Goal: Transaction & Acquisition: Book appointment/travel/reservation

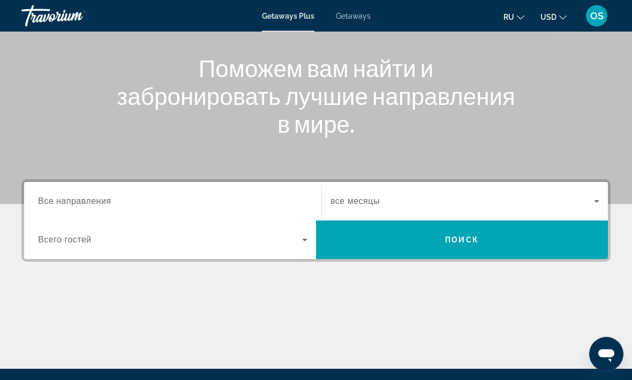
scroll to position [118, 0]
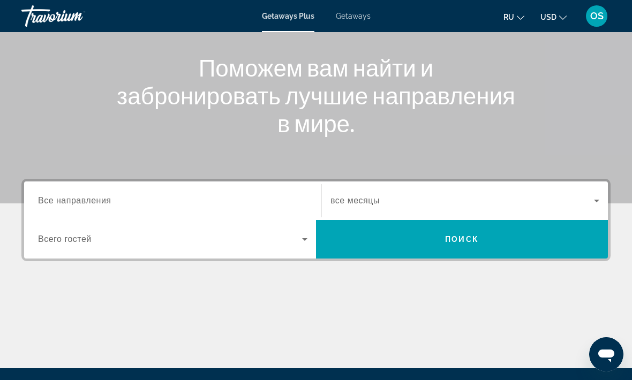
click at [106, 197] on span "Все направления" at bounding box center [74, 200] width 73 height 9
click at [106, 197] on input "Destination Все направления" at bounding box center [172, 201] width 269 height 13
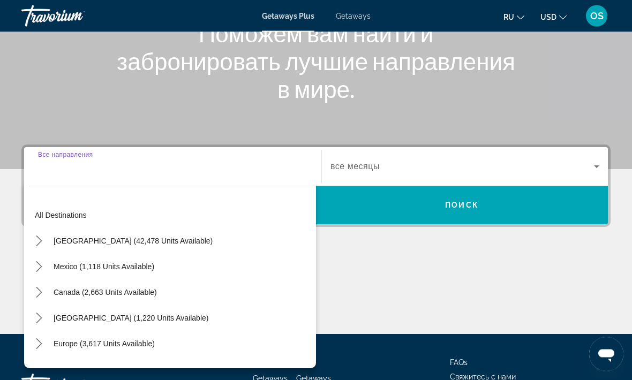
scroll to position [202, 0]
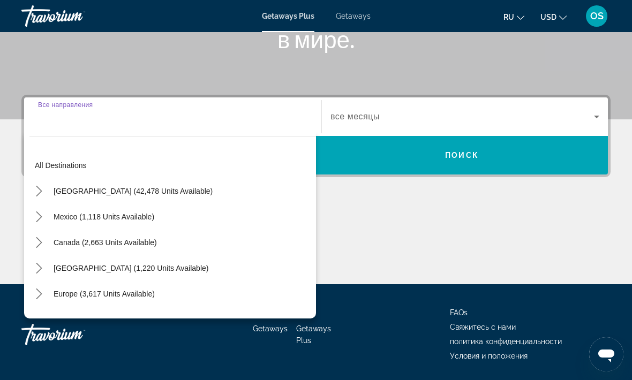
click at [40, 296] on icon "Toggle Europe (3,617 units available) submenu" at bounding box center [39, 294] width 6 height 11
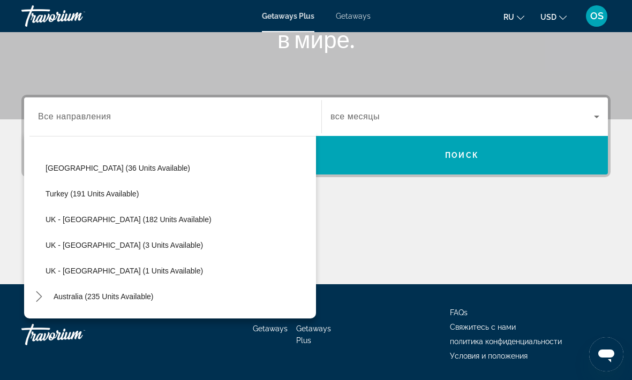
scroll to position [561, 0]
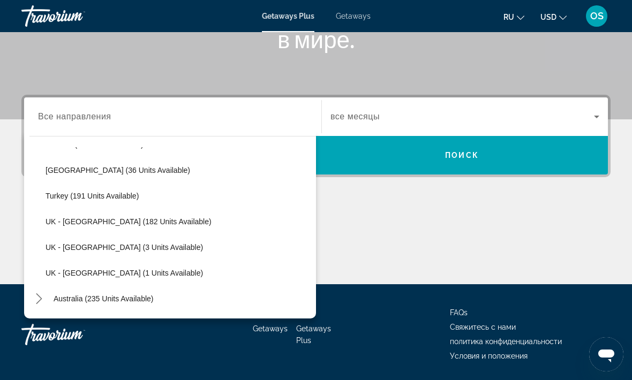
click at [102, 194] on span "Turkey (191 units available)" at bounding box center [92, 196] width 93 height 9
type input "**********"
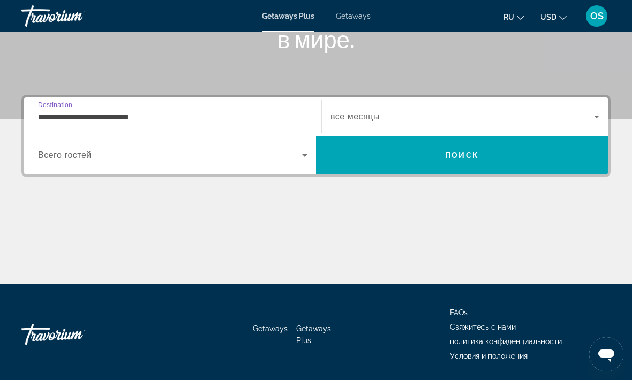
click at [301, 158] on icon "Search widget" at bounding box center [304, 155] width 13 height 13
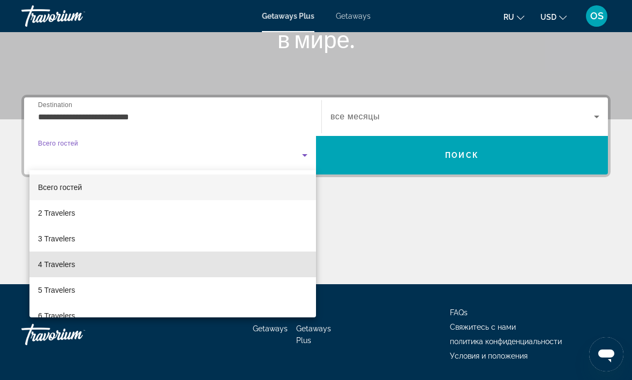
click at [64, 264] on span "4 Travelers" at bounding box center [56, 264] width 37 height 13
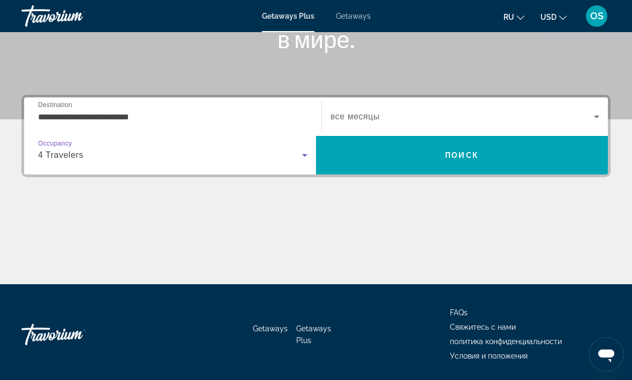
click at [587, 117] on span "Search widget" at bounding box center [462, 116] width 264 height 13
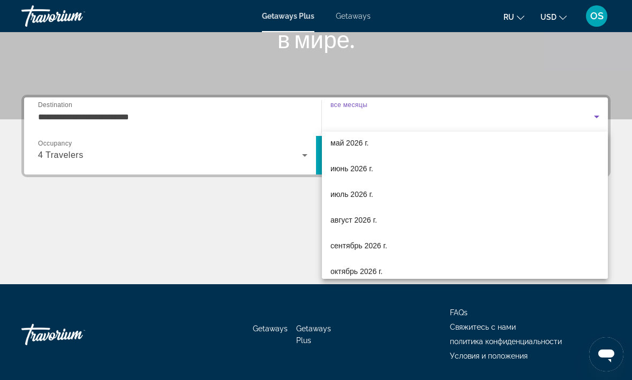
scroll to position [221, 0]
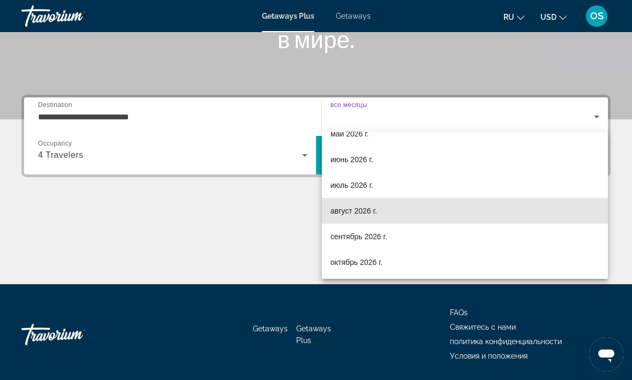
click at [364, 210] on span "август 2026 г." at bounding box center [353, 211] width 47 height 13
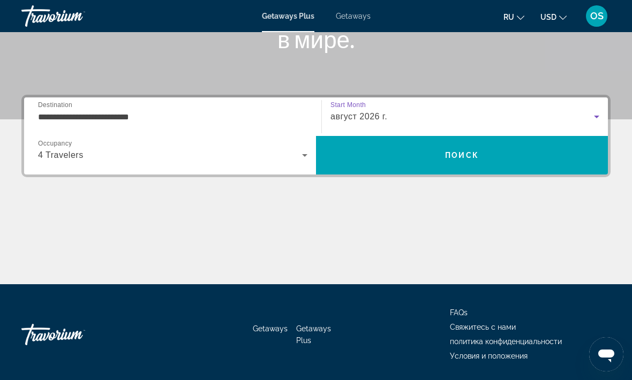
click at [472, 152] on span "Поиск" at bounding box center [462, 155] width 34 height 9
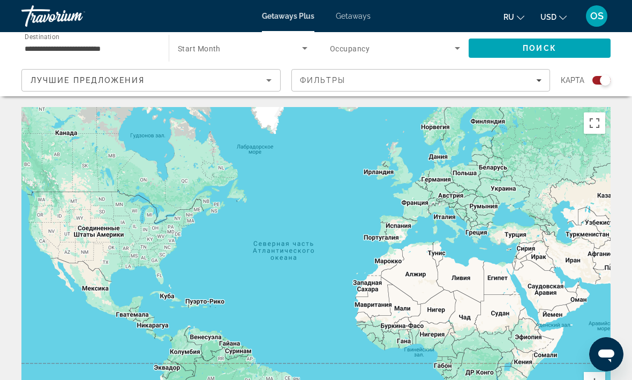
click at [81, 43] on input "**********" at bounding box center [90, 48] width 130 height 13
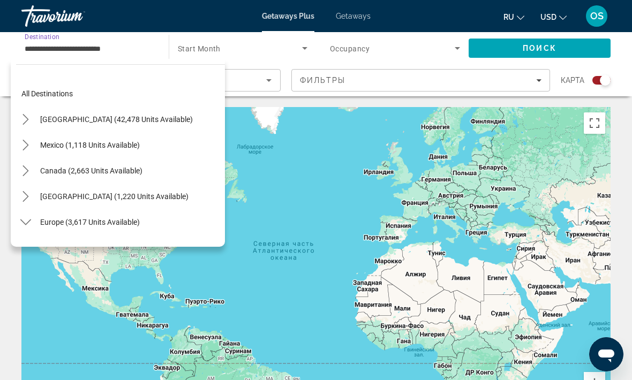
scroll to position [527, 0]
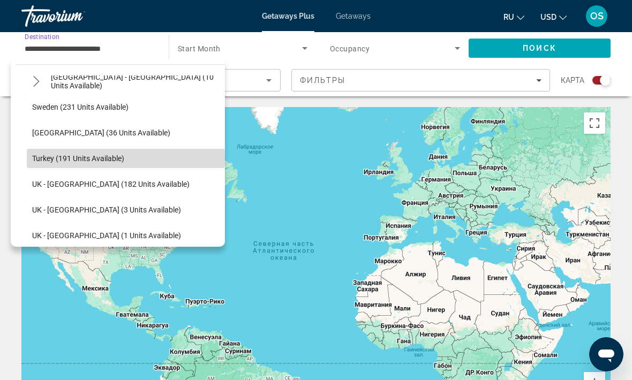
click at [107, 156] on span "Turkey (191 units available)" at bounding box center [78, 158] width 92 height 9
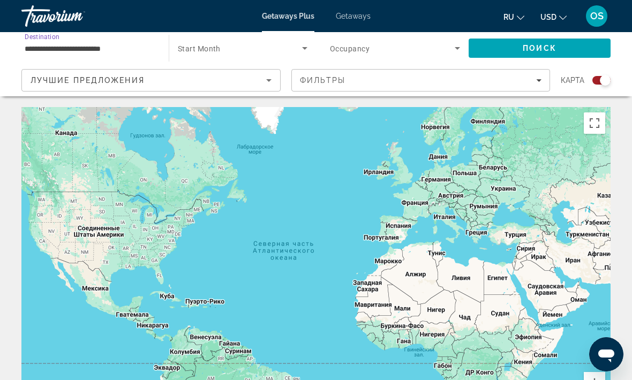
click at [550, 49] on span "Поиск" at bounding box center [540, 48] width 34 height 9
click at [72, 43] on input "**********" at bounding box center [90, 48] width 130 height 13
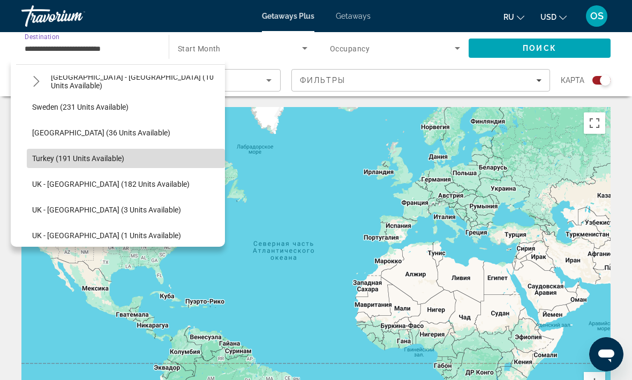
click at [52, 156] on span "Turkey (191 units available)" at bounding box center [78, 158] width 92 height 9
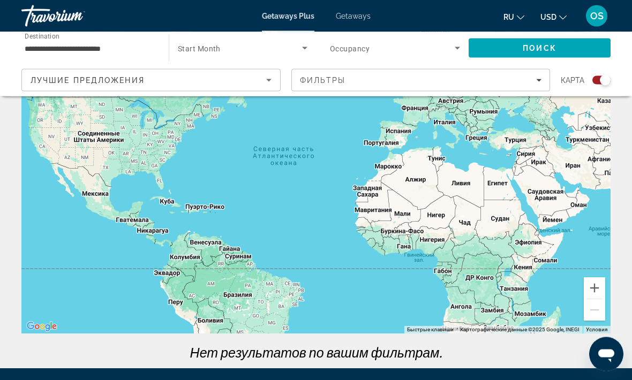
scroll to position [0, 0]
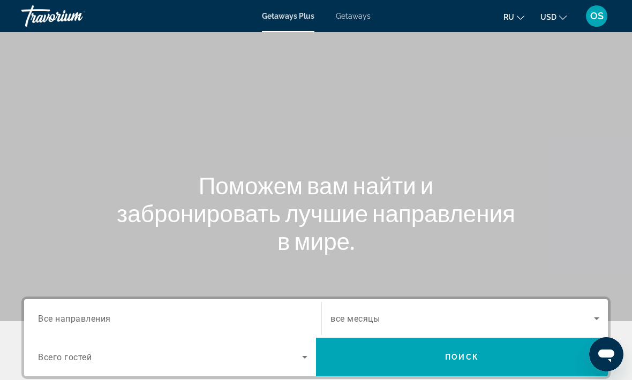
click at [101, 318] on span "Все направления" at bounding box center [74, 318] width 73 height 10
click at [101, 318] on input "Destination Все направления" at bounding box center [172, 319] width 269 height 13
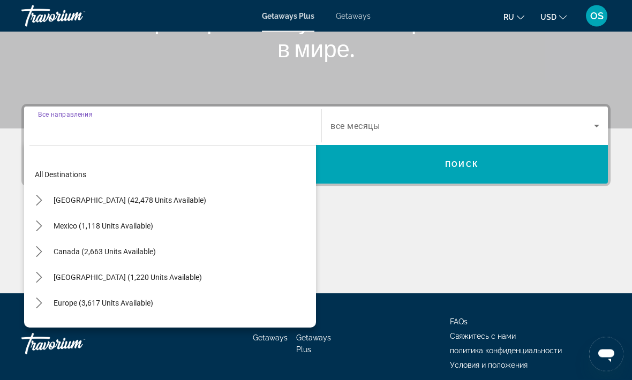
scroll to position [237, 0]
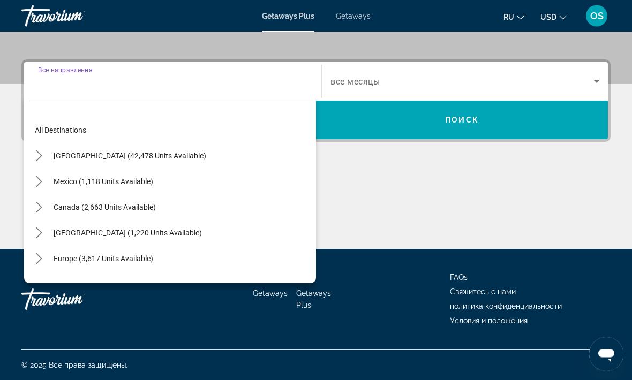
click at [39, 262] on icon "Toggle Europe (3,617 units available) submenu" at bounding box center [39, 259] width 6 height 11
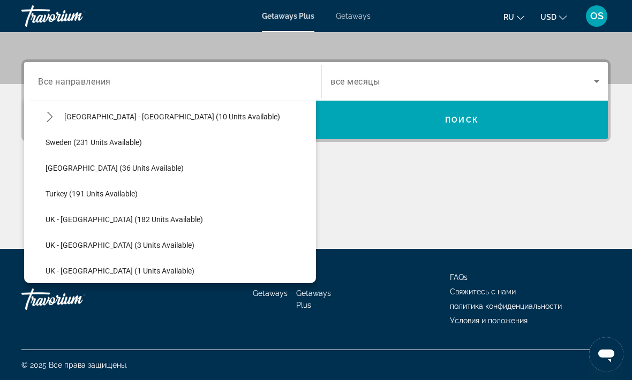
scroll to position [528, 0]
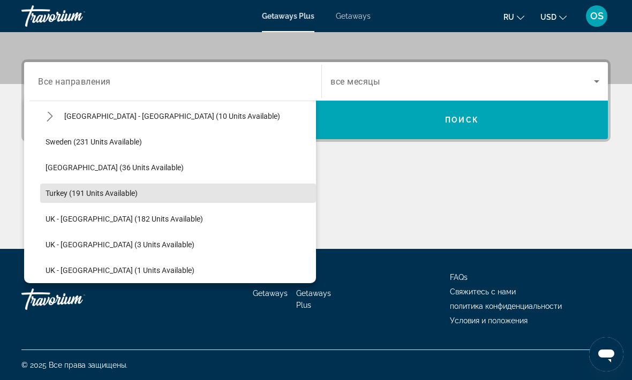
click at [100, 192] on span "Turkey (191 units available)" at bounding box center [92, 193] width 92 height 9
type input "**********"
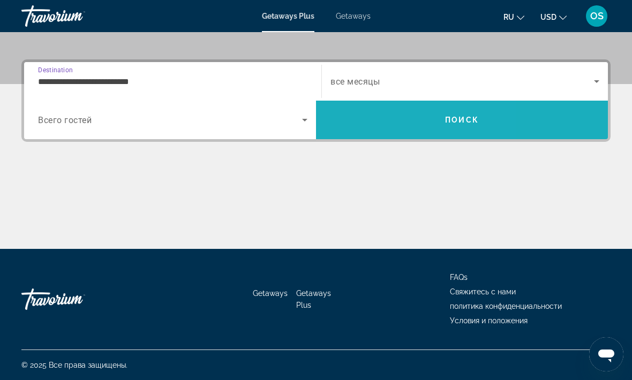
click at [427, 125] on span "Search" at bounding box center [462, 120] width 292 height 26
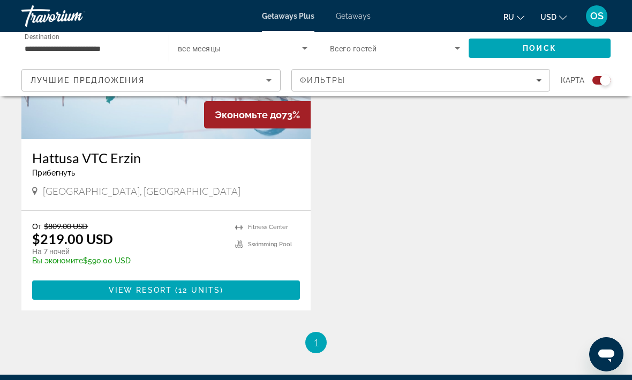
scroll to position [2319, 0]
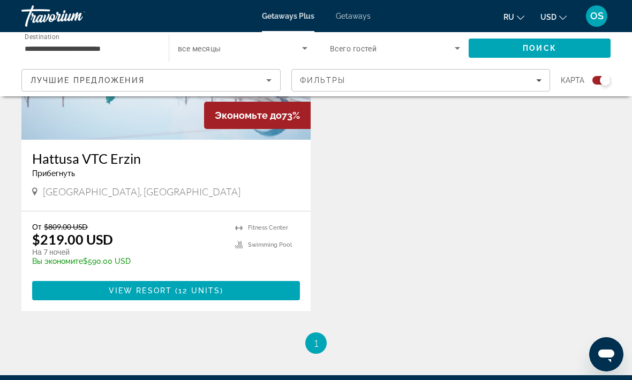
click at [185, 180] on div "Hattusa VTC Erzin Прибегнуть - Это курорт только для взрослых" at bounding box center [166, 168] width 268 height 35
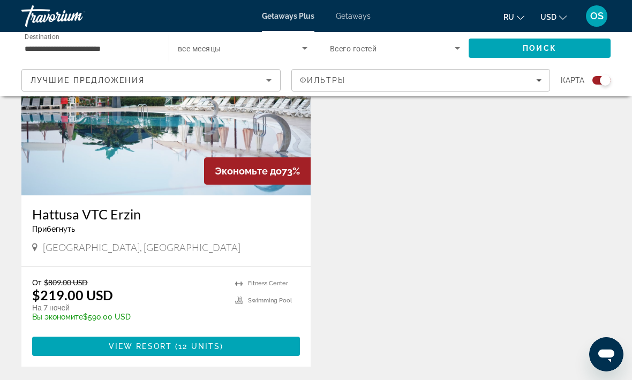
scroll to position [2258, 0]
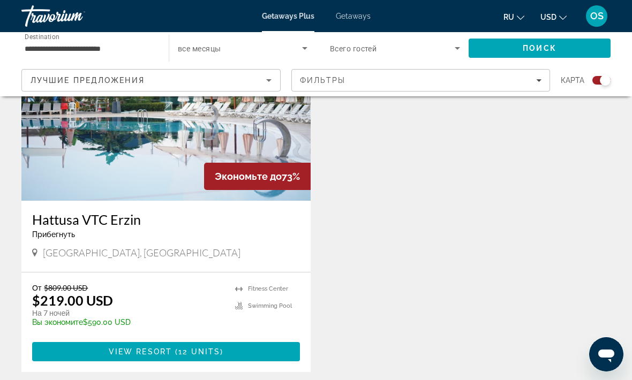
click at [173, 172] on img "Main content" at bounding box center [165, 114] width 289 height 171
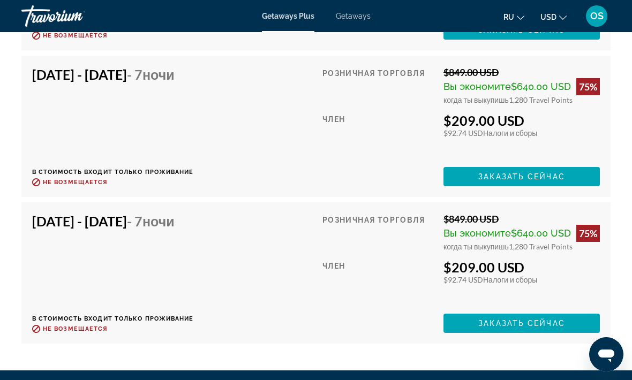
scroll to position [3574, 0]
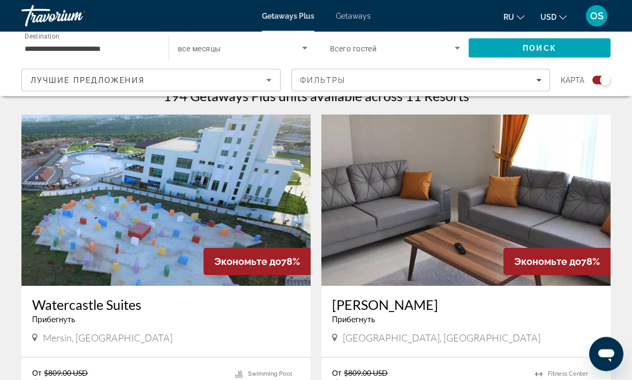
scroll to position [352, 0]
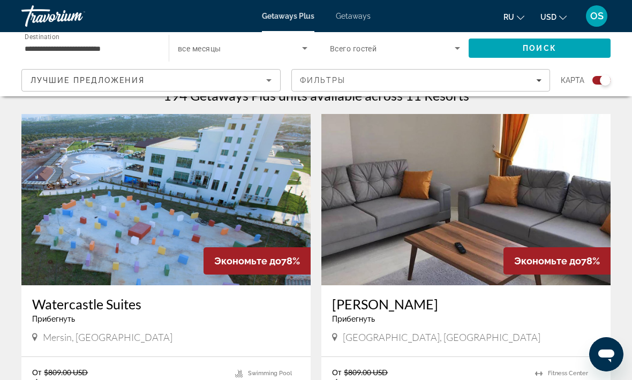
click at [145, 250] on img "Main content" at bounding box center [165, 199] width 289 height 171
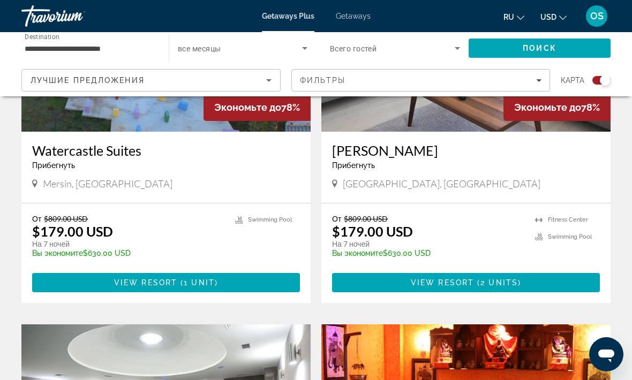
scroll to position [476, 0]
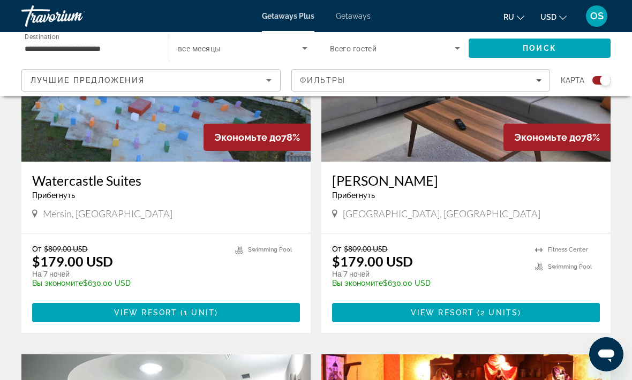
click at [431, 146] on img "Main content" at bounding box center [465, 75] width 289 height 171
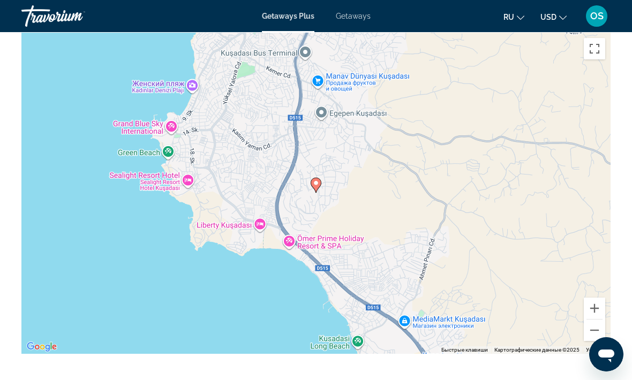
scroll to position [1661, 0]
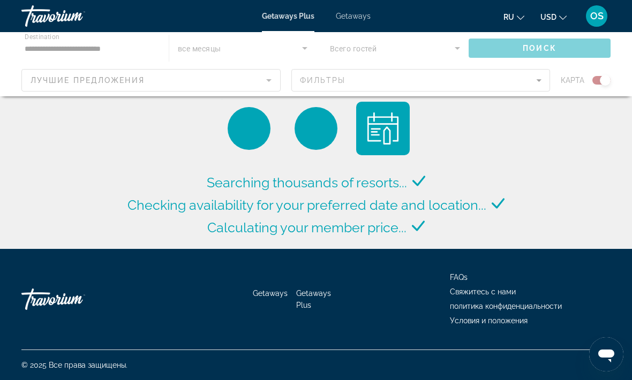
click at [356, 54] on div "Main content" at bounding box center [316, 64] width 632 height 64
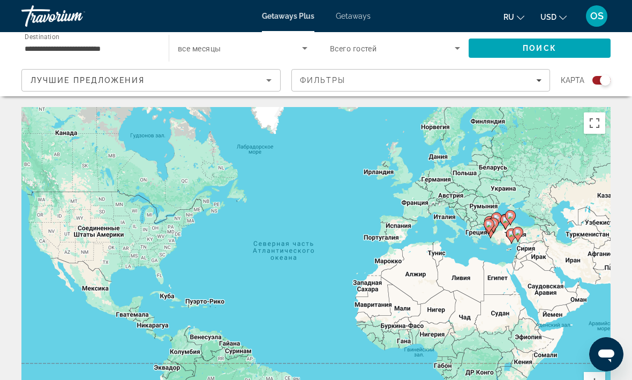
click at [352, 42] on span "Search widget" at bounding box center [392, 48] width 125 height 13
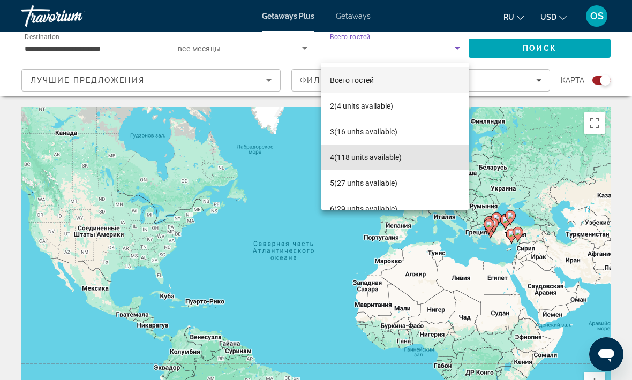
click at [345, 189] on span "5 (27 units available)" at bounding box center [363, 183] width 67 height 13
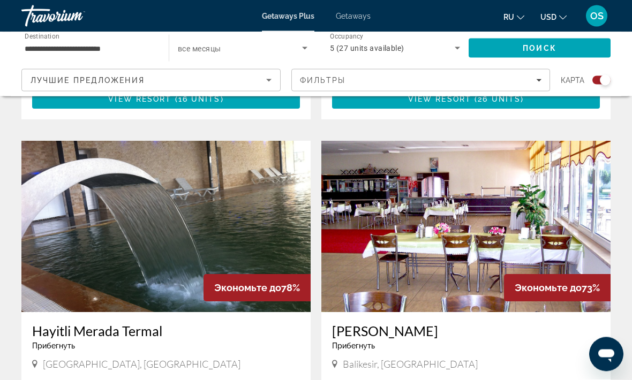
scroll to position [1418, 0]
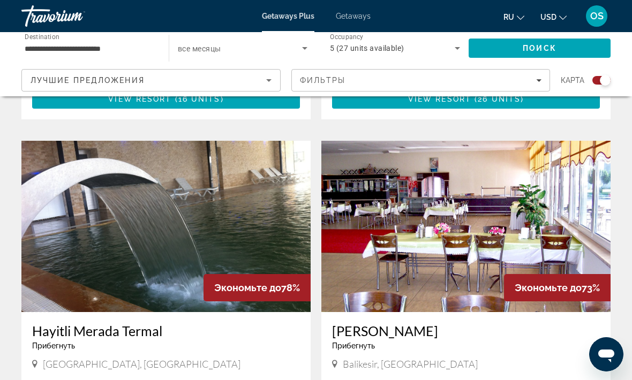
click at [224, 259] on img "Main content" at bounding box center [165, 226] width 289 height 171
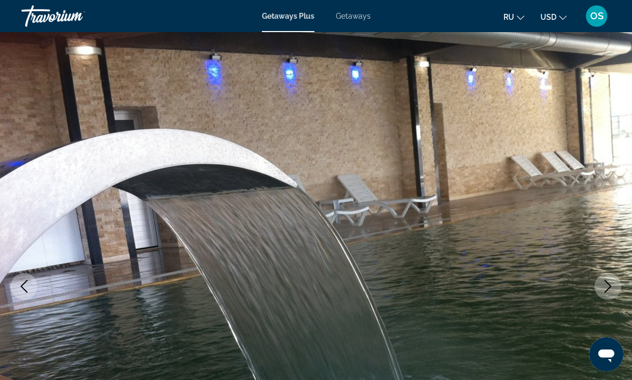
click at [359, 14] on span "Getaways" at bounding box center [353, 16] width 35 height 9
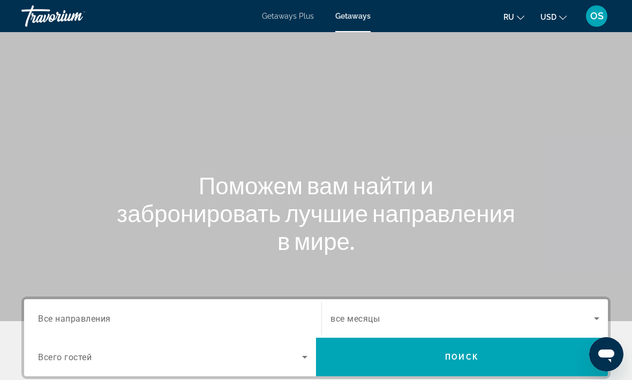
click at [98, 320] on span "Все направления" at bounding box center [74, 318] width 73 height 10
click at [98, 320] on input "Destination Все направления" at bounding box center [172, 319] width 269 height 13
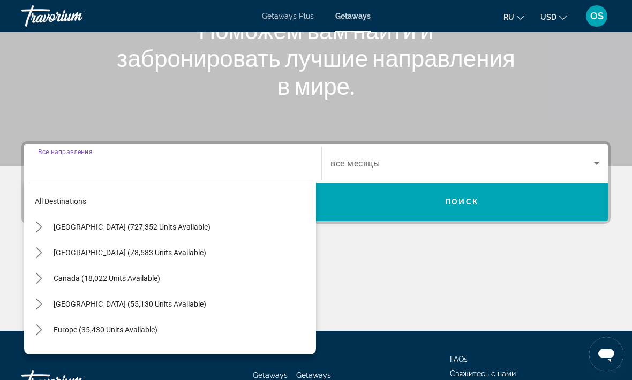
scroll to position [201, 0]
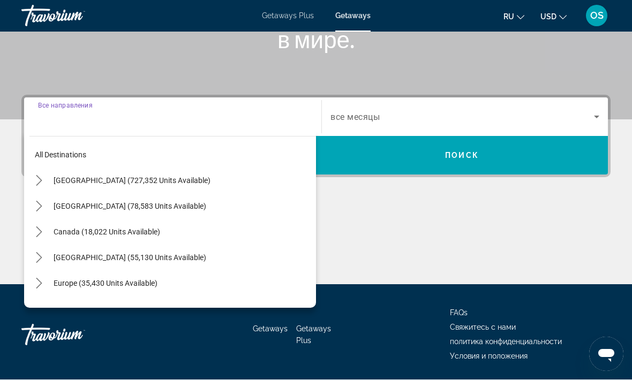
click at [43, 280] on icon "Toggle Europe (35,430 units available) submenu" at bounding box center [39, 284] width 11 height 11
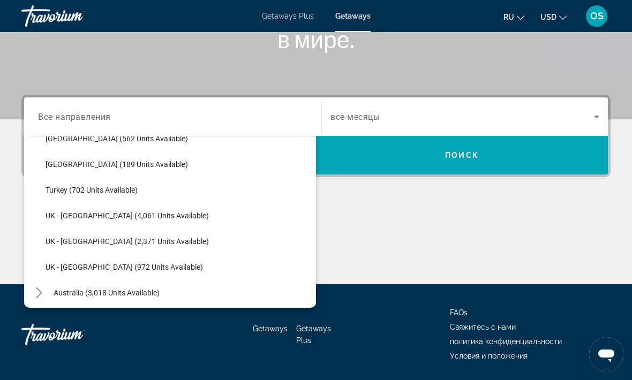
scroll to position [634, 0]
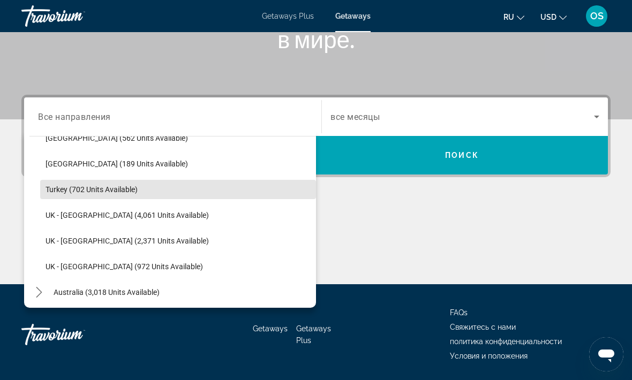
click at [106, 189] on span "Turkey (702 units available)" at bounding box center [92, 189] width 92 height 9
type input "**********"
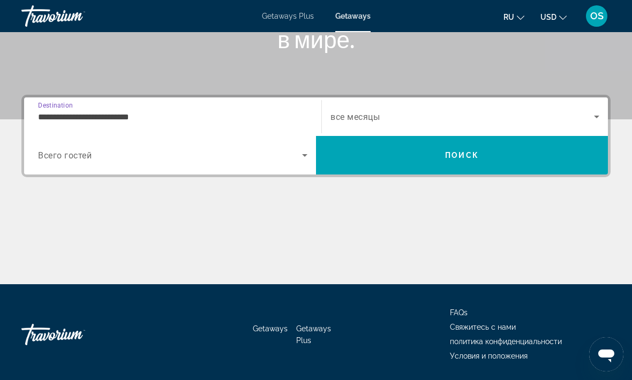
click at [304, 160] on icon "Search widget" at bounding box center [304, 155] width 13 height 13
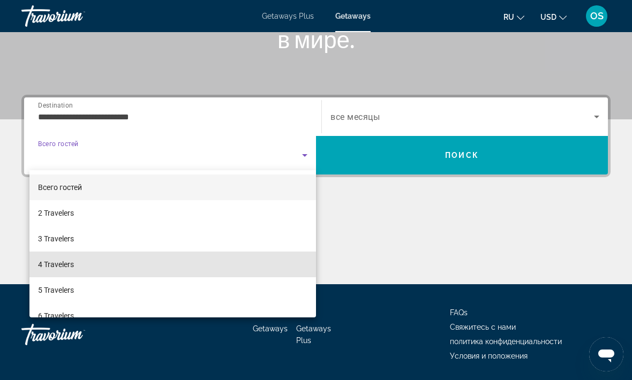
click at [71, 262] on span "4 Travelers" at bounding box center [56, 264] width 36 height 13
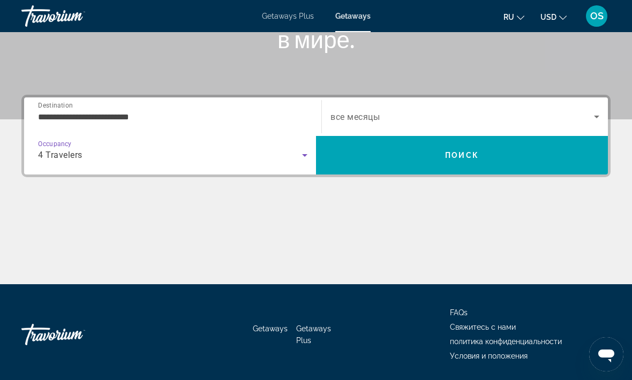
click at [597, 115] on icon "Search widget" at bounding box center [596, 116] width 13 height 13
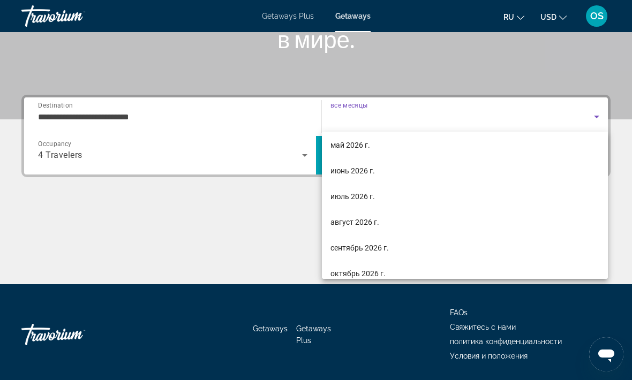
scroll to position [207, 0]
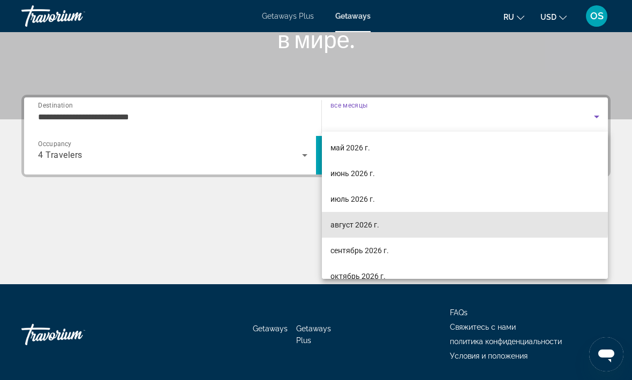
click at [360, 219] on span "август 2026 г." at bounding box center [354, 225] width 49 height 13
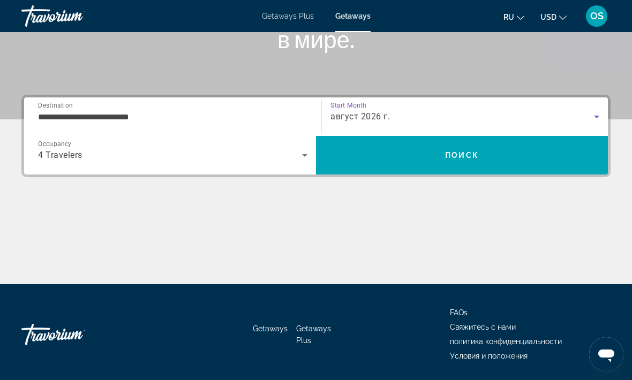
click at [472, 155] on span "Поиск" at bounding box center [462, 155] width 34 height 9
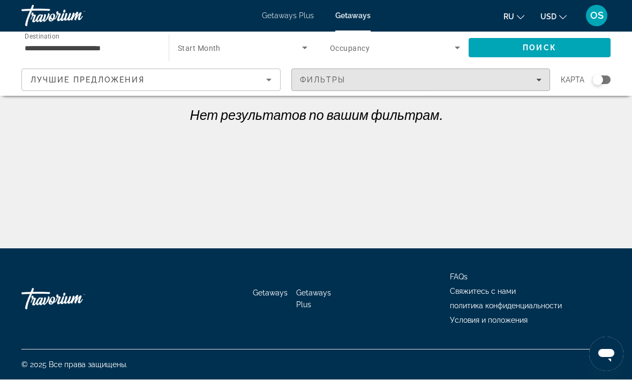
click at [539, 76] on div "Фильтры" at bounding box center [421, 80] width 242 height 9
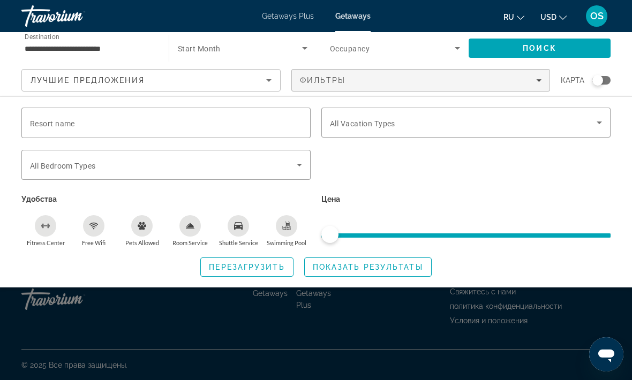
click at [102, 45] on input "**********" at bounding box center [90, 48] width 130 height 13
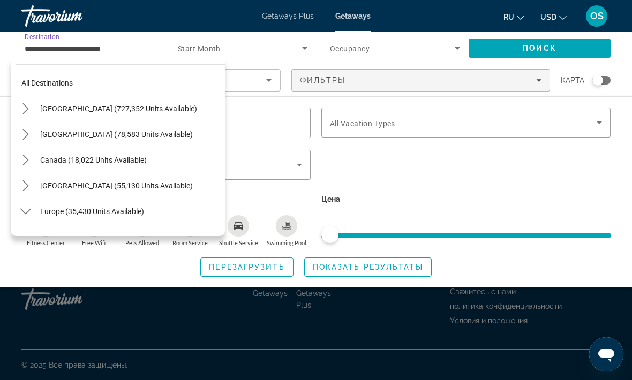
scroll to position [604, 0]
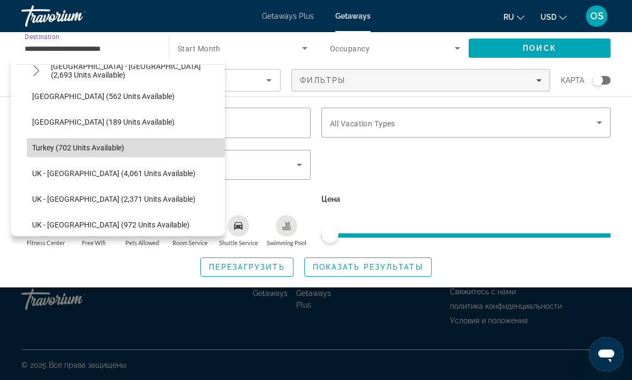
click at [111, 142] on span "Select destination: Turkey (702 units available)" at bounding box center [126, 148] width 198 height 26
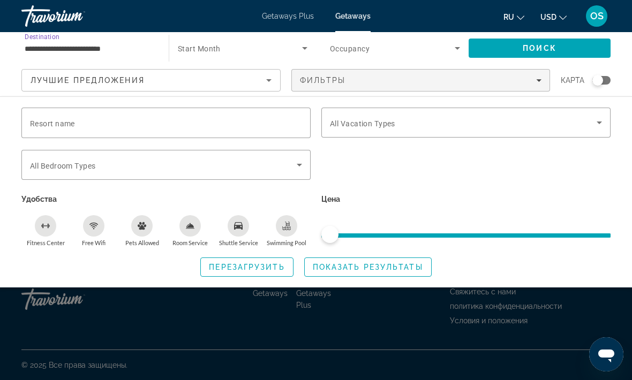
click at [455, 49] on icon "Search widget" at bounding box center [457, 48] width 13 height 13
click at [305, 48] on div at bounding box center [316, 190] width 632 height 380
click at [276, 260] on span "Search widget" at bounding box center [247, 267] width 92 height 26
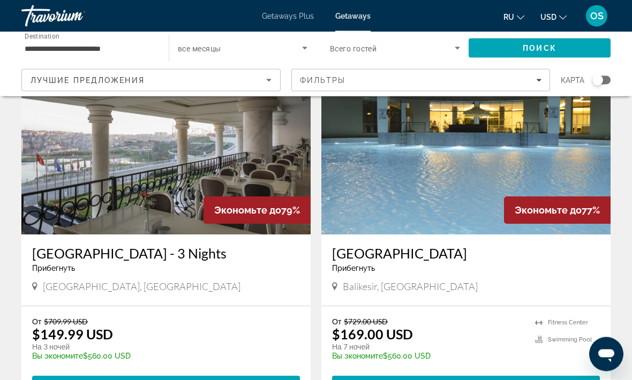
scroll to position [71, 0]
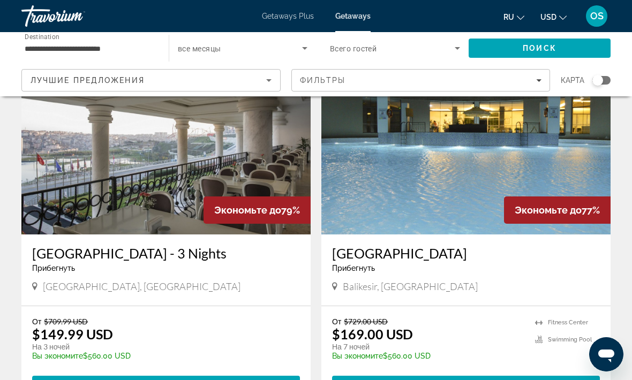
click at [455, 175] on img "Main content" at bounding box center [465, 148] width 289 height 171
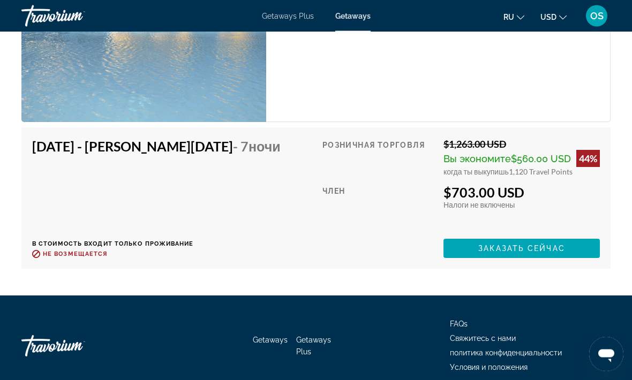
scroll to position [6334, 0]
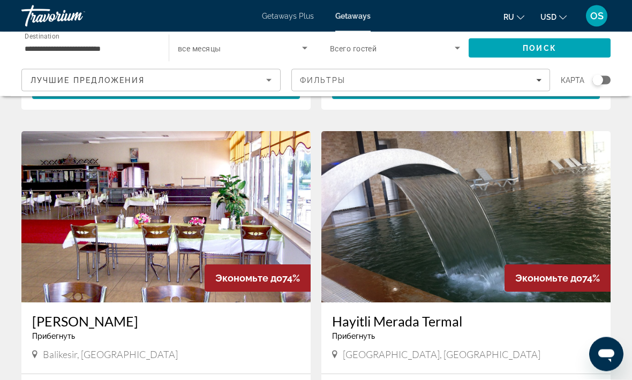
scroll to position [1460, 0]
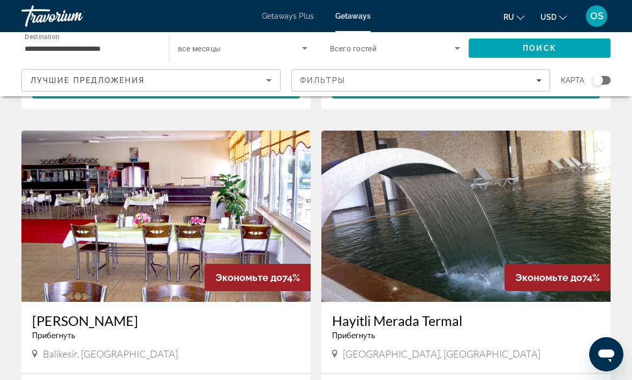
click at [179, 257] on img "Main content" at bounding box center [165, 216] width 289 height 171
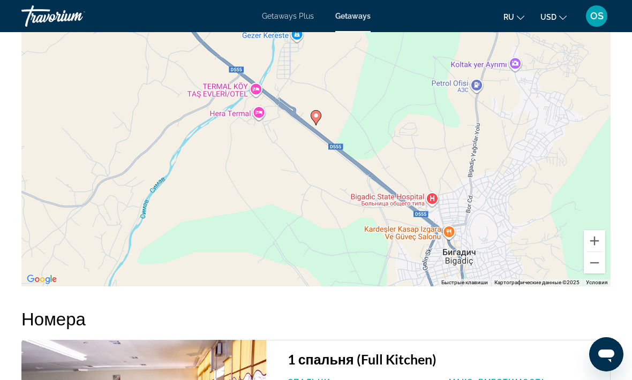
scroll to position [1654, 0]
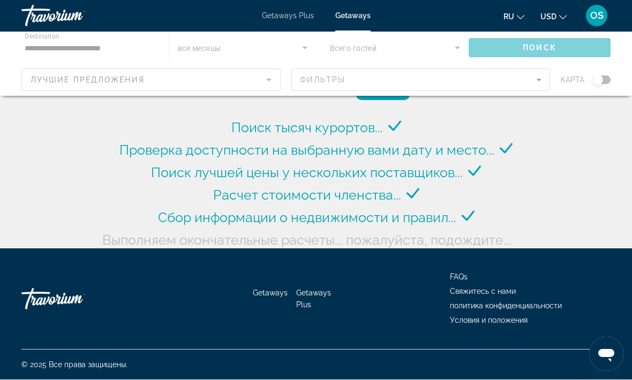
scroll to position [41, 0]
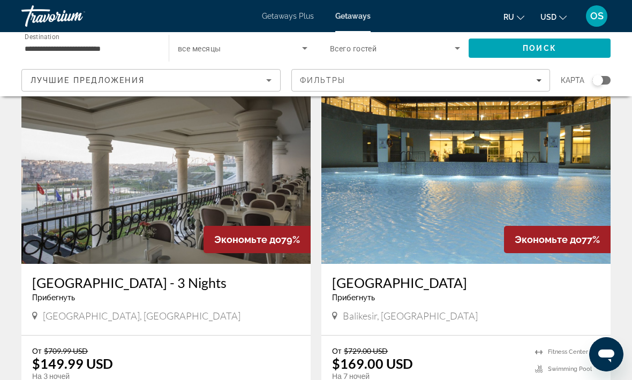
click at [179, 217] on img "Main content" at bounding box center [165, 178] width 289 height 171
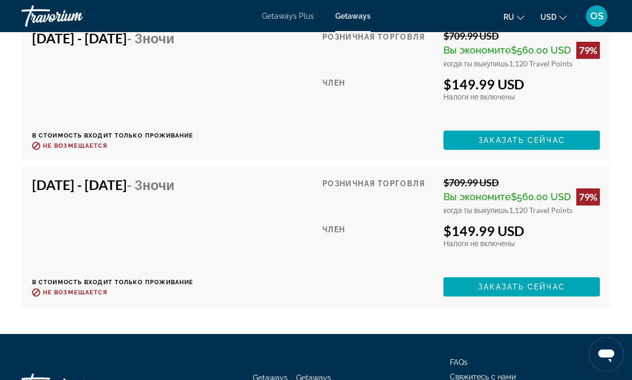
scroll to position [3138, 0]
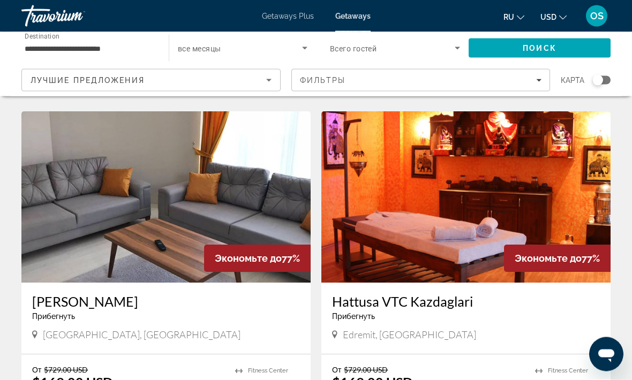
scroll to position [390, 0]
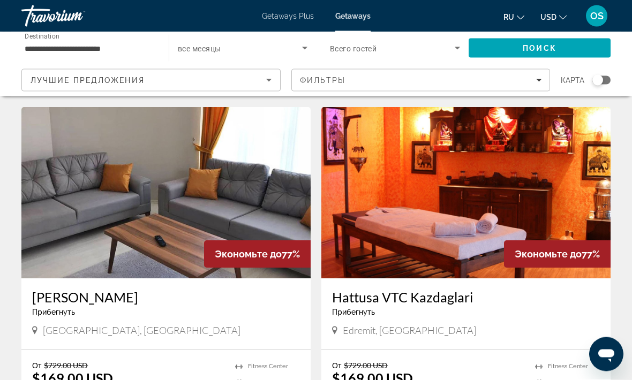
click at [392, 224] on img "Main content" at bounding box center [465, 193] width 289 height 171
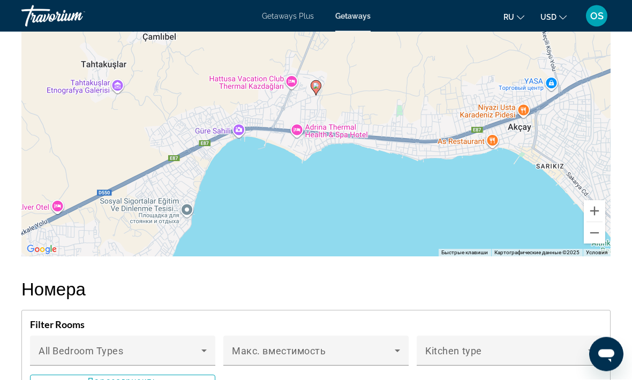
scroll to position [1812, 0]
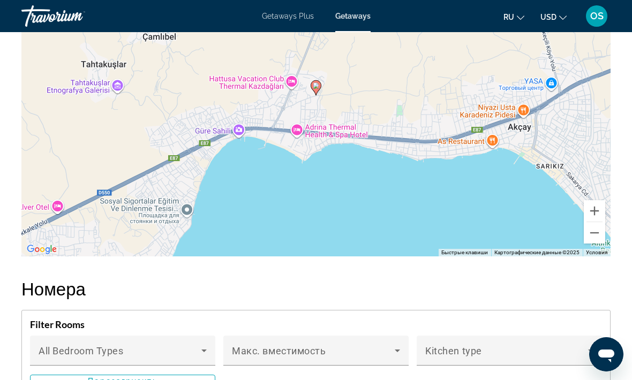
click at [598, 222] on button "Уменьшить" at bounding box center [594, 232] width 21 height 21
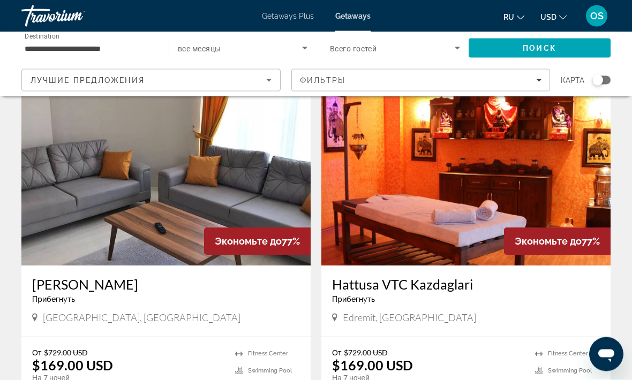
scroll to position [404, 0]
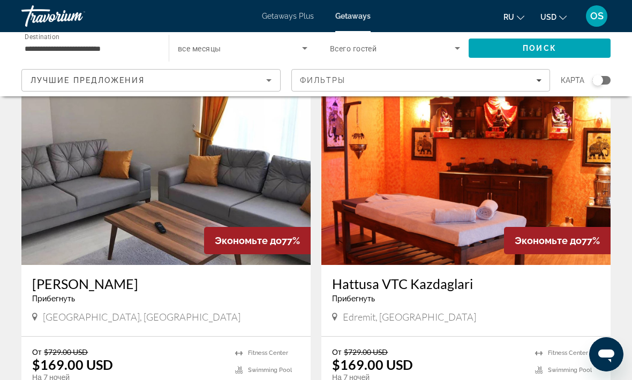
click at [185, 220] on img "Main content" at bounding box center [165, 179] width 289 height 171
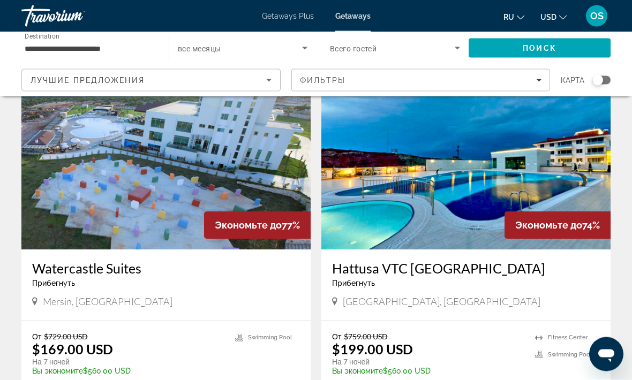
scroll to position [1150, 0]
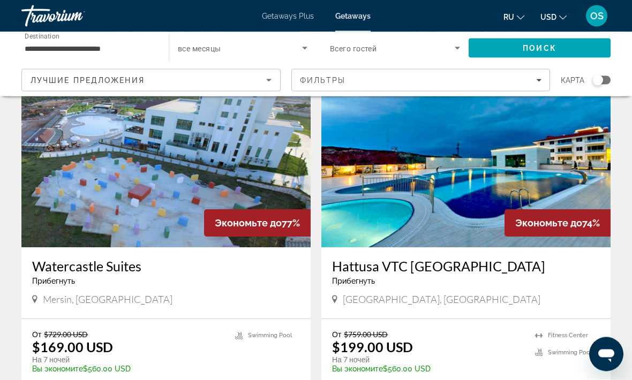
click at [456, 167] on img "Main content" at bounding box center [465, 162] width 289 height 171
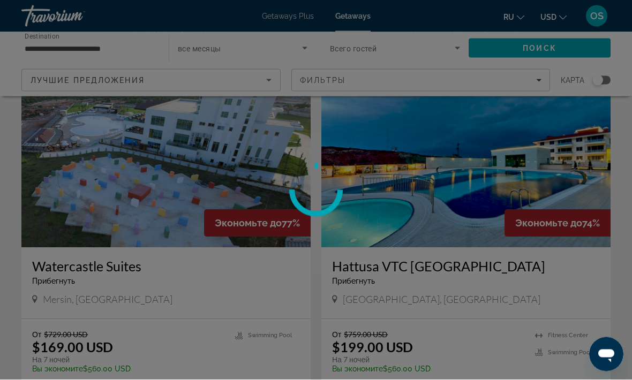
scroll to position [1150, 0]
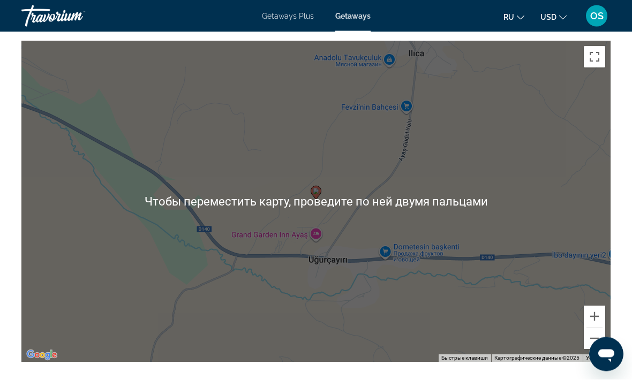
scroll to position [1708, 0]
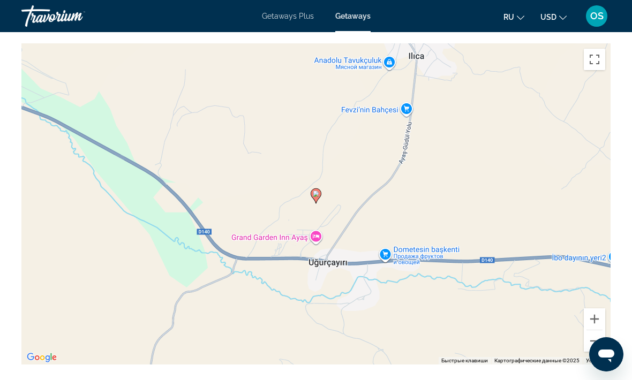
click at [590, 344] on button "Уменьшить" at bounding box center [594, 340] width 21 height 21
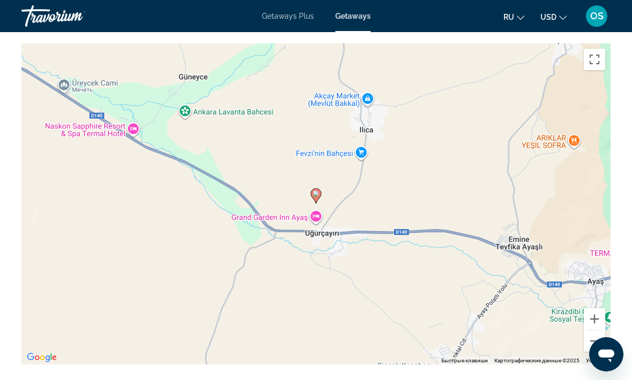
click at [597, 343] on button "Уменьшить" at bounding box center [594, 340] width 21 height 21
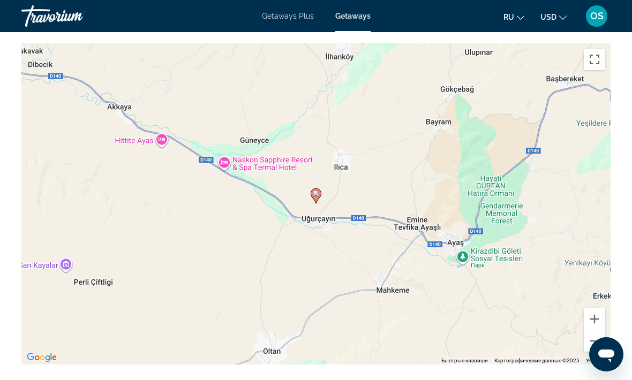
click at [593, 343] on button "Уменьшить" at bounding box center [594, 340] width 21 height 21
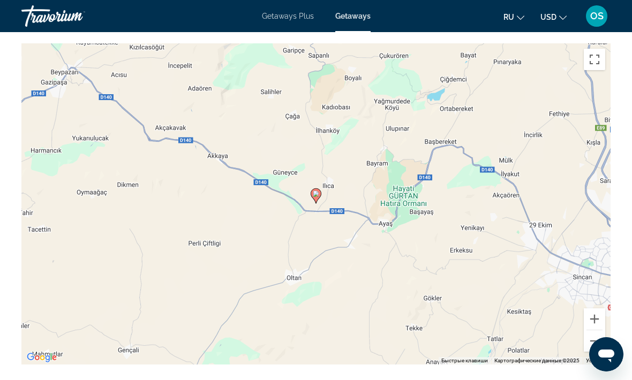
click at [592, 344] on button "Уменьшить" at bounding box center [594, 340] width 21 height 21
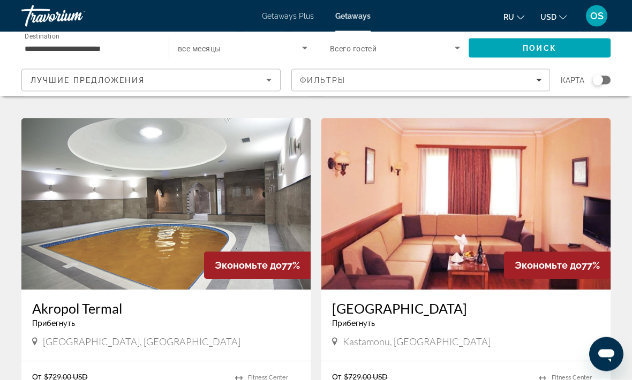
scroll to position [744, 0]
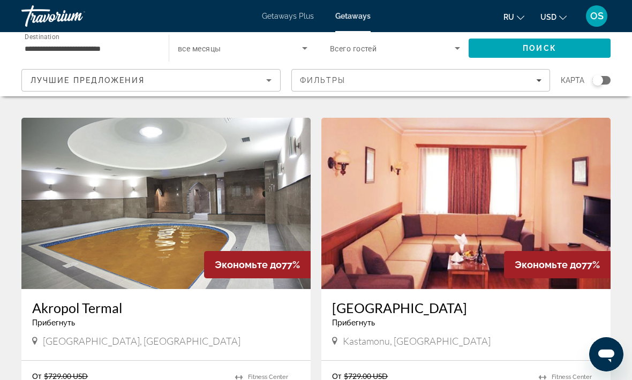
click at [453, 248] on img "Main content" at bounding box center [465, 203] width 289 height 171
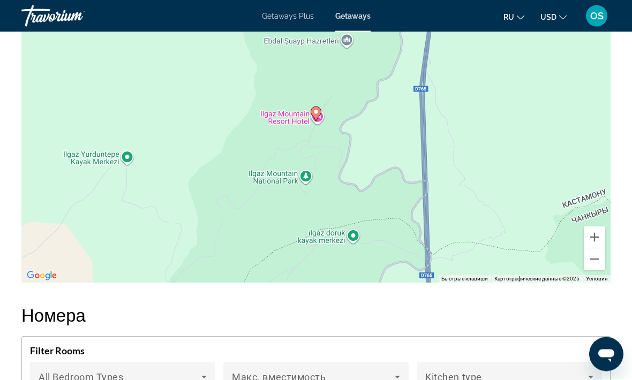
scroll to position [1639, 0]
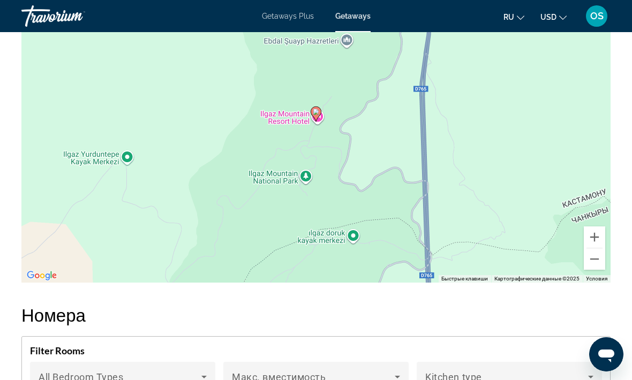
click at [592, 249] on button "Уменьшить" at bounding box center [594, 259] width 21 height 21
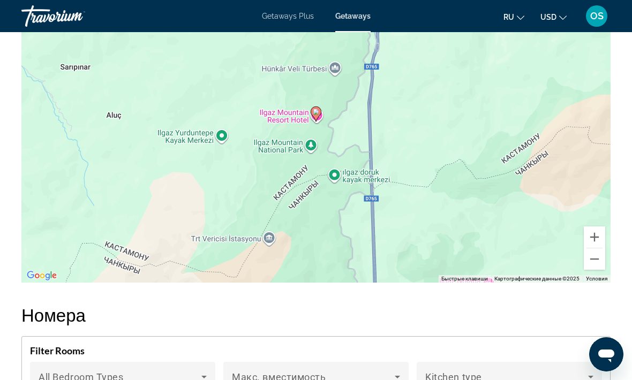
click at [596, 249] on button "Уменьшить" at bounding box center [594, 259] width 21 height 21
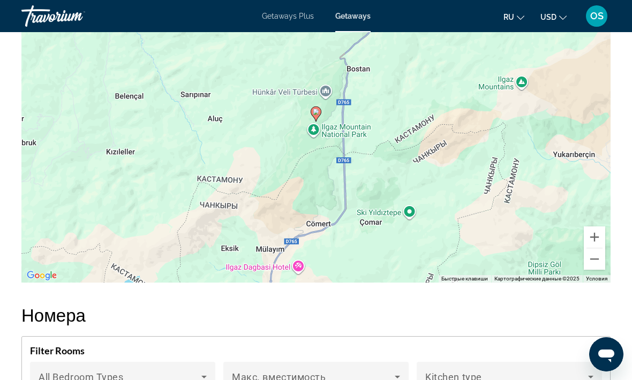
click at [596, 249] on button "Уменьшить" at bounding box center [594, 259] width 21 height 21
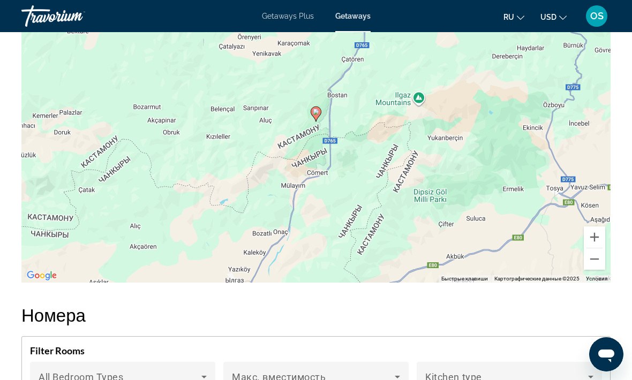
click at [592, 249] on button "Уменьшить" at bounding box center [594, 259] width 21 height 21
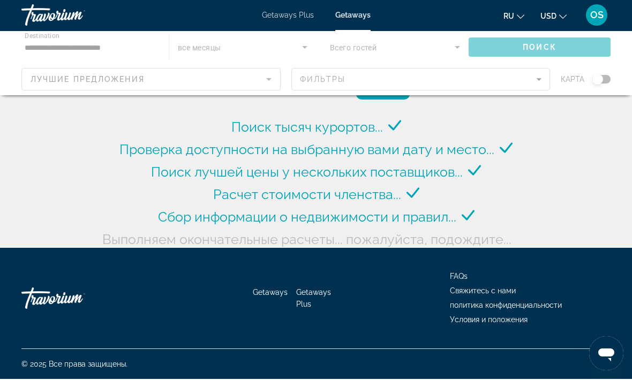
scroll to position [41, 0]
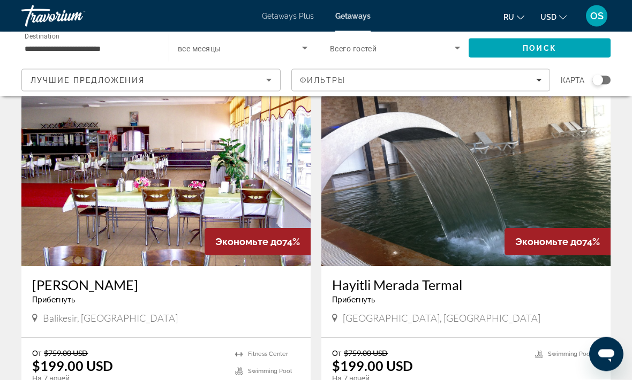
click at [443, 209] on img "Main content" at bounding box center [465, 180] width 289 height 171
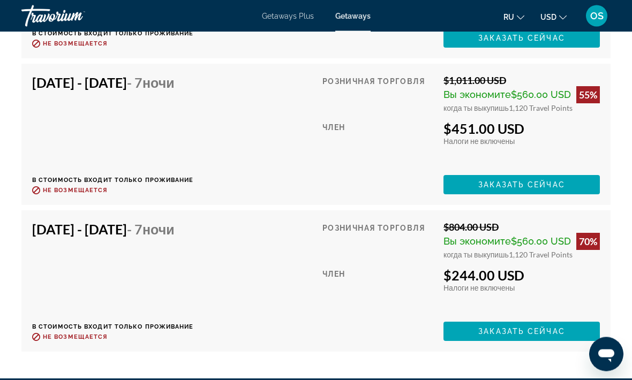
scroll to position [4037, 0]
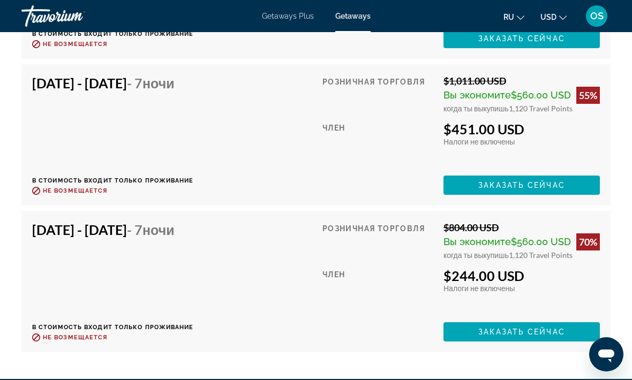
click at [273, 245] on div "[DATE] - [DATE] - 7 ночи В стоимость входит только проживание Возврат до : Не в…" at bounding box center [316, 282] width 568 height 120
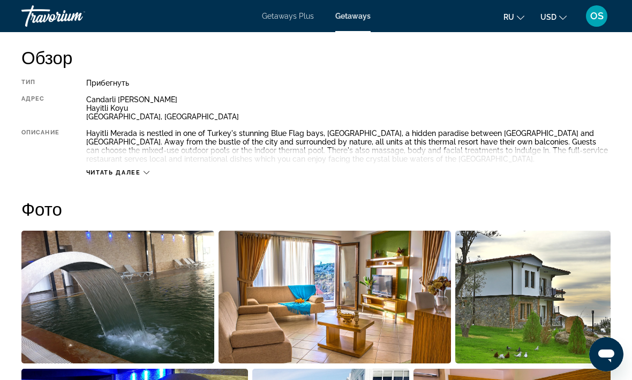
scroll to position [547, 0]
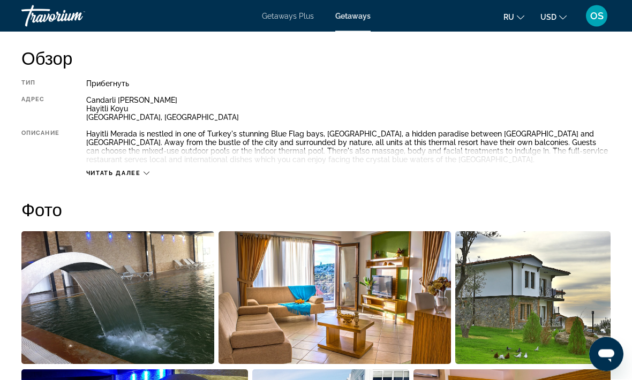
click at [148, 172] on icon "Main content" at bounding box center [147, 174] width 6 height 6
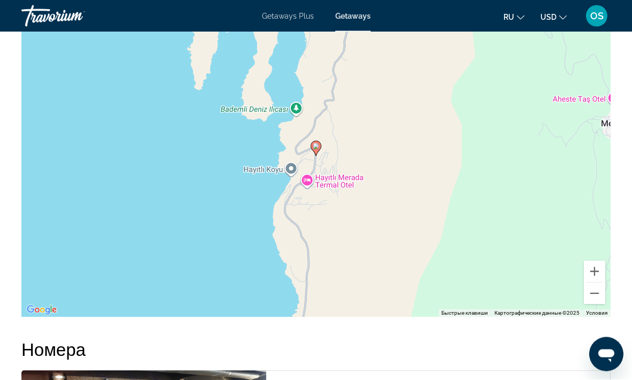
scroll to position [1752, 0]
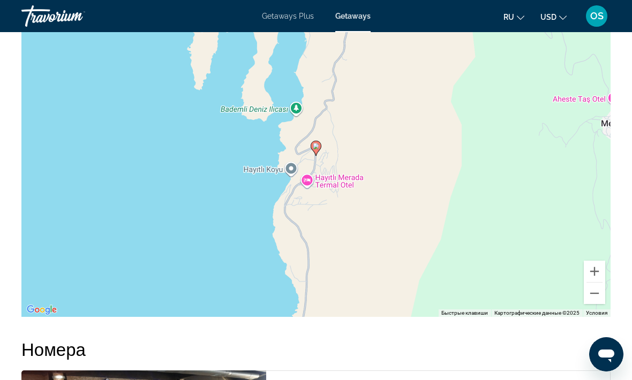
click at [593, 292] on button "Уменьшить" at bounding box center [594, 293] width 21 height 21
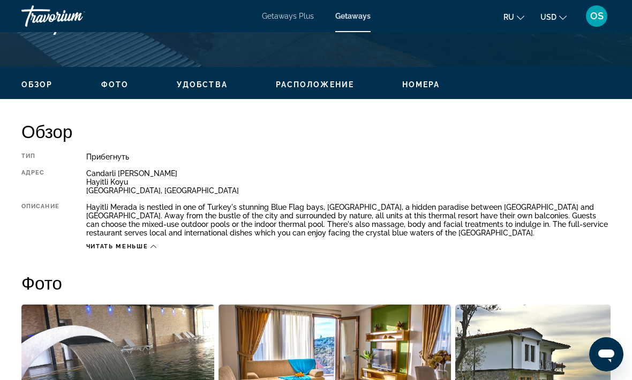
scroll to position [455, 0]
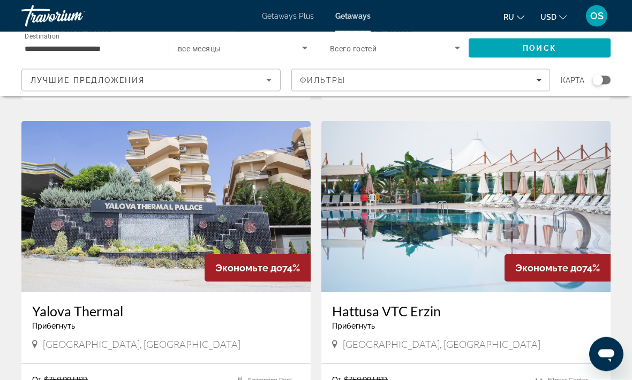
scroll to position [1834, 0]
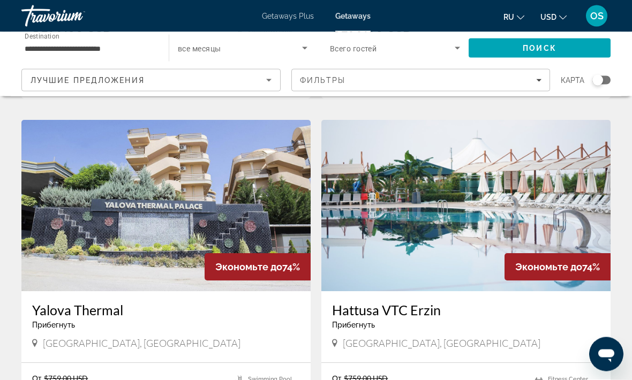
click at [174, 227] on img "Main content" at bounding box center [165, 206] width 289 height 171
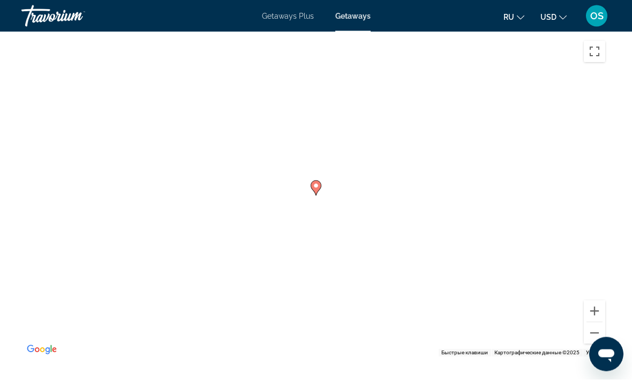
scroll to position [1636, 0]
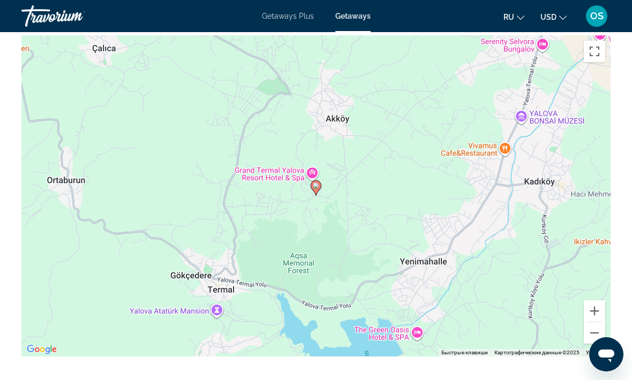
click at [590, 322] on button "Уменьшить" at bounding box center [594, 332] width 21 height 21
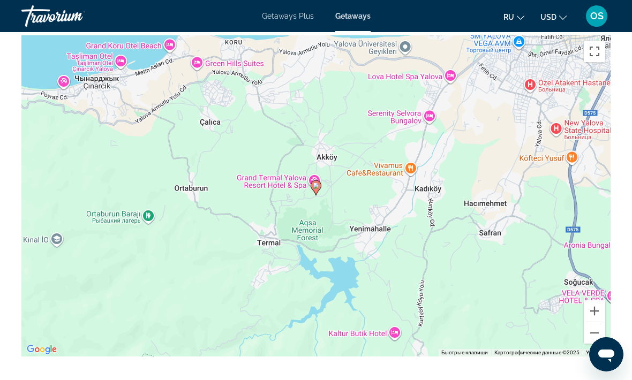
click at [593, 322] on button "Уменьшить" at bounding box center [594, 332] width 21 height 21
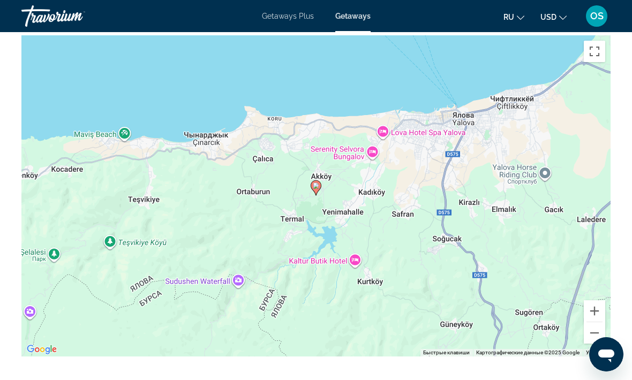
click at [591, 322] on button "Уменьшить" at bounding box center [594, 332] width 21 height 21
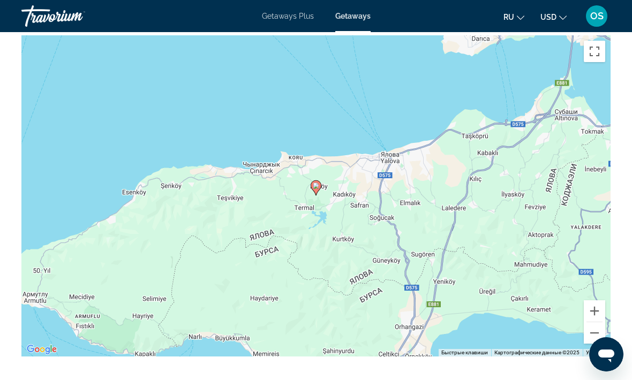
click at [595, 322] on button "Уменьшить" at bounding box center [594, 332] width 21 height 21
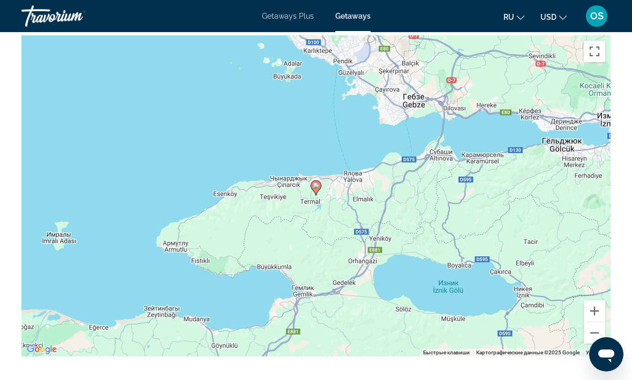
click at [590, 322] on button "Уменьшить" at bounding box center [594, 332] width 21 height 21
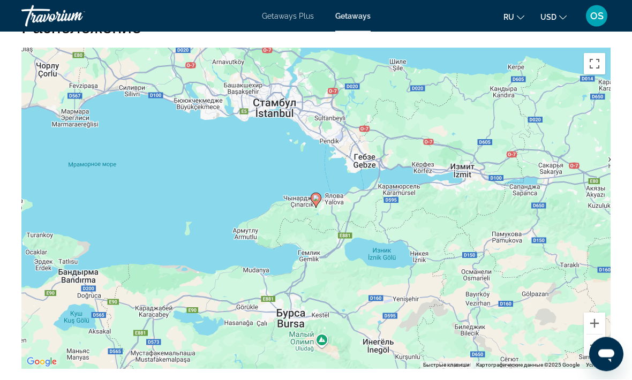
scroll to position [1623, 0]
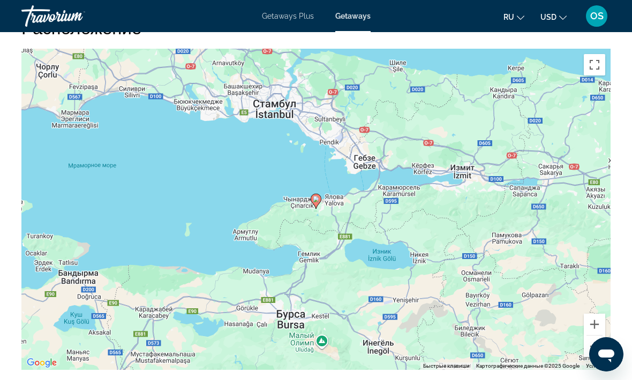
click at [591, 336] on button "Уменьшить" at bounding box center [594, 346] width 21 height 21
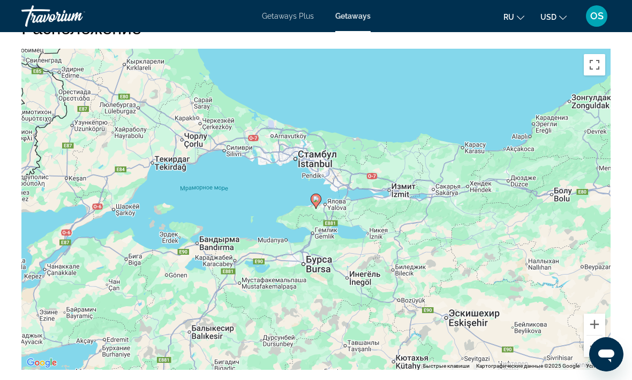
click at [592, 336] on button "Уменьшить" at bounding box center [594, 346] width 21 height 21
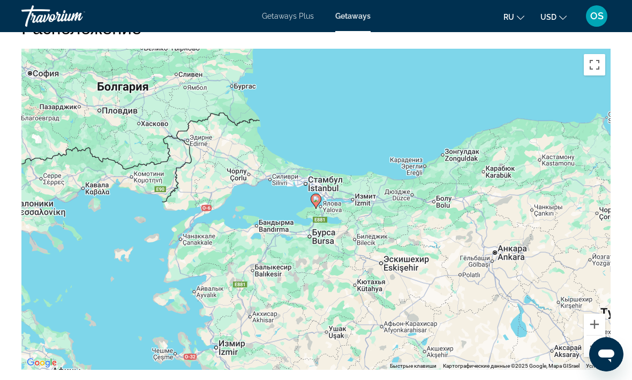
click at [593, 336] on button "Уменьшить" at bounding box center [594, 346] width 21 height 21
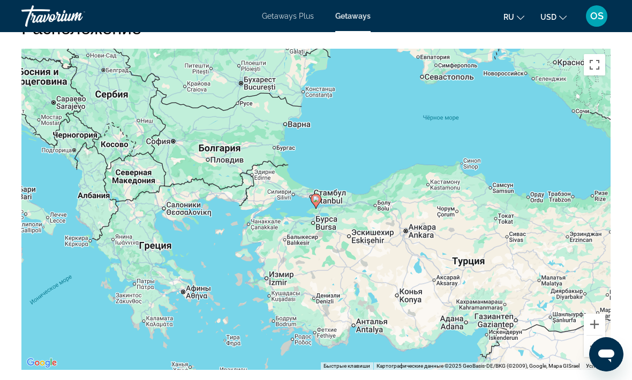
click at [595, 336] on button "Уменьшить" at bounding box center [594, 346] width 21 height 21
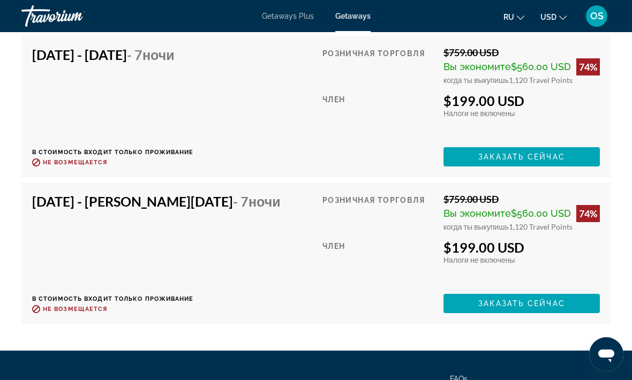
scroll to position [2202, 0]
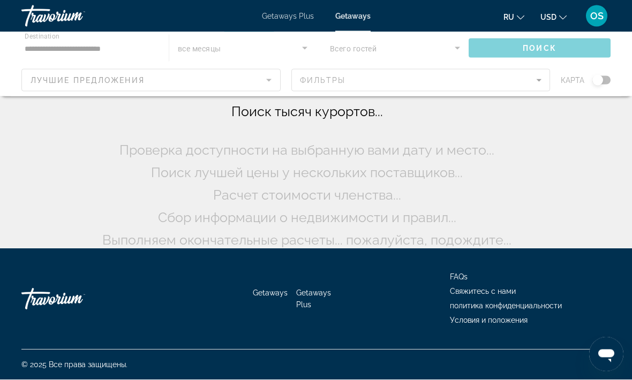
scroll to position [57, 0]
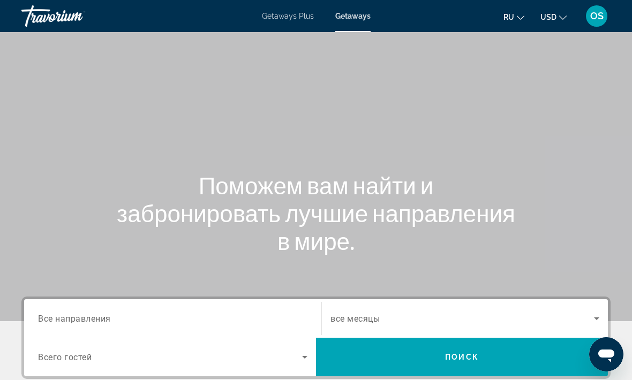
click at [112, 313] on input "Destination Все направления" at bounding box center [172, 319] width 269 height 13
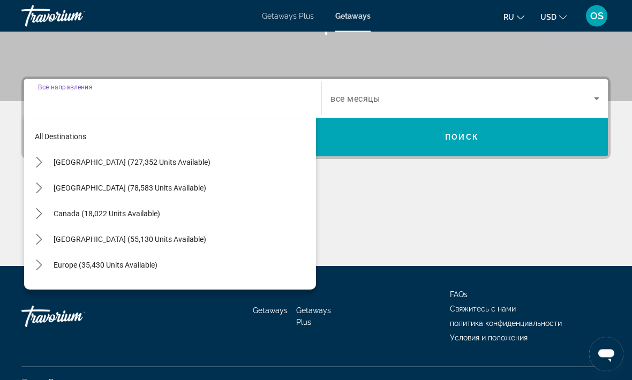
scroll to position [237, 0]
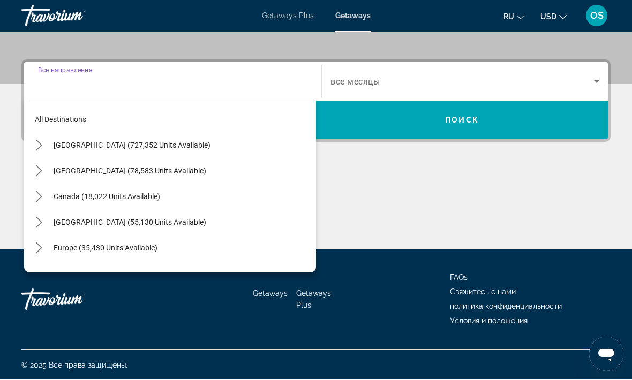
click at [44, 246] on mat-icon "Toggle Europe (35,430 units available) submenu" at bounding box center [38, 248] width 19 height 19
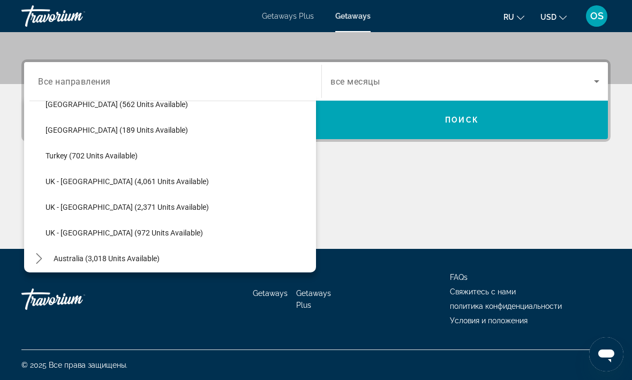
scroll to position [643, 0]
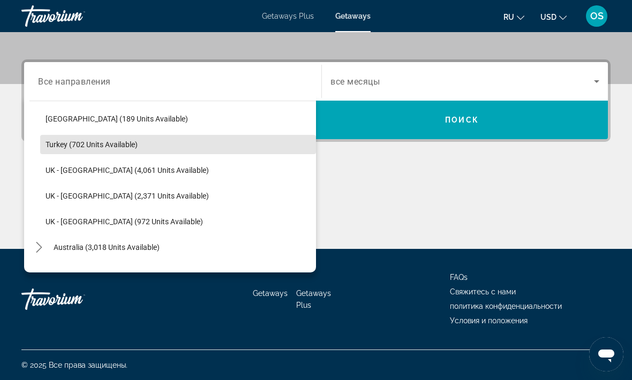
click at [115, 143] on span "Turkey (702 units available)" at bounding box center [92, 144] width 92 height 9
type input "**********"
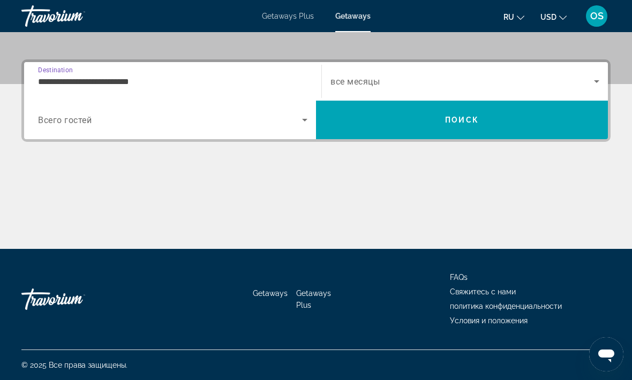
click at [448, 121] on span "Поиск" at bounding box center [462, 120] width 34 height 9
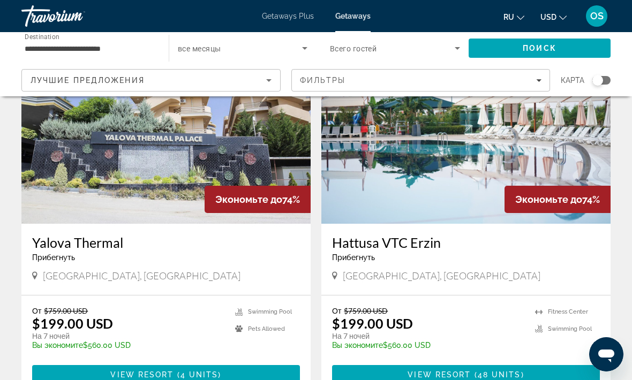
scroll to position [1901, 0]
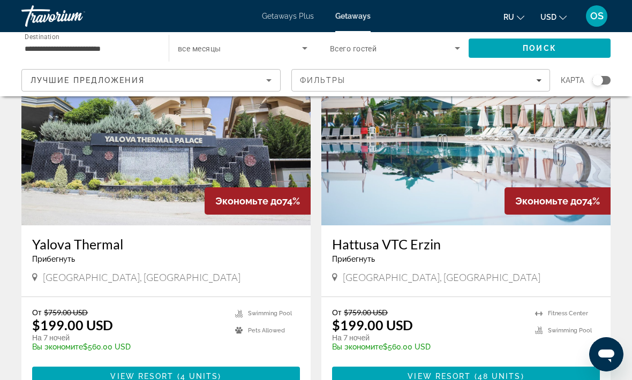
click at [432, 187] on img "Main content" at bounding box center [465, 139] width 289 height 171
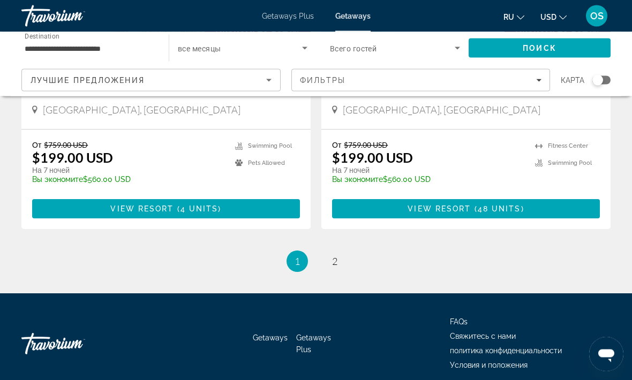
scroll to position [2073, 0]
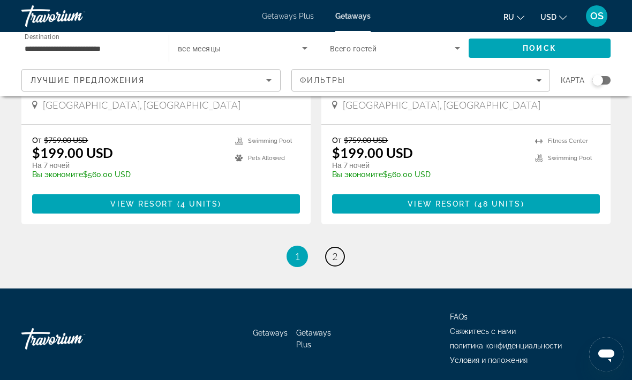
click at [330, 253] on link "page 2" at bounding box center [335, 256] width 19 height 19
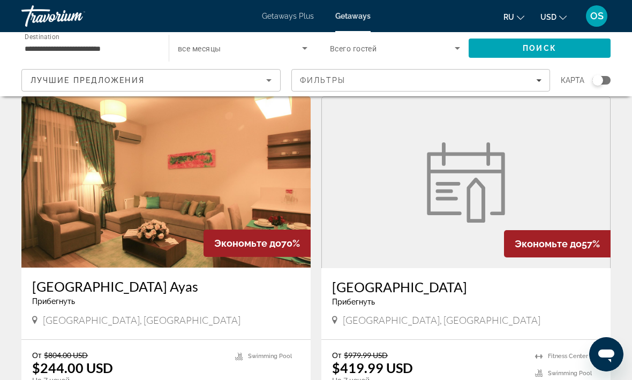
scroll to position [42, 0]
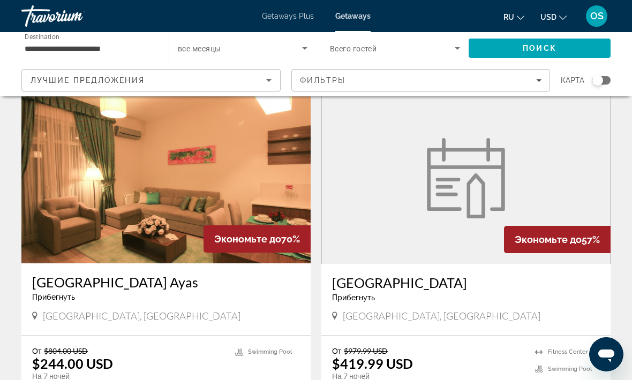
click at [402, 230] on figure "Main content" at bounding box center [466, 178] width 288 height 171
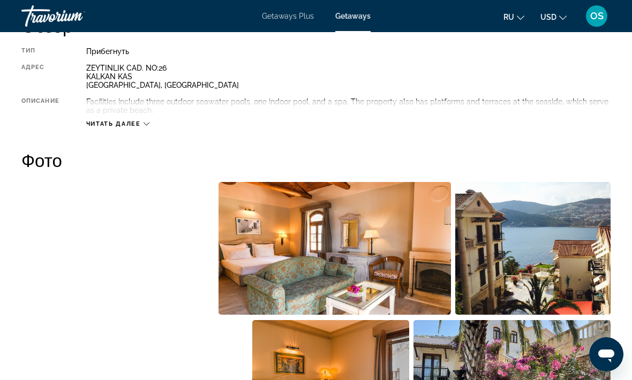
scroll to position [578, 0]
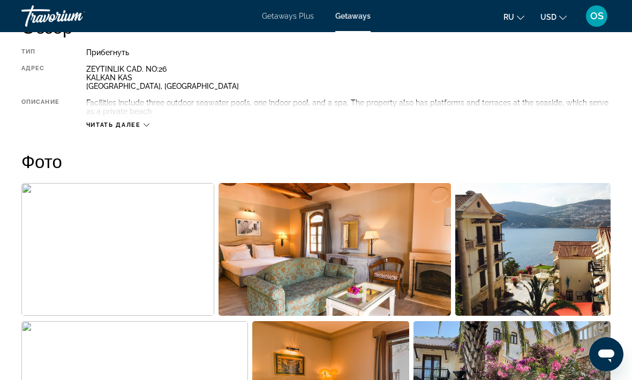
click at [311, 250] on img "Open full-screen image slider" at bounding box center [335, 249] width 233 height 133
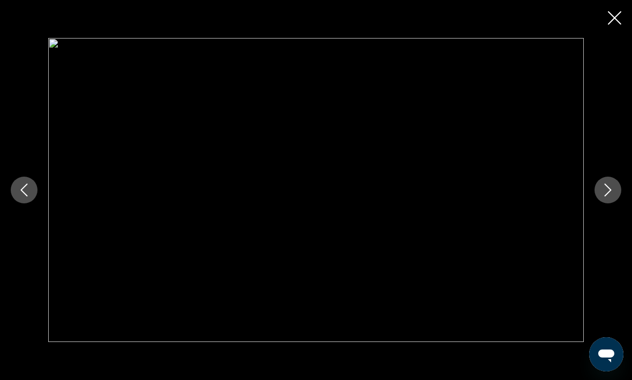
click at [600, 193] on button "Next image" at bounding box center [608, 190] width 27 height 27
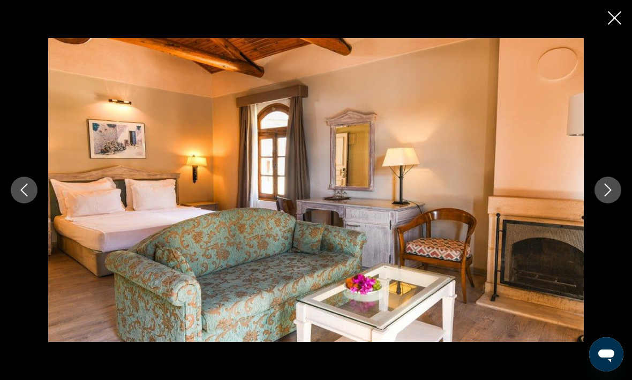
click at [600, 188] on button "Next image" at bounding box center [608, 190] width 27 height 27
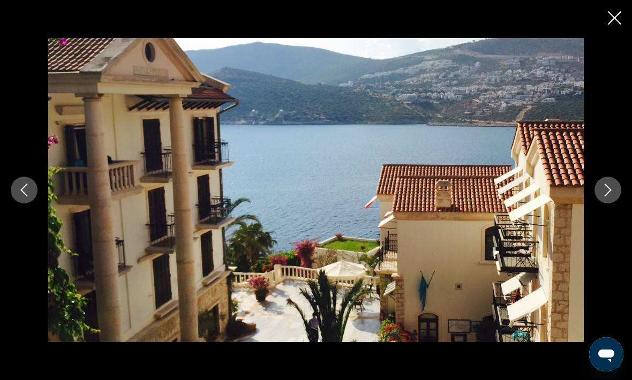
click at [601, 190] on icon "Next image" at bounding box center [607, 190] width 13 height 13
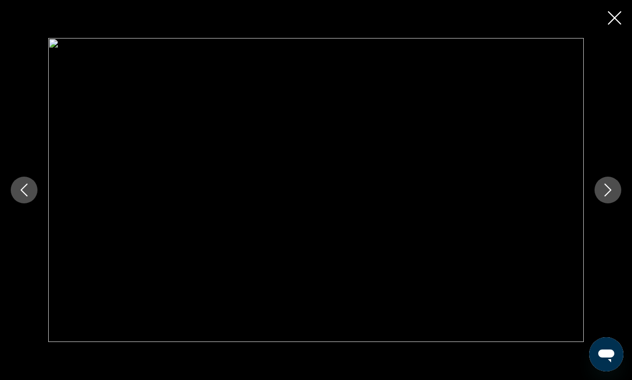
click at [603, 19] on div "prev next" at bounding box center [316, 190] width 632 height 380
click at [612, 14] on icon "Close slideshow" at bounding box center [614, 17] width 13 height 13
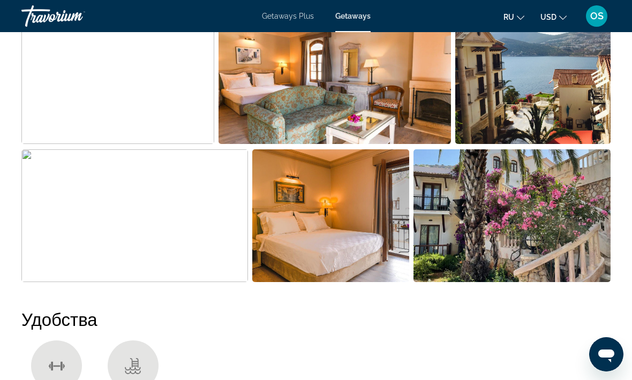
scroll to position [748, 0]
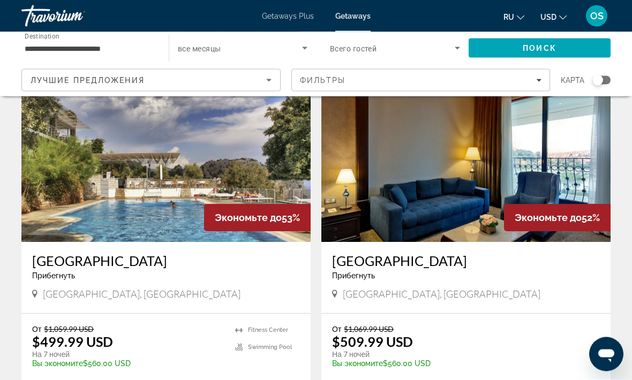
scroll to position [428, 0]
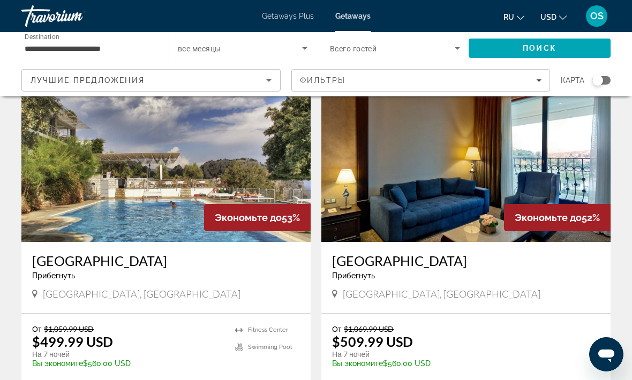
click at [176, 219] on img "Main content" at bounding box center [165, 156] width 289 height 171
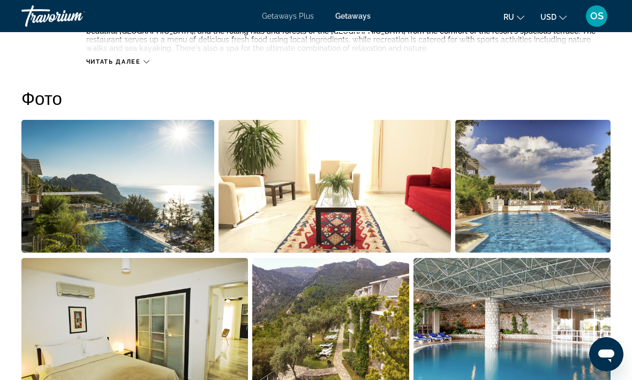
scroll to position [658, 0]
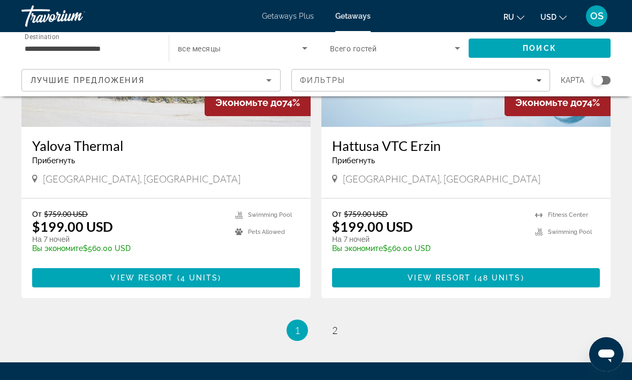
scroll to position [2078, 0]
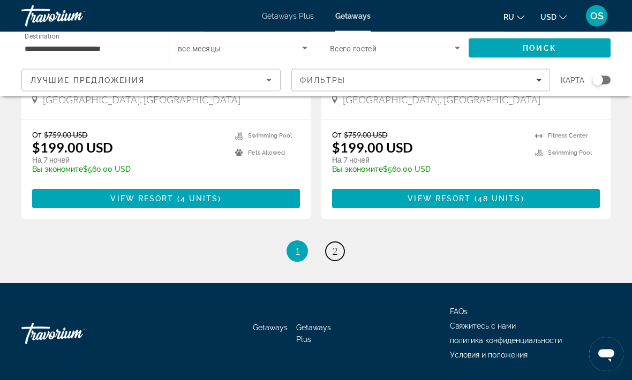
click at [335, 251] on span "2" at bounding box center [334, 252] width 5 height 12
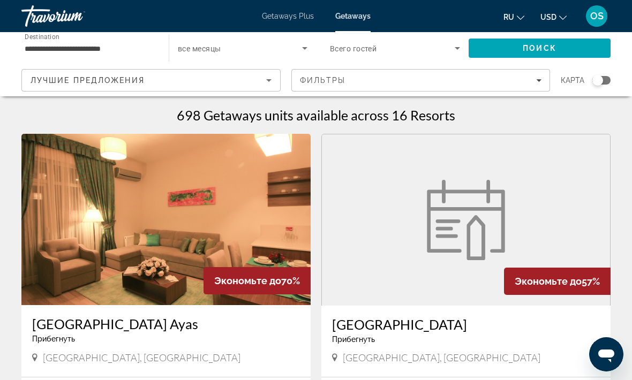
click at [43, 40] on span "Destination" at bounding box center [42, 36] width 35 height 7
click at [43, 42] on input "**********" at bounding box center [90, 48] width 130 height 13
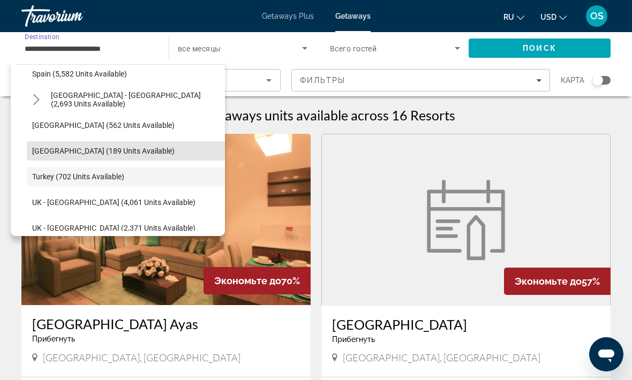
scroll to position [574, 0]
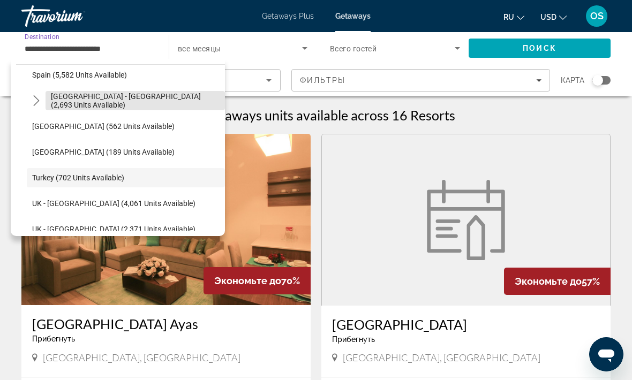
click at [84, 98] on span "[GEOGRAPHIC_DATA] - [GEOGRAPHIC_DATA] (2,693 units available)" at bounding box center [135, 100] width 169 height 17
type input "**********"
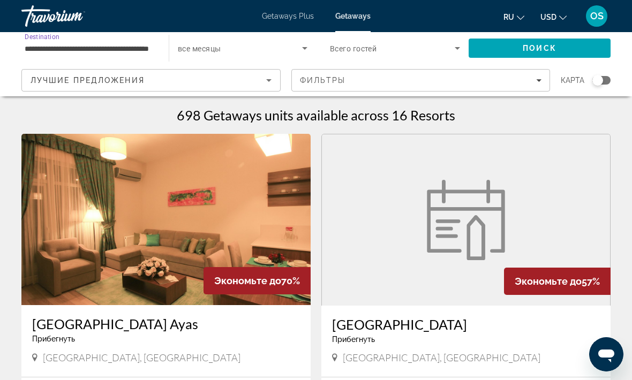
click at [453, 47] on icon "Search widget" at bounding box center [457, 48] width 13 height 13
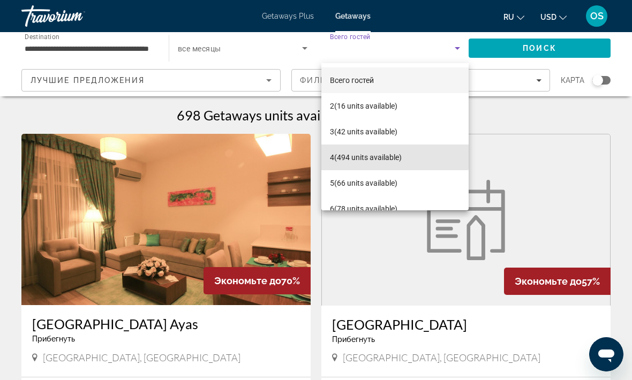
click at [365, 154] on span "4 (494 units available)" at bounding box center [366, 157] width 72 height 13
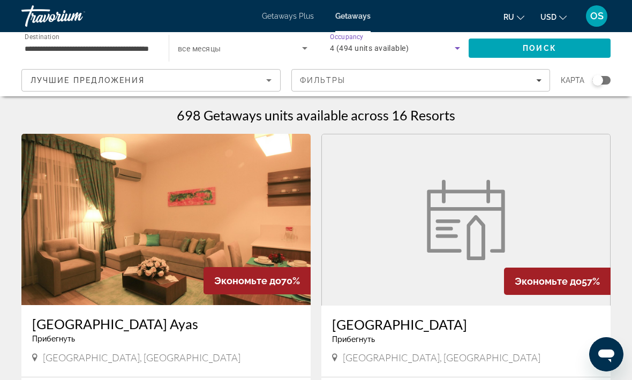
click at [545, 47] on span "Поиск" at bounding box center [540, 48] width 34 height 9
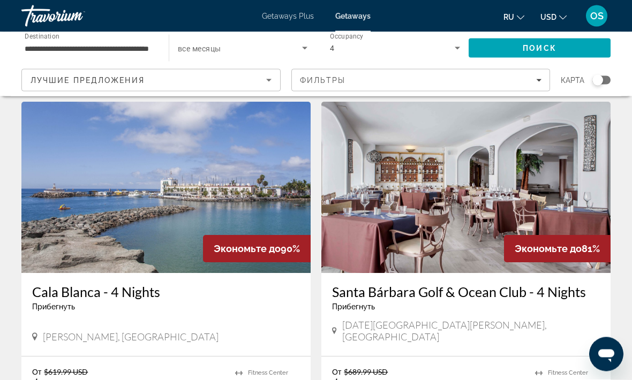
scroll to position [33, 0]
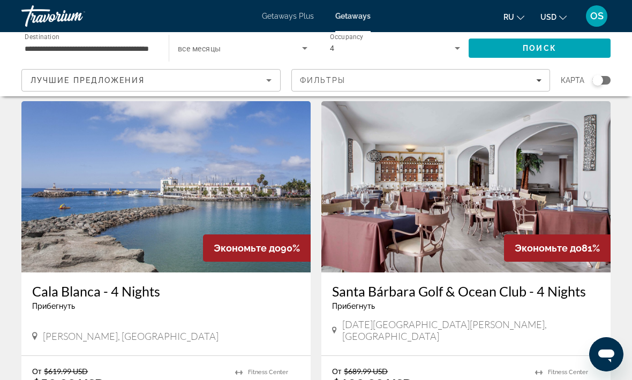
click at [199, 175] on img "Main content" at bounding box center [165, 186] width 289 height 171
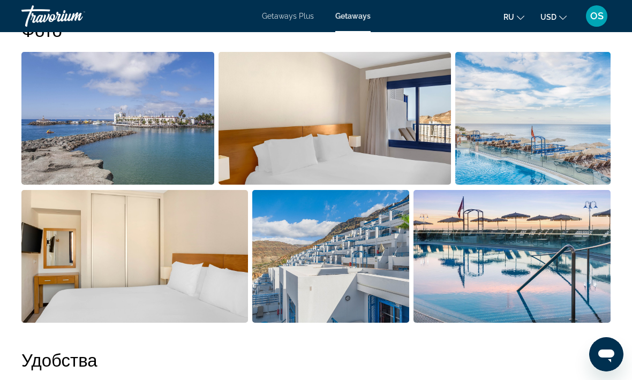
scroll to position [726, 0]
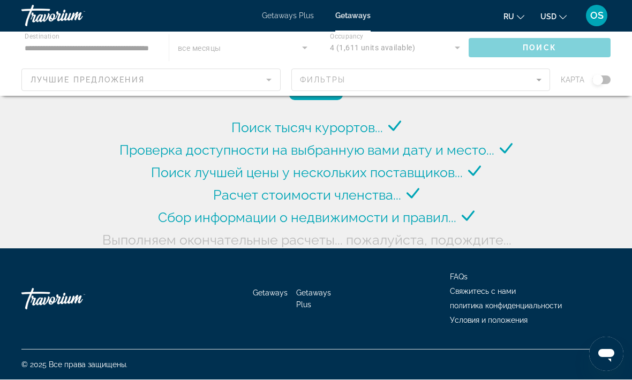
scroll to position [41, 0]
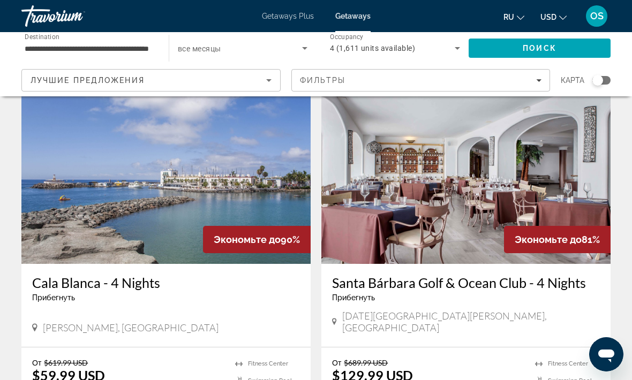
click at [444, 197] on img "Main content" at bounding box center [465, 178] width 289 height 171
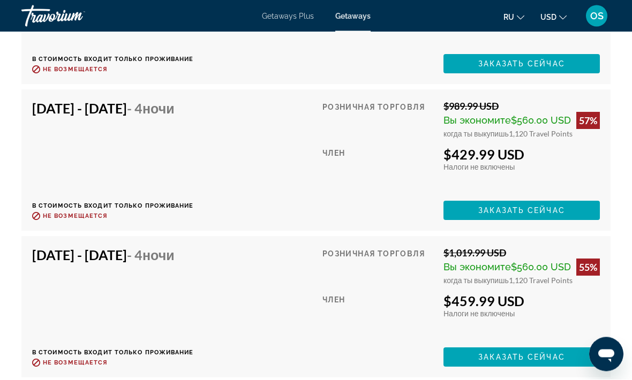
scroll to position [2900, 0]
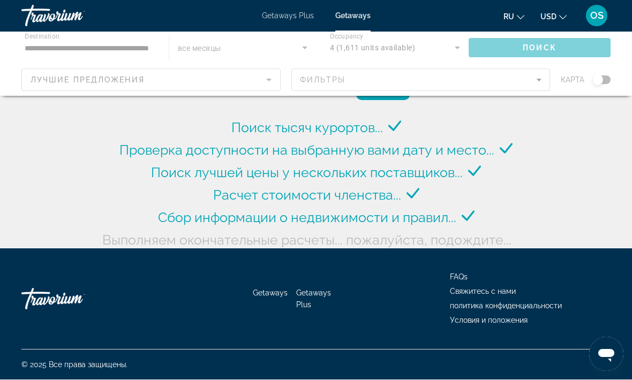
scroll to position [41, 0]
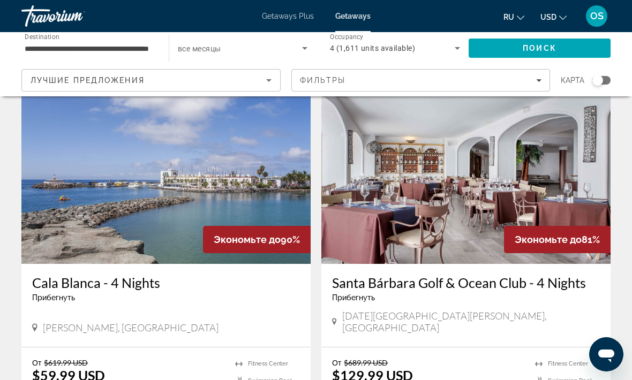
click at [454, 49] on icon "Search widget" at bounding box center [457, 48] width 13 height 13
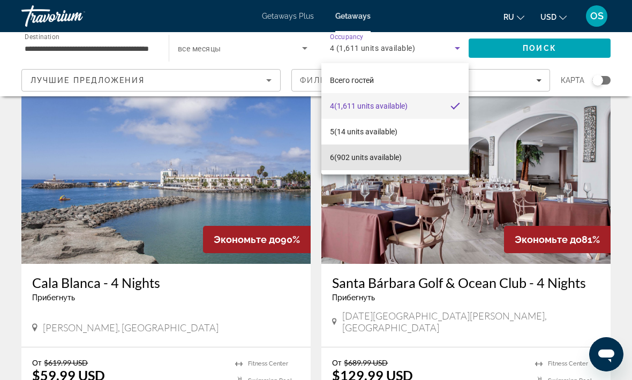
click at [373, 155] on span "6 (902 units available)" at bounding box center [366, 157] width 72 height 13
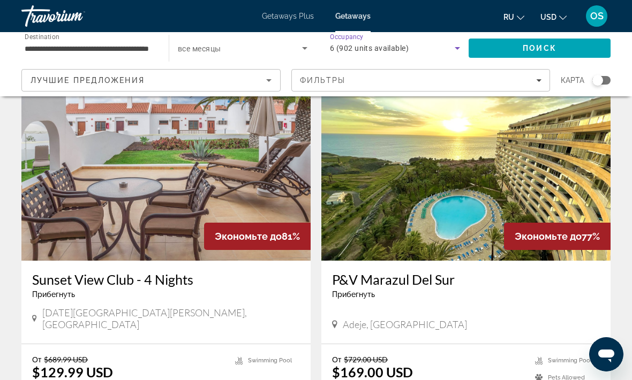
scroll to position [425, 0]
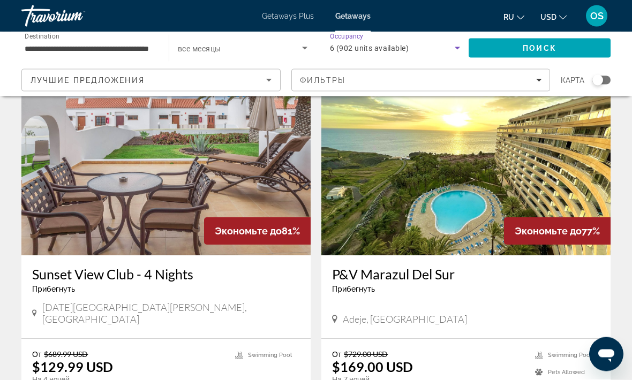
click at [462, 242] on img "Main content" at bounding box center [465, 170] width 289 height 171
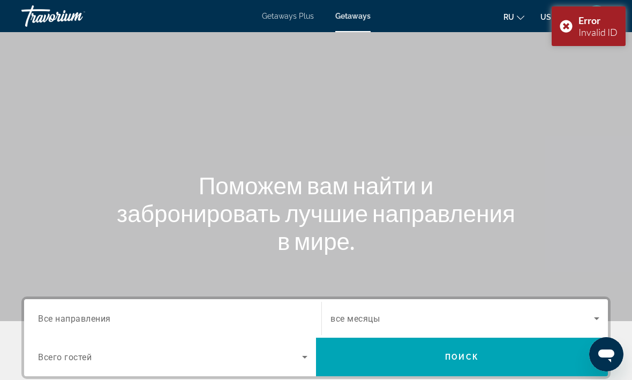
click at [97, 314] on span "Все направления" at bounding box center [74, 318] width 73 height 10
click at [97, 314] on input "Destination Все направления" at bounding box center [172, 319] width 269 height 13
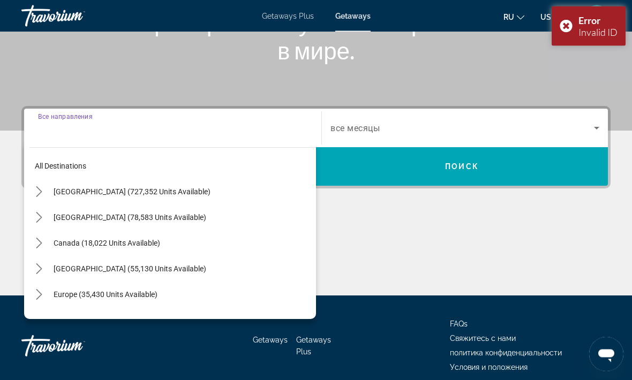
scroll to position [201, 0]
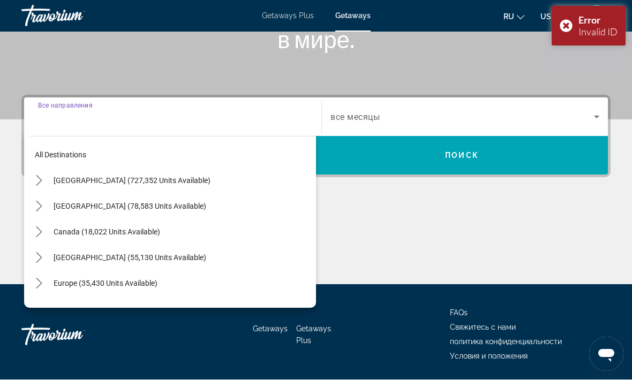
click at [41, 282] on icon "Toggle Europe (35,430 units available) submenu" at bounding box center [39, 284] width 6 height 11
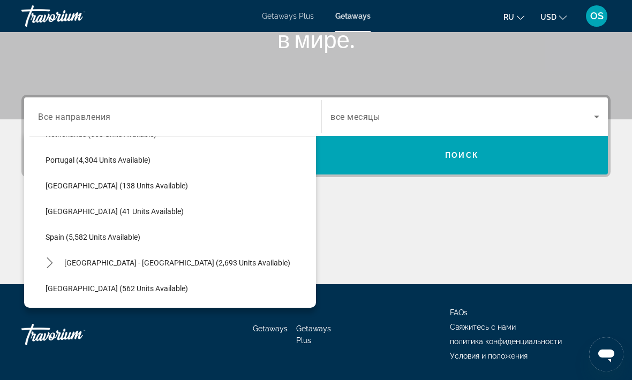
scroll to position [484, 0]
click at [138, 261] on span "[GEOGRAPHIC_DATA] - [GEOGRAPHIC_DATA] (2,693 units available)" at bounding box center [177, 262] width 226 height 9
type input "**********"
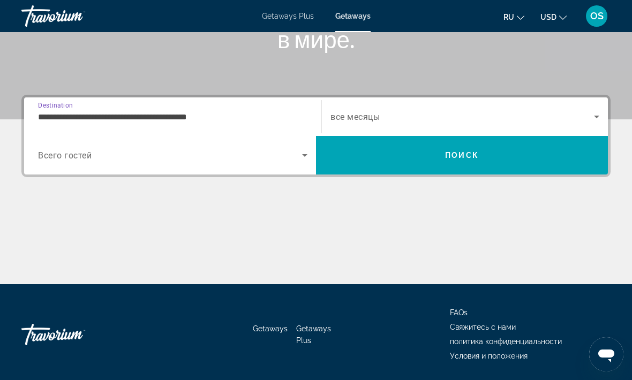
click at [443, 148] on span "Search" at bounding box center [462, 155] width 292 height 26
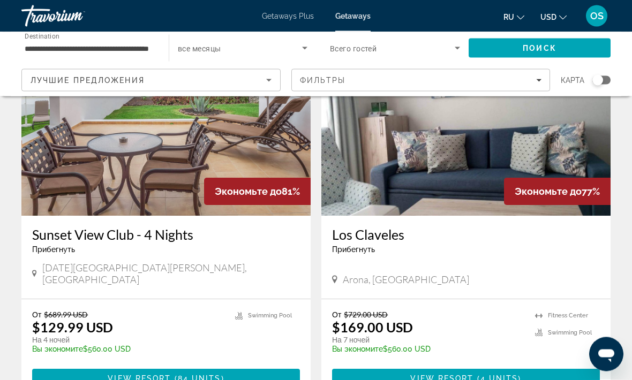
scroll to position [465, 0]
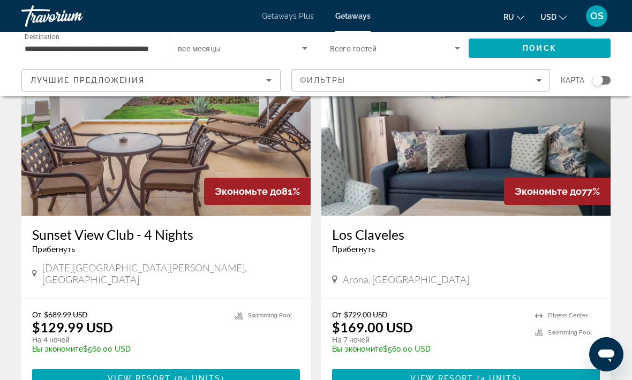
click at [461, 164] on img "Main content" at bounding box center [465, 129] width 289 height 171
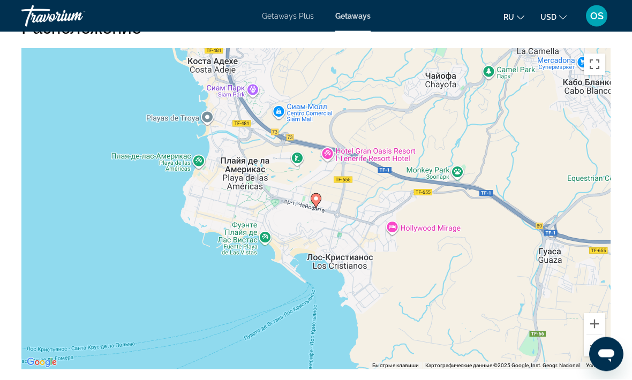
scroll to position [1705, 0]
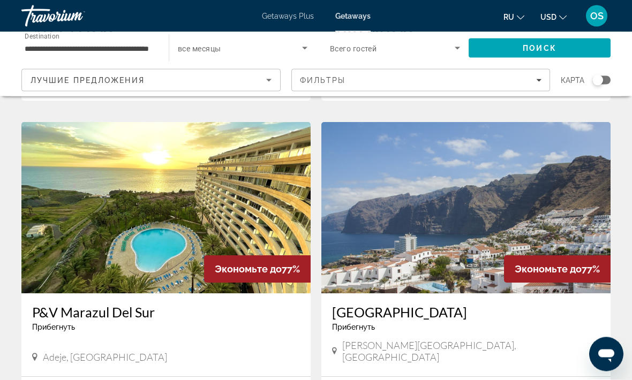
scroll to position [764, 0]
click at [484, 243] on img "Main content" at bounding box center [465, 207] width 289 height 171
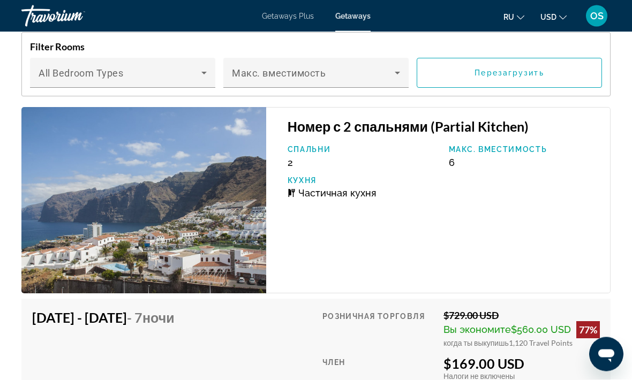
scroll to position [1987, 0]
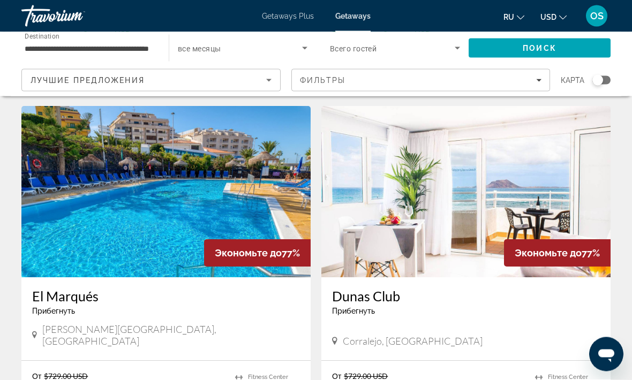
scroll to position [1158, 0]
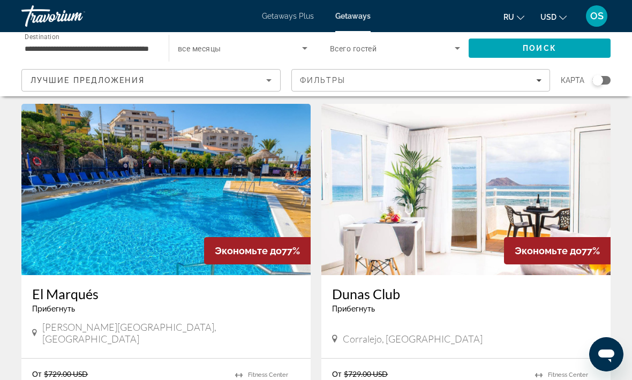
click at [454, 190] on img "Main content" at bounding box center [465, 189] width 289 height 171
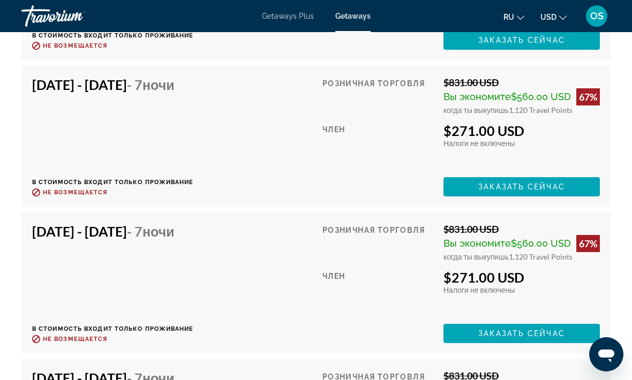
scroll to position [4154, 0]
click at [295, 262] on div "[DATE] - [DATE] - 7 ночи В стоимость входит только проживание Возврат до : Не в…" at bounding box center [316, 284] width 568 height 120
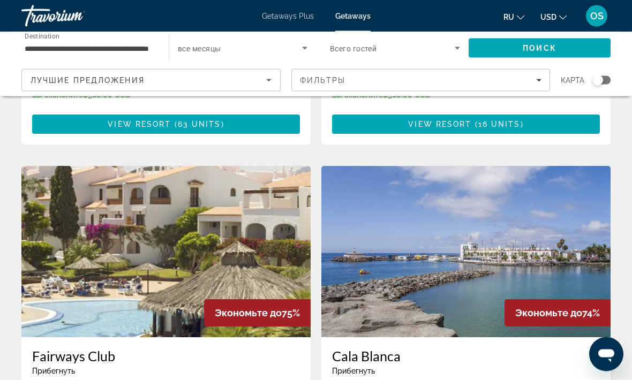
scroll to position [1842, 0]
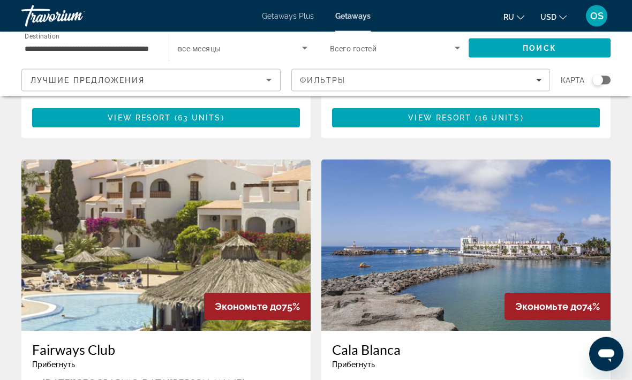
click at [210, 160] on img "Main content" at bounding box center [165, 245] width 289 height 171
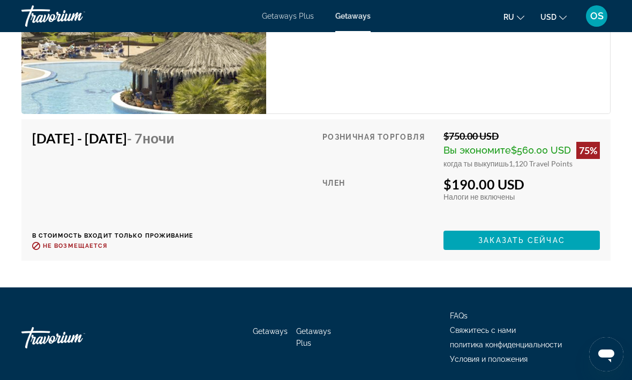
scroll to position [5007, 0]
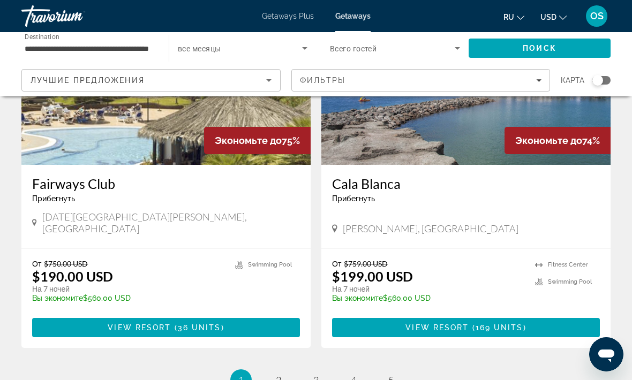
scroll to position [2078, 0]
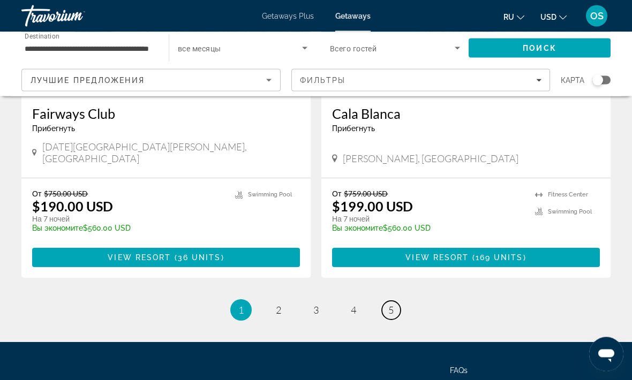
click at [394, 302] on link "page 5" at bounding box center [391, 311] width 19 height 19
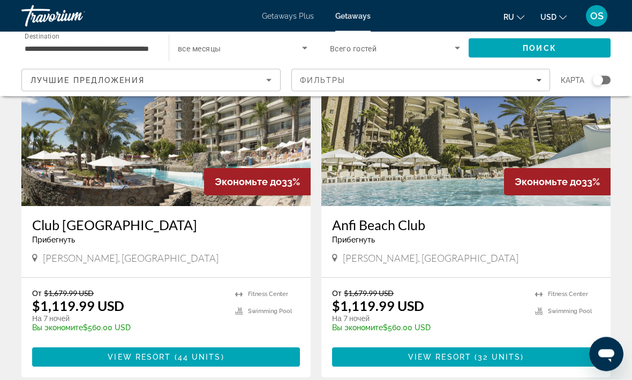
scroll to position [828, 0]
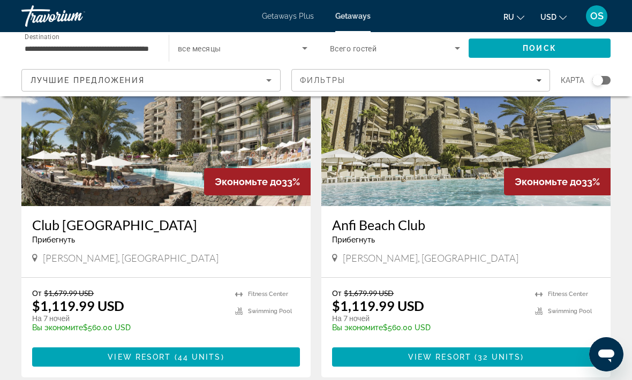
click at [210, 230] on h3 "Club [GEOGRAPHIC_DATA]" at bounding box center [166, 225] width 268 height 16
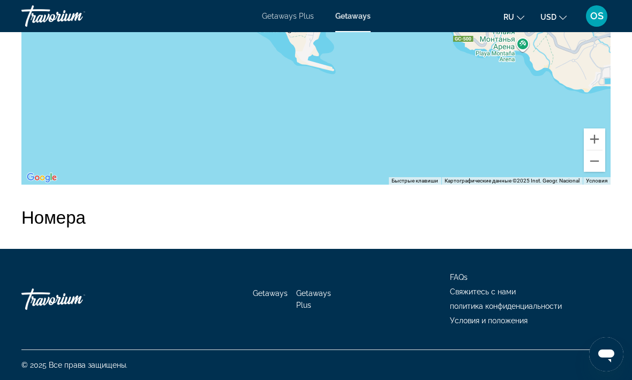
scroll to position [1756, 0]
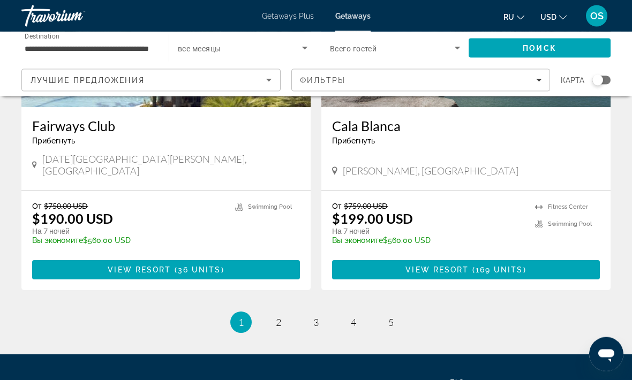
scroll to position [2059, 0]
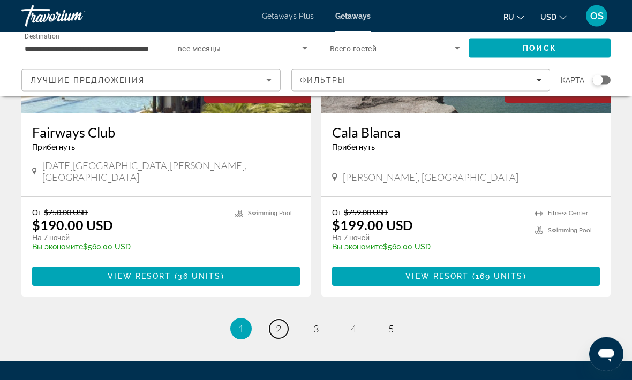
click at [276, 324] on span "2" at bounding box center [278, 330] width 5 height 12
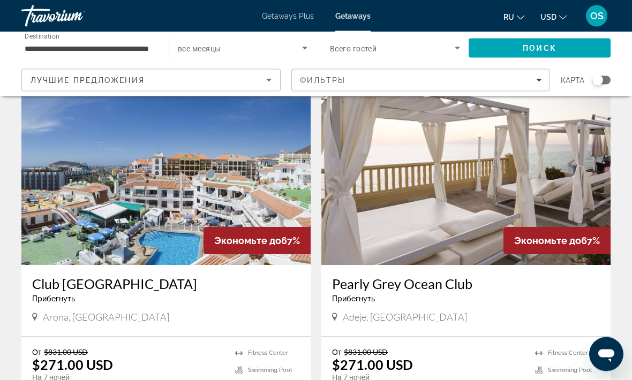
scroll to position [1145, 0]
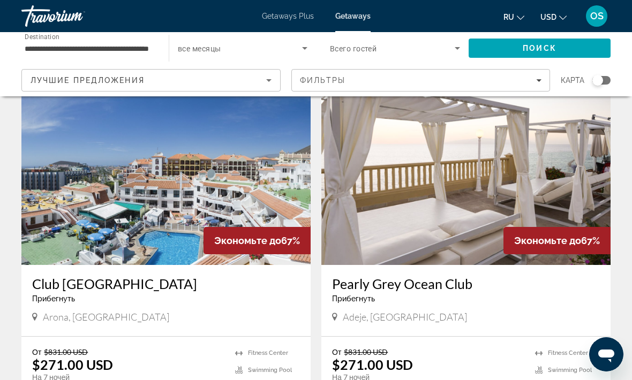
click at [461, 202] on img "Main content" at bounding box center [465, 179] width 289 height 171
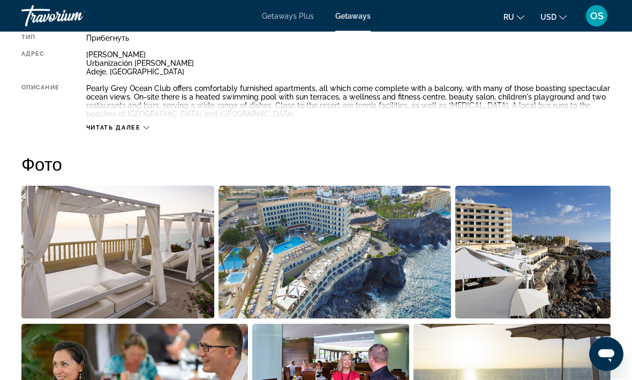
scroll to position [593, 0]
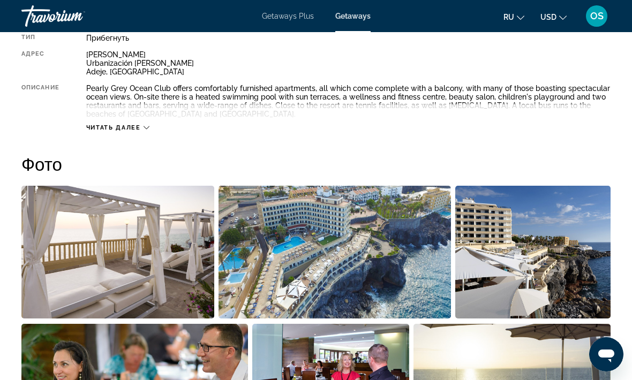
click at [174, 267] on img "Open full-screen image slider" at bounding box center [117, 252] width 193 height 133
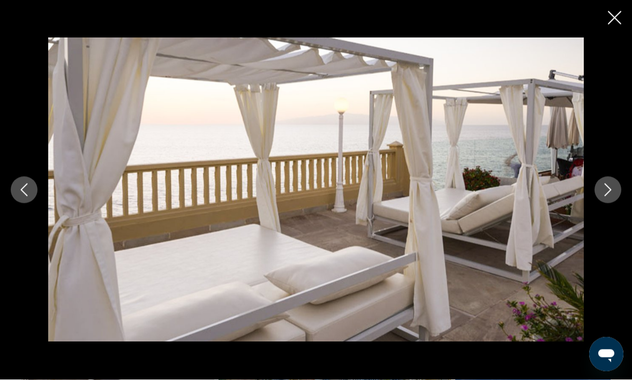
scroll to position [394, 0]
click at [600, 191] on button "Next image" at bounding box center [608, 190] width 27 height 27
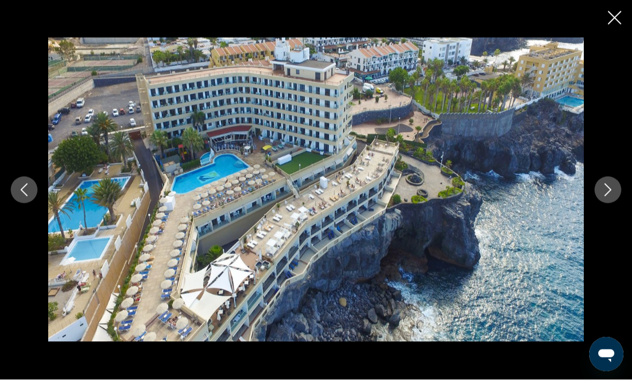
click at [599, 186] on button "Next image" at bounding box center [608, 190] width 27 height 27
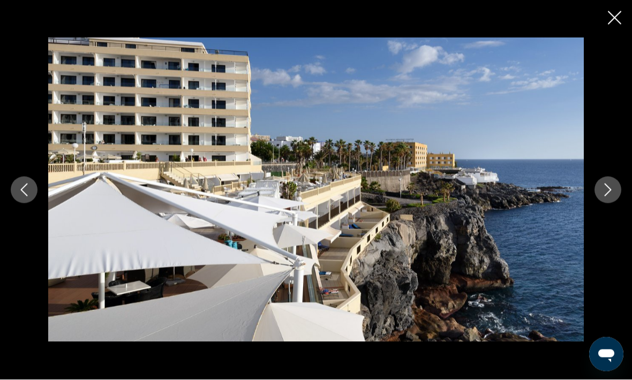
click at [600, 190] on button "Next image" at bounding box center [608, 190] width 27 height 27
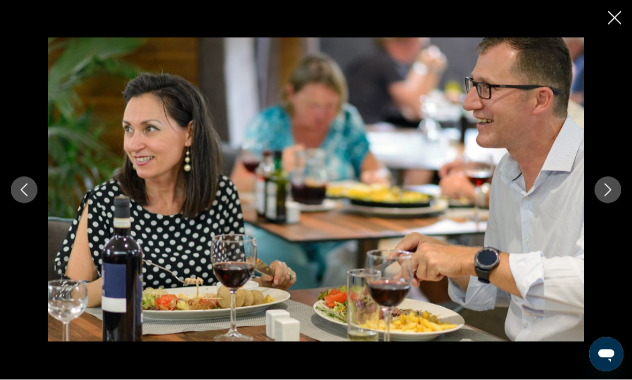
click at [603, 186] on icon "Next image" at bounding box center [607, 190] width 13 height 13
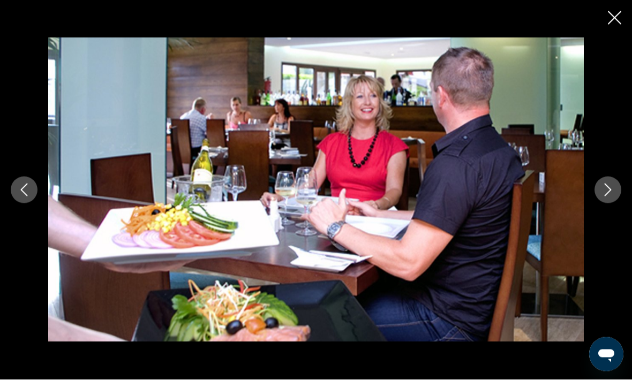
click at [606, 186] on icon "Next image" at bounding box center [607, 190] width 13 height 13
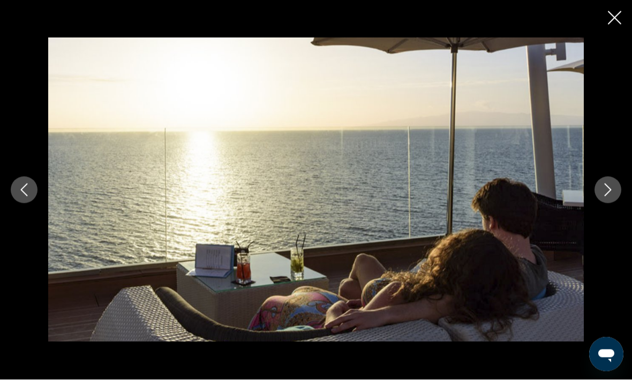
click at [605, 187] on icon "Next image" at bounding box center [607, 190] width 13 height 13
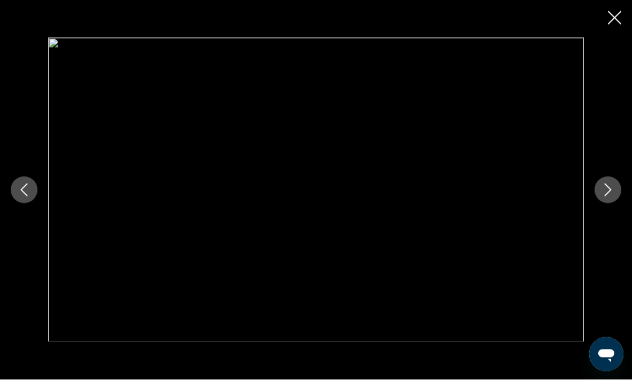
click at [605, 185] on icon "Next image" at bounding box center [608, 190] width 7 height 13
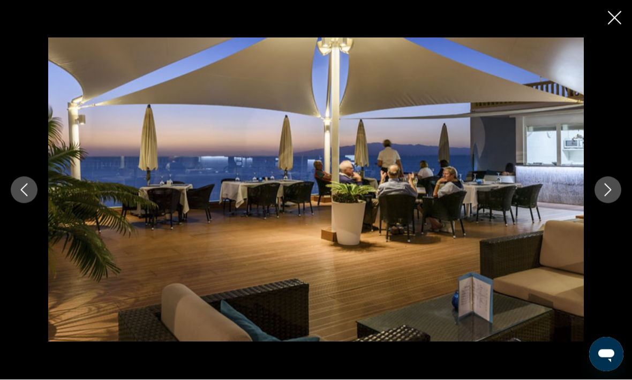
click at [608, 189] on icon "Next image" at bounding box center [607, 190] width 13 height 13
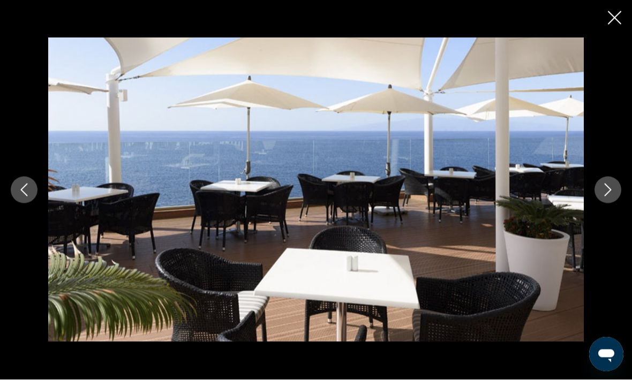
click at [607, 189] on icon "Next image" at bounding box center [607, 190] width 13 height 13
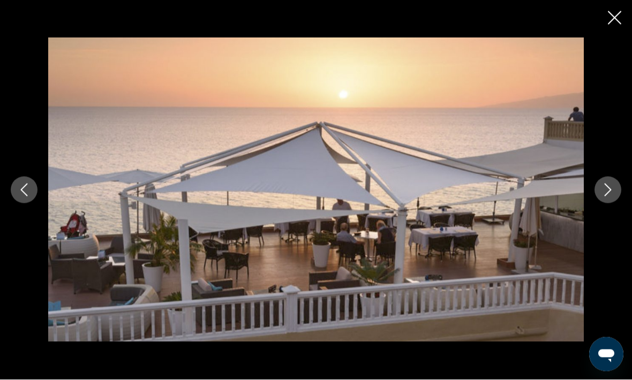
click at [604, 191] on icon "Next image" at bounding box center [607, 190] width 13 height 13
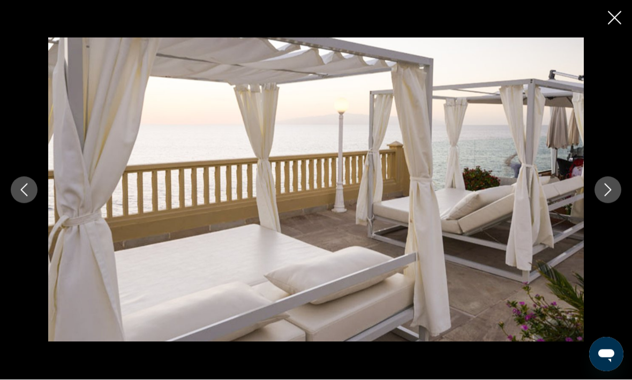
scroll to position [393, 0]
click at [614, 23] on icon "Close slideshow" at bounding box center [614, 17] width 13 height 13
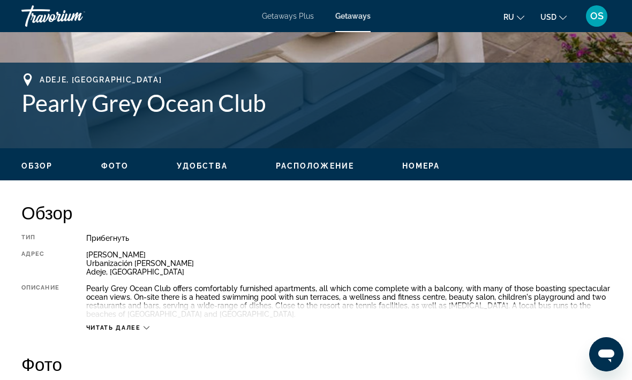
scroll to position [393, 0]
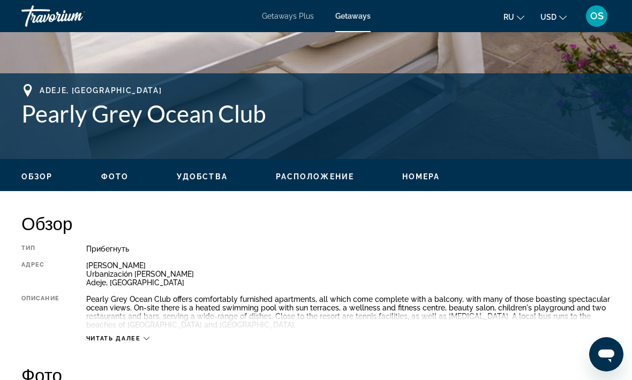
click at [420, 173] on span "Номера" at bounding box center [421, 176] width 38 height 9
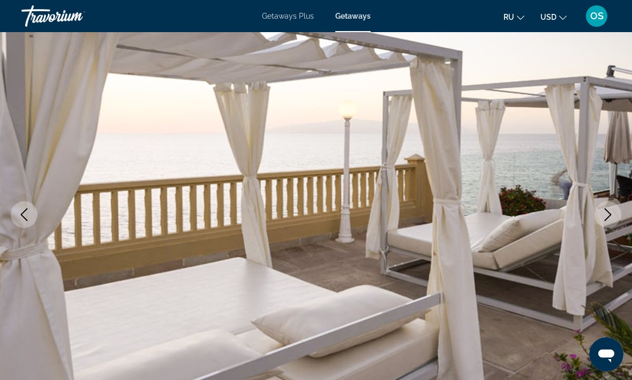
scroll to position [0, 0]
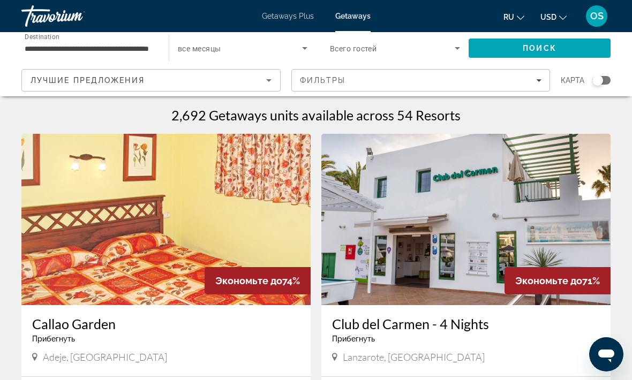
click at [452, 49] on icon "Search widget" at bounding box center [457, 48] width 13 height 13
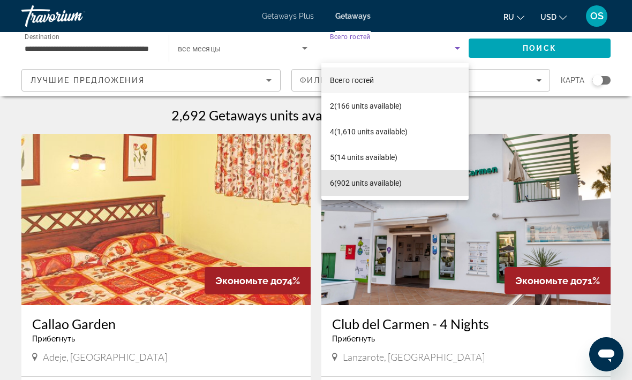
click at [355, 180] on span "6 (902 units available)" at bounding box center [366, 183] width 72 height 13
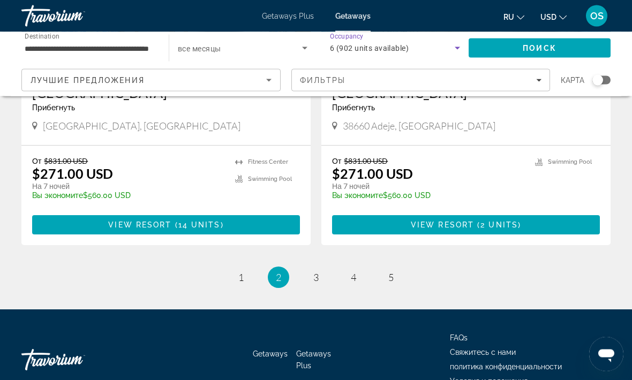
scroll to position [2076, 0]
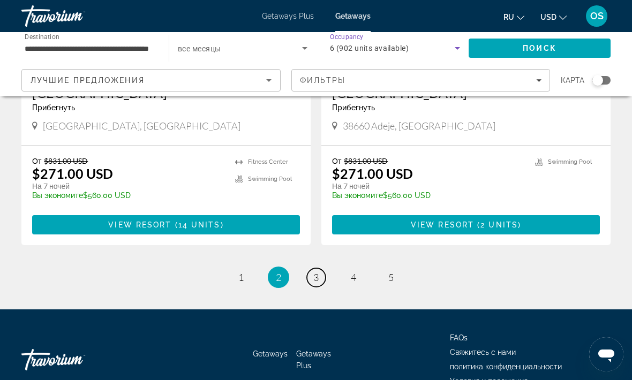
click at [313, 272] on span "3" at bounding box center [315, 278] width 5 height 12
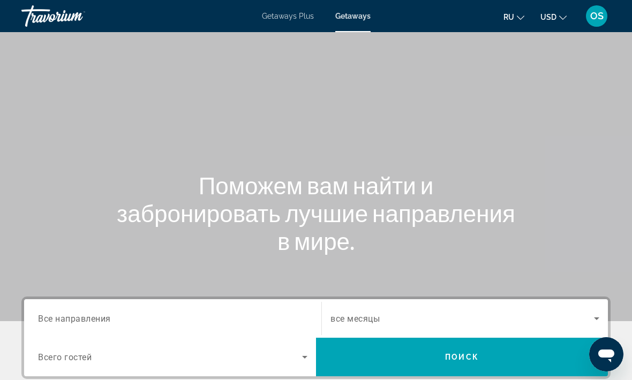
click at [58, 313] on input "Destination Все направления" at bounding box center [172, 319] width 269 height 13
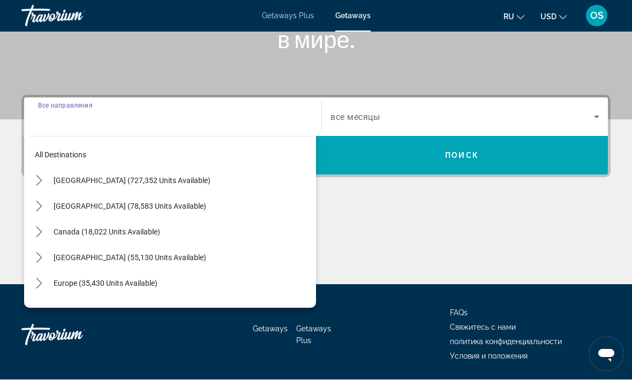
scroll to position [237, 0]
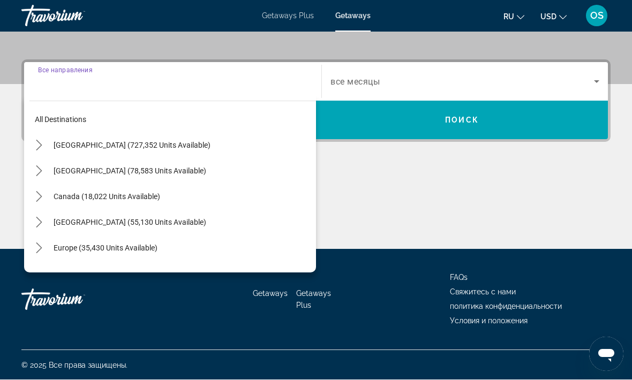
click at [43, 250] on icon "Toggle Europe (35,430 units available) submenu" at bounding box center [39, 248] width 11 height 11
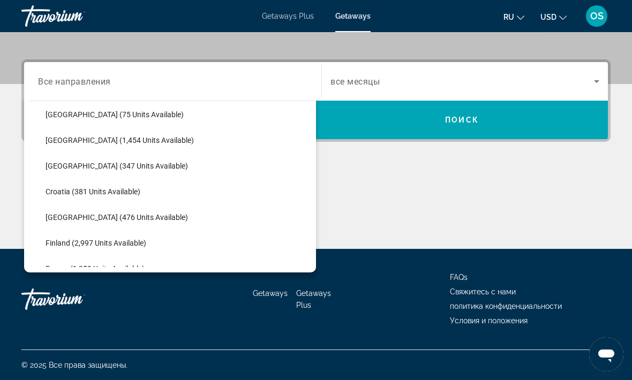
scroll to position [160, 0]
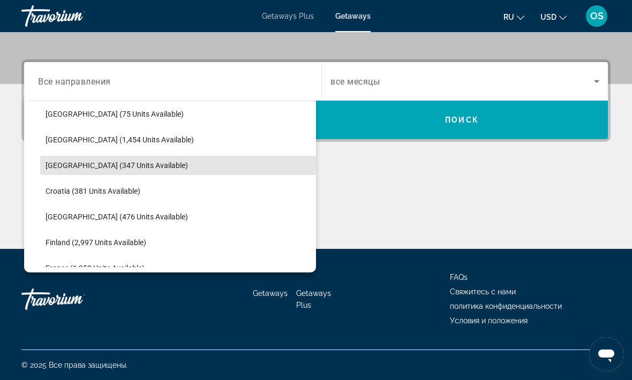
click at [84, 162] on span "[GEOGRAPHIC_DATA] (347 units available)" at bounding box center [117, 165] width 142 height 9
type input "**********"
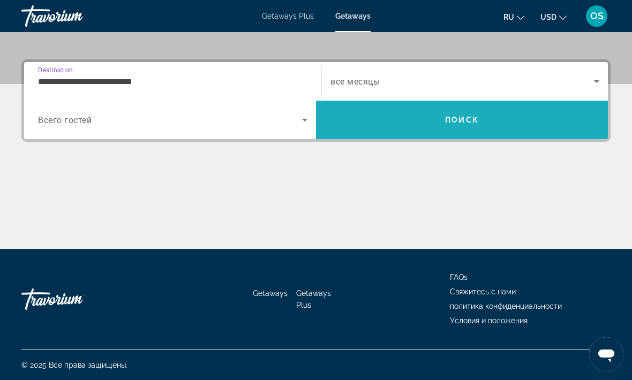
click at [468, 123] on span "Поиск" at bounding box center [462, 120] width 34 height 9
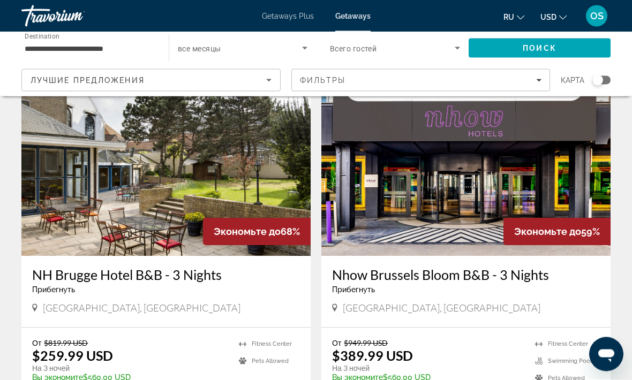
scroll to position [56, 0]
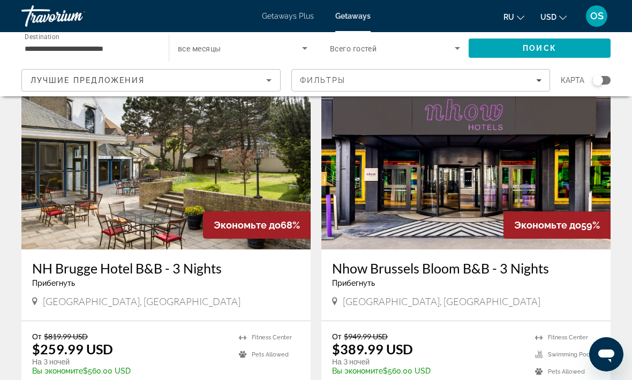
click at [172, 199] on img "Main content" at bounding box center [165, 163] width 289 height 171
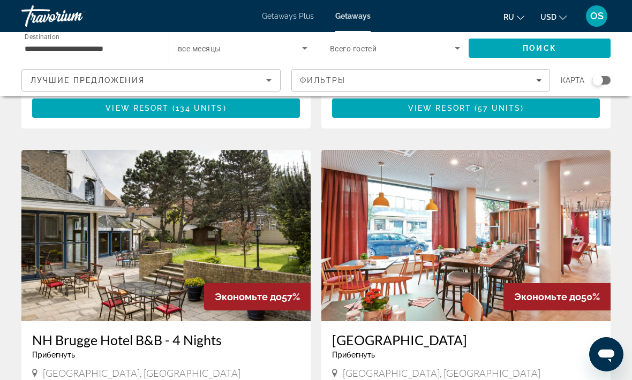
scroll to position [348, 0]
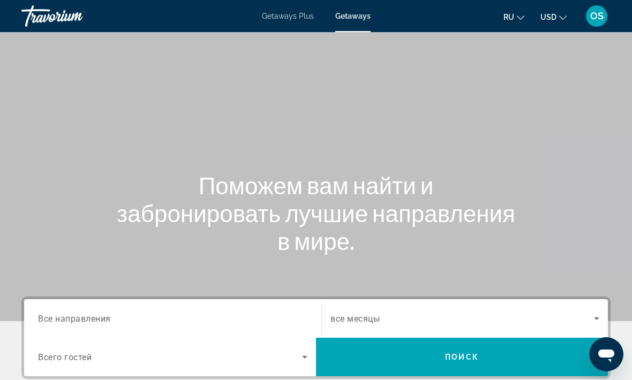
click at [84, 313] on input "Destination Все направления" at bounding box center [172, 319] width 269 height 13
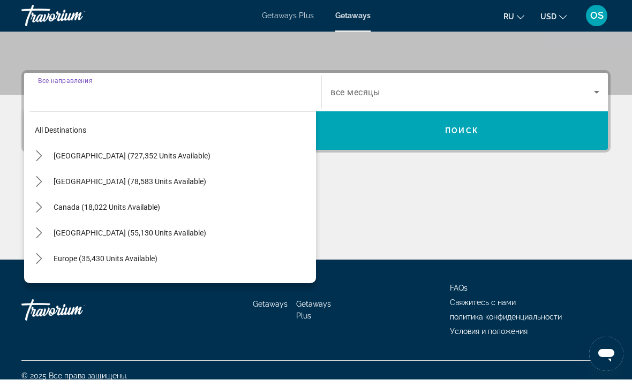
scroll to position [237, 0]
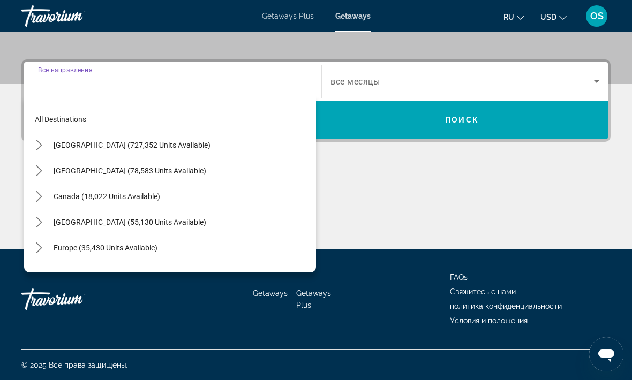
click at [41, 247] on icon "Toggle Europe (35,430 units available) submenu" at bounding box center [39, 248] width 6 height 11
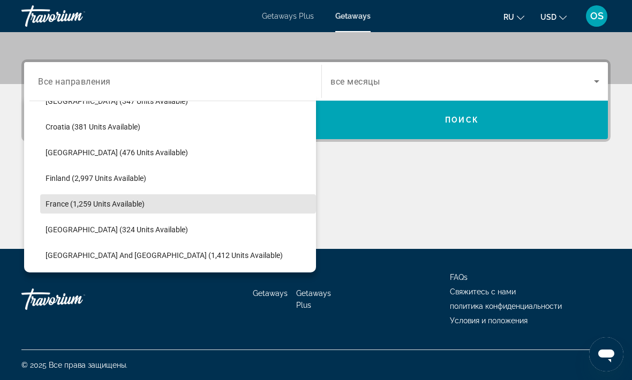
scroll to position [229, 0]
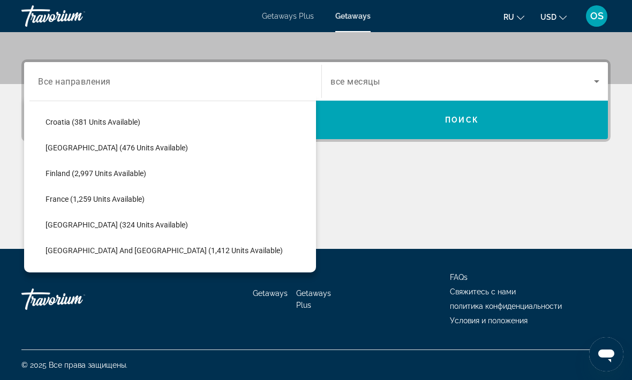
click at [86, 225] on span "[GEOGRAPHIC_DATA] (324 units available)" at bounding box center [117, 225] width 142 height 9
type input "**********"
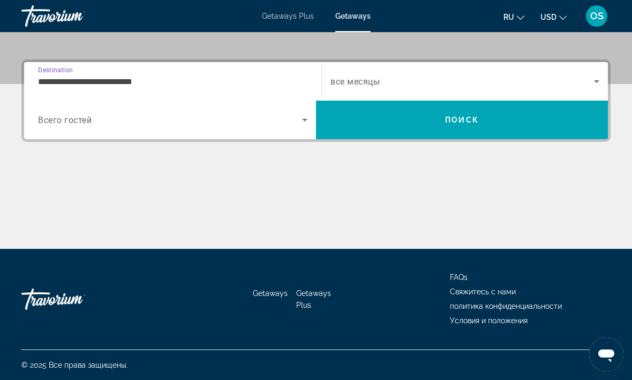
click at [463, 119] on span "Поиск" at bounding box center [462, 120] width 34 height 9
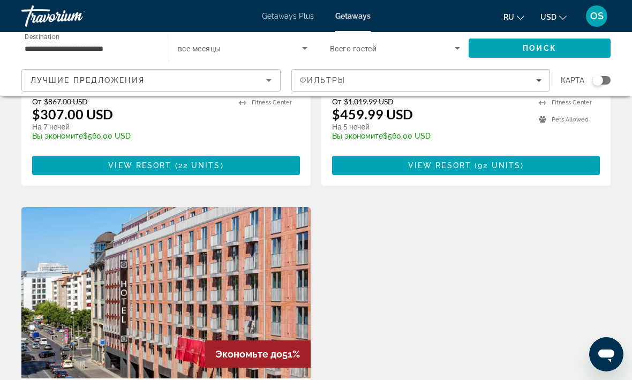
scroll to position [1050, 0]
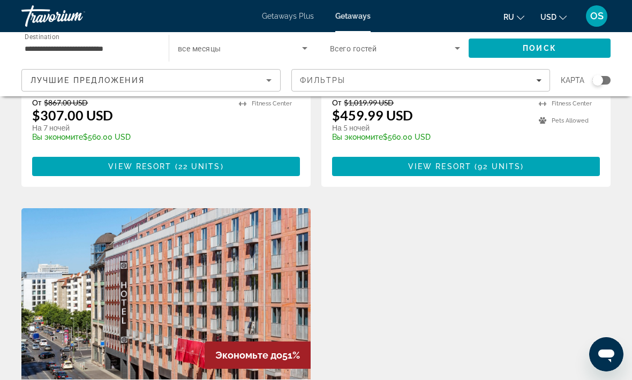
click at [95, 47] on input "**********" at bounding box center [90, 48] width 130 height 13
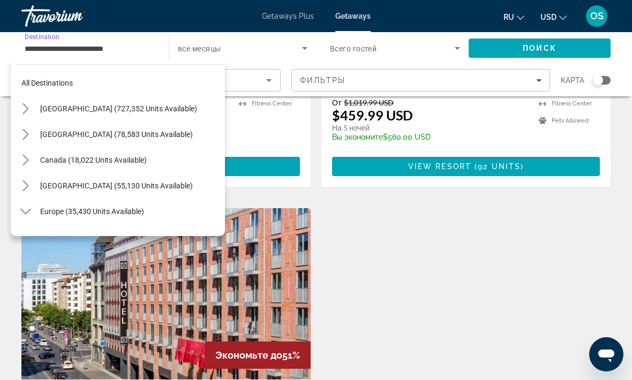
scroll to position [269, 0]
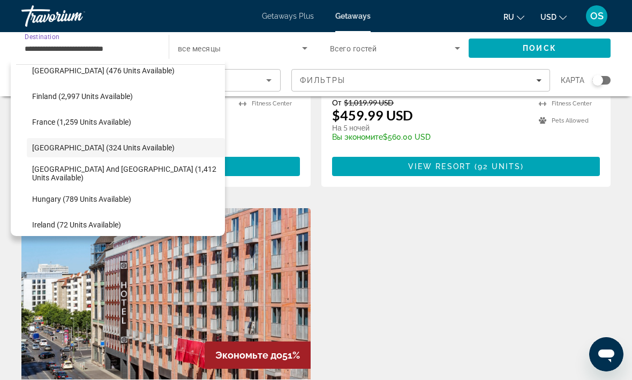
click at [125, 147] on span "[GEOGRAPHIC_DATA] (324 units available)" at bounding box center [103, 148] width 142 height 9
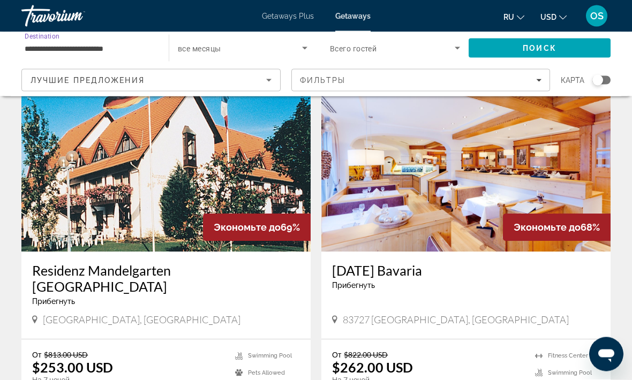
scroll to position [54, 0]
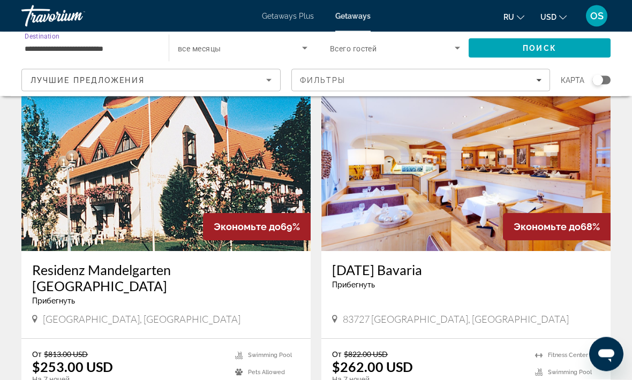
click at [492, 212] on img "Main content" at bounding box center [465, 165] width 289 height 171
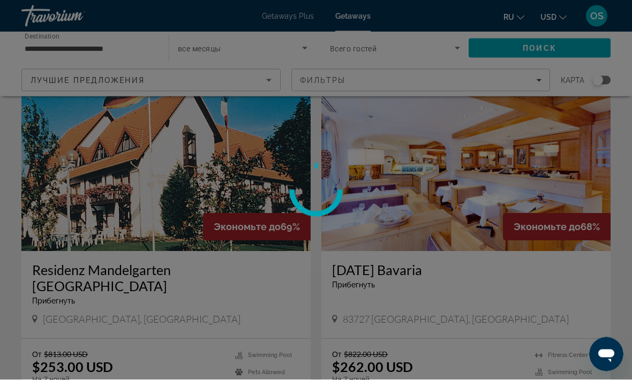
scroll to position [54, 0]
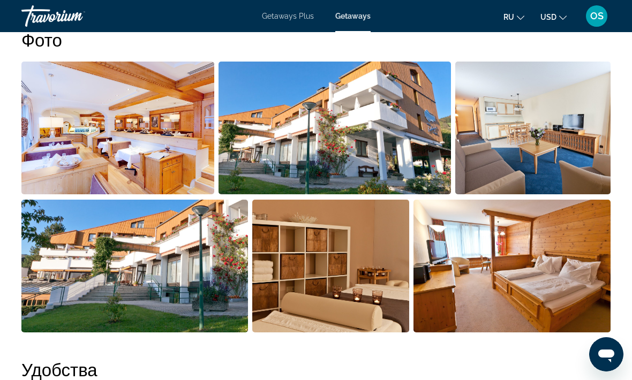
scroll to position [704, 0]
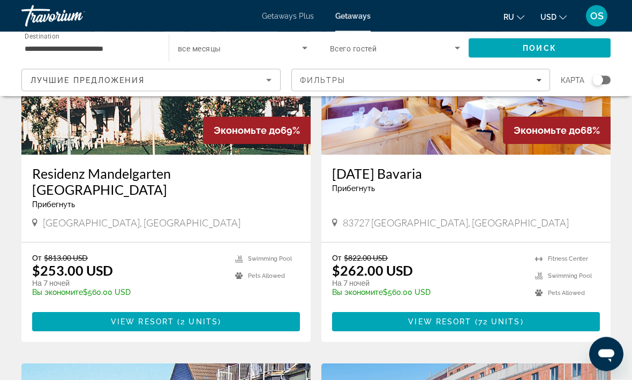
scroll to position [152, 0]
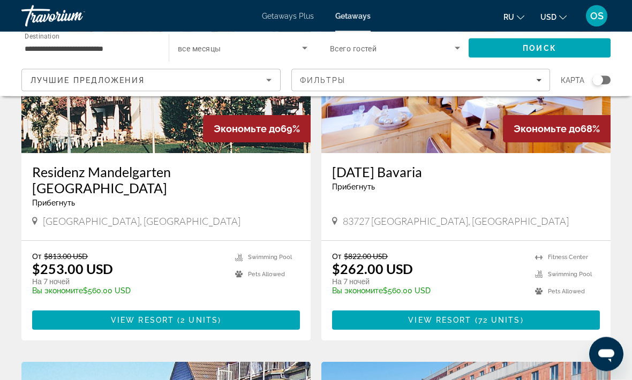
click at [184, 138] on img "Main content" at bounding box center [165, 67] width 289 height 171
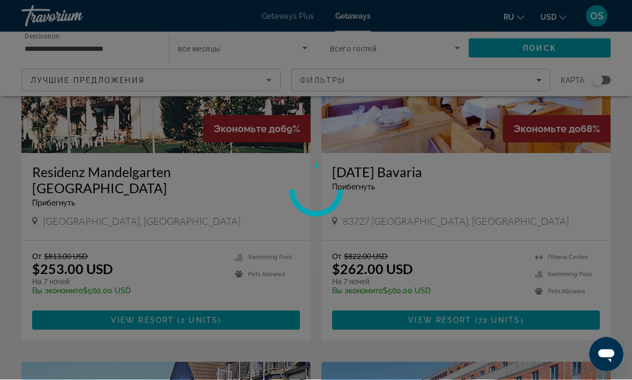
scroll to position [152, 0]
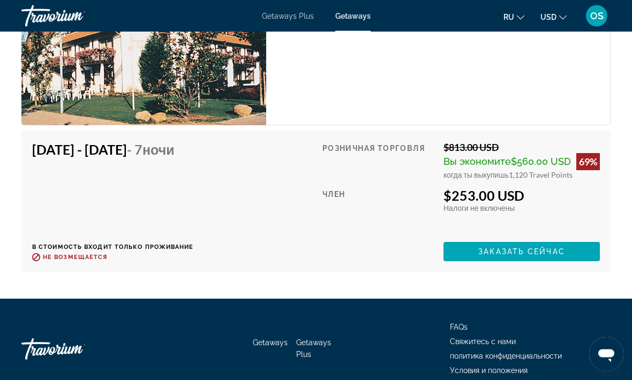
scroll to position [1997, 0]
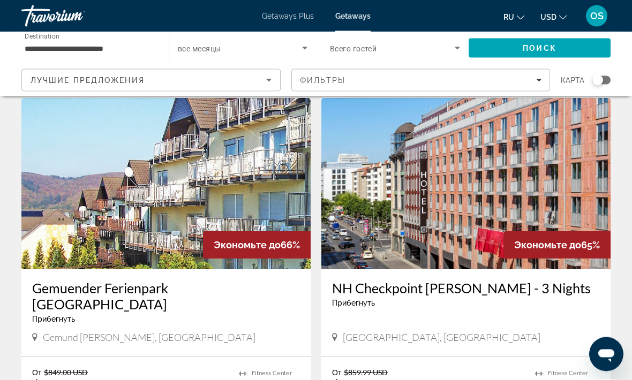
scroll to position [416, 0]
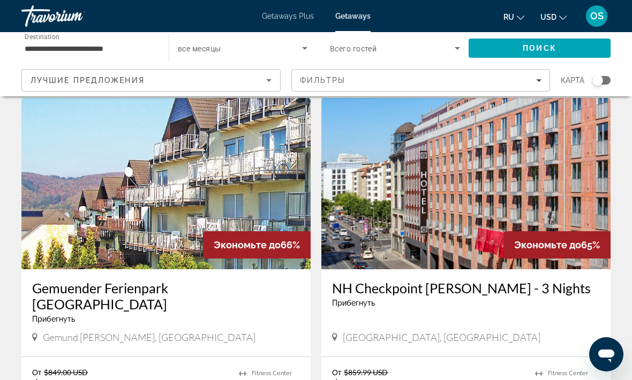
click at [183, 223] on img "Main content" at bounding box center [165, 183] width 289 height 171
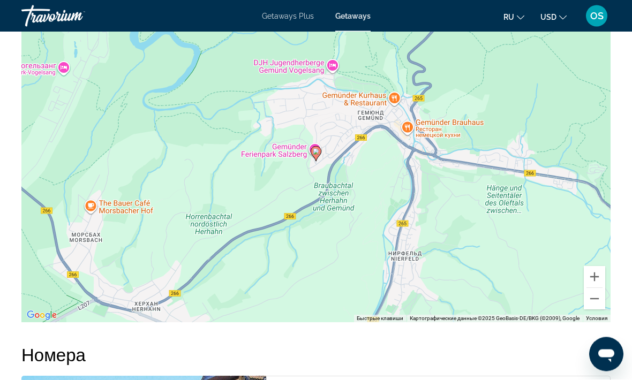
scroll to position [1493, 0]
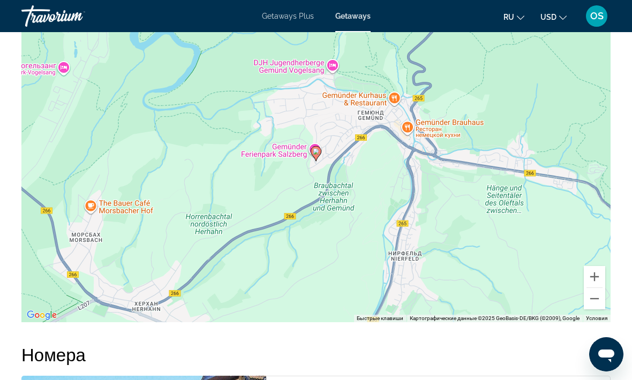
click at [596, 288] on button "Уменьшить" at bounding box center [594, 298] width 21 height 21
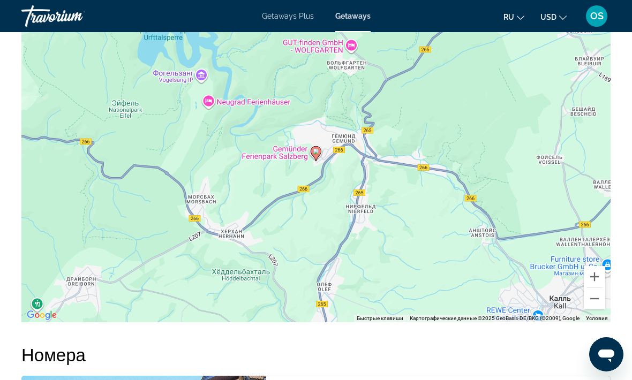
click at [593, 288] on button "Уменьшить" at bounding box center [594, 298] width 21 height 21
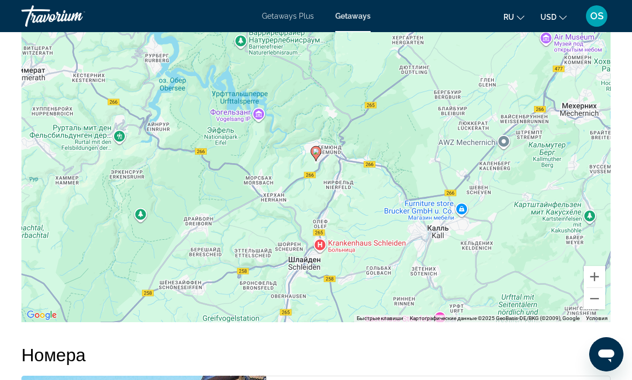
click at [593, 288] on button "Уменьшить" at bounding box center [594, 298] width 21 height 21
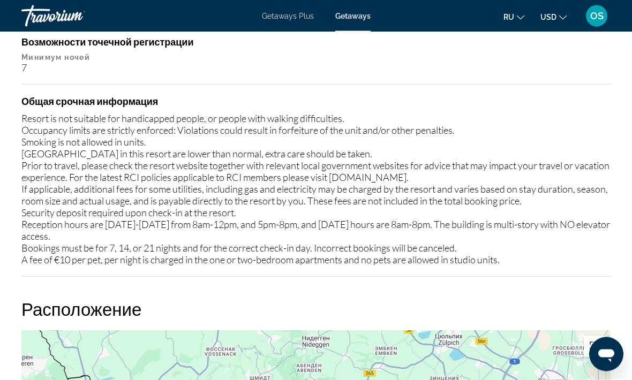
scroll to position [1155, 0]
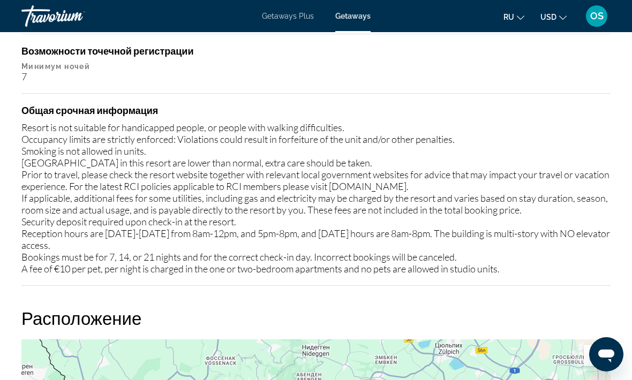
click at [561, 20] on button "USD USD ($) MXN (Mex$) CAD (Can$) GBP (£) EUR (€) AUD (A$) NZD (NZ$) CNY (CN¥)" at bounding box center [553, 17] width 26 height 16
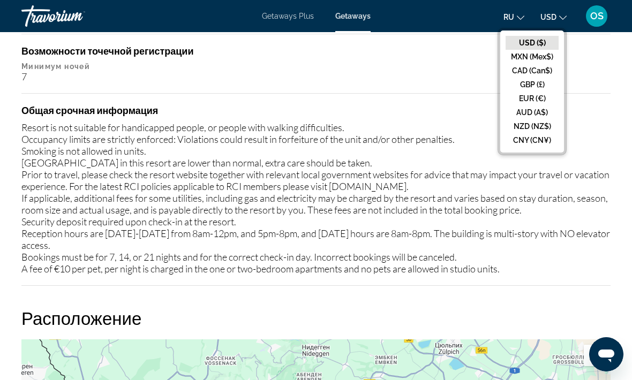
click at [533, 99] on button "EUR (€)" at bounding box center [532, 99] width 53 height 14
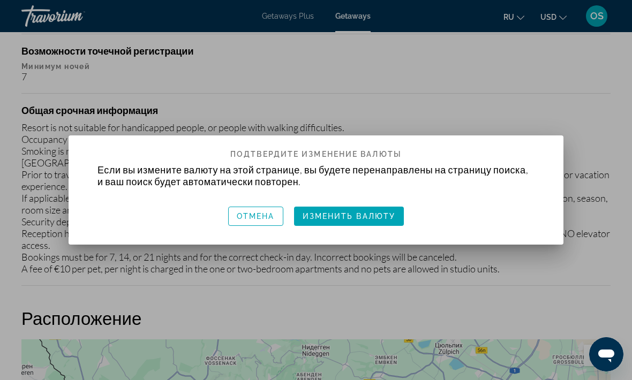
scroll to position [0, 0]
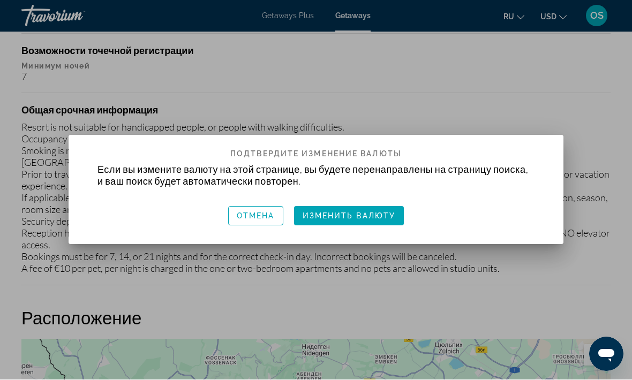
click at [385, 213] on span "Изменить валюту" at bounding box center [349, 216] width 93 height 9
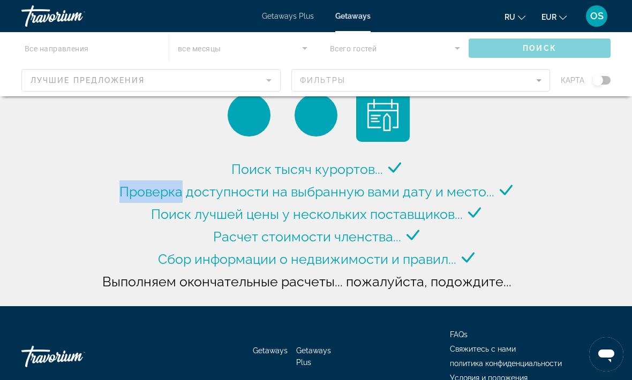
click at [595, 207] on div "Поиск тысяч курортов... Проверка доступности на выбранную вами дату и место... …" at bounding box center [316, 156] width 632 height 312
click at [77, 45] on div "Main content" at bounding box center [316, 64] width 632 height 64
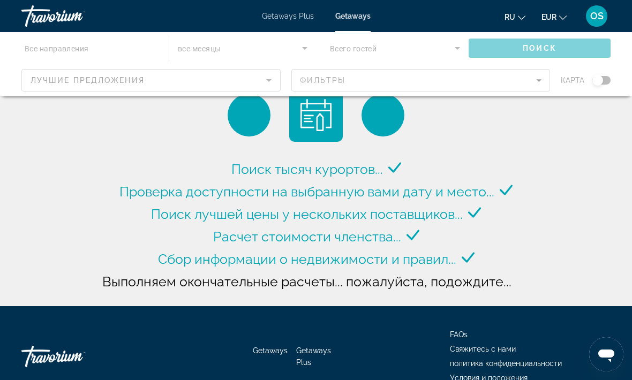
click at [61, 42] on div "Main content" at bounding box center [316, 64] width 632 height 64
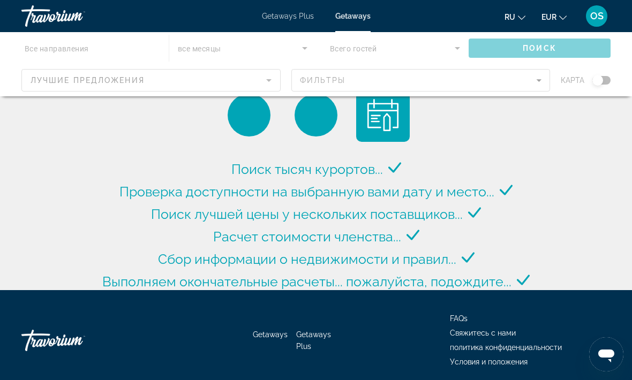
click at [50, 46] on div "Main content" at bounding box center [316, 64] width 632 height 64
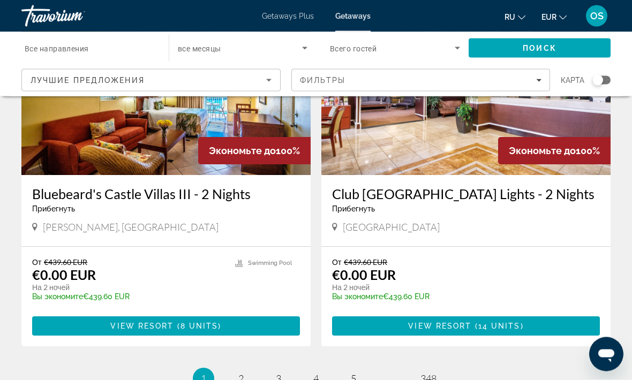
scroll to position [2110, 0]
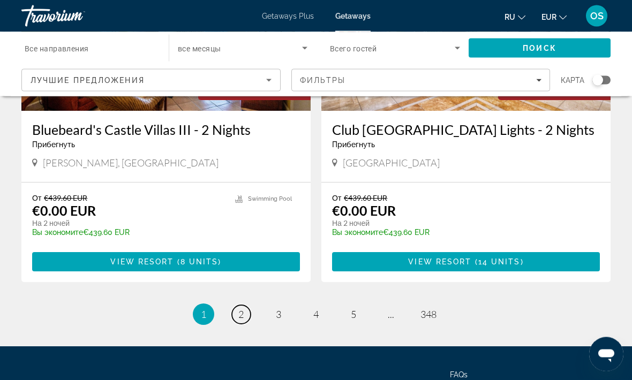
click at [237, 306] on link "page 2" at bounding box center [241, 315] width 19 height 19
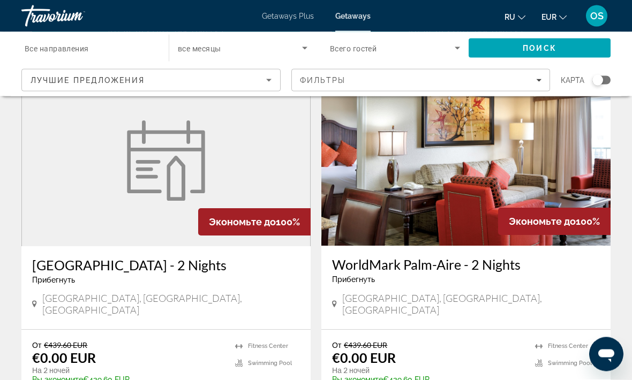
scroll to position [1562, 0]
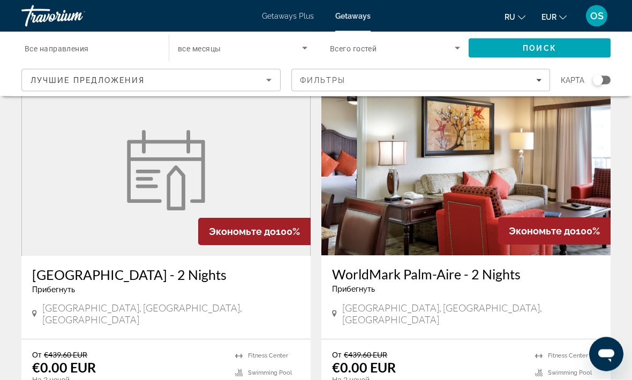
click at [44, 48] on span "Все направления" at bounding box center [57, 48] width 64 height 9
click at [44, 48] on input "Destination Все направления" at bounding box center [90, 48] width 130 height 13
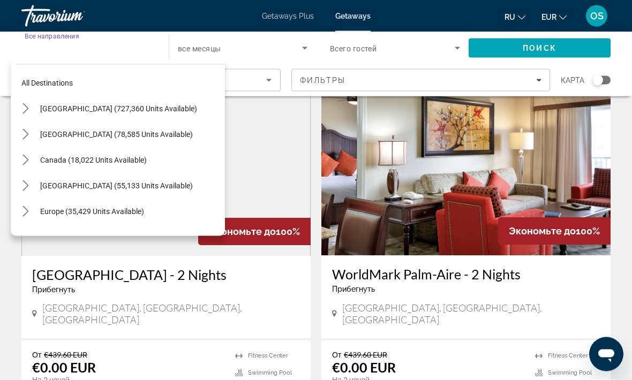
scroll to position [1562, 0]
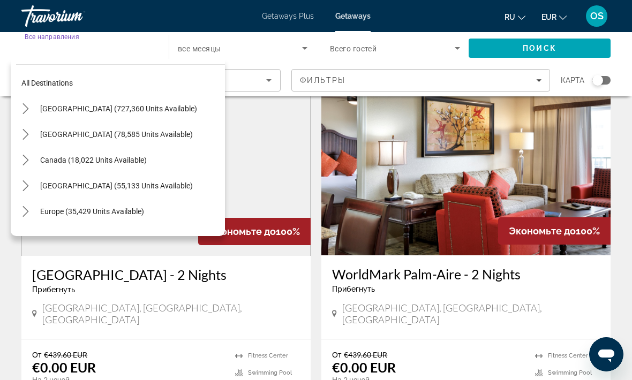
click at [28, 212] on icon "Toggle Europe (35,429 units available) submenu" at bounding box center [25, 211] width 6 height 11
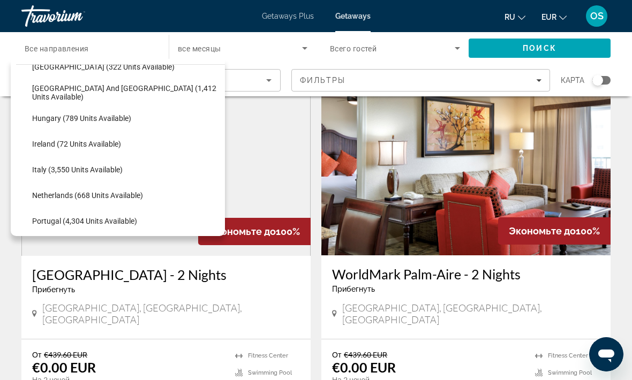
scroll to position [357, 0]
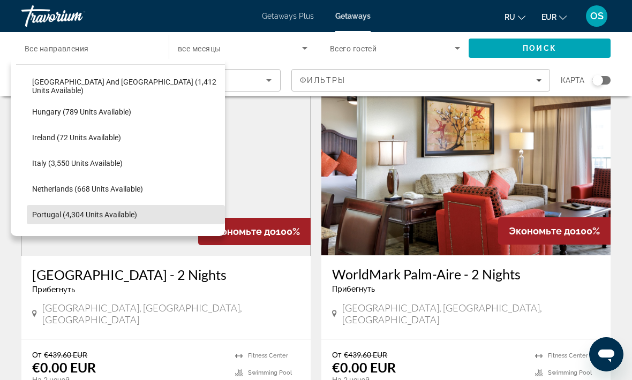
click at [86, 214] on span "Portugal (4,304 units available)" at bounding box center [84, 214] width 105 height 9
type input "**********"
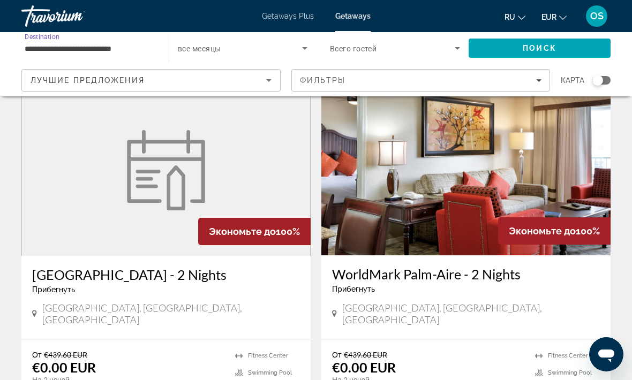
click at [456, 46] on icon "Search widget" at bounding box center [457, 48] width 13 height 13
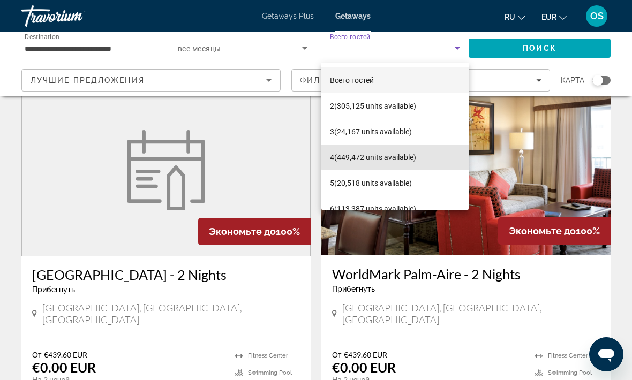
click at [398, 157] on span "4 (449,472 units available)" at bounding box center [373, 157] width 86 height 13
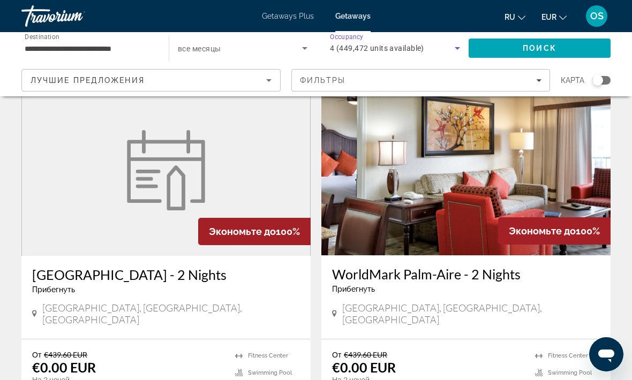
click at [547, 46] on span "Поиск" at bounding box center [540, 48] width 34 height 9
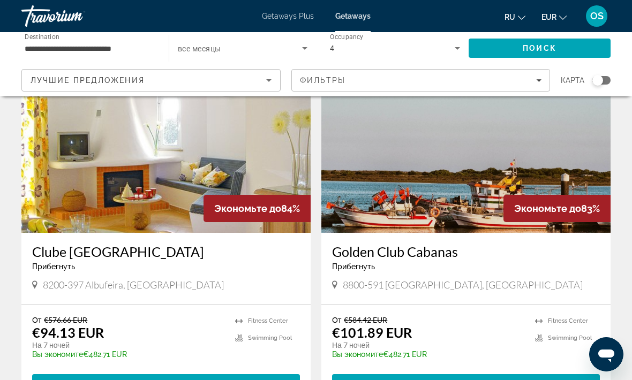
scroll to position [74, 0]
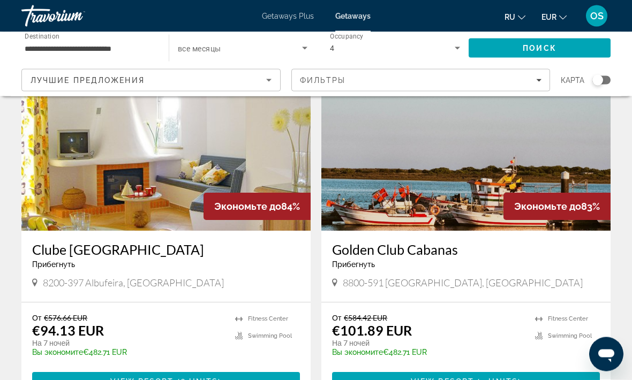
click at [180, 175] on img "Main content" at bounding box center [165, 145] width 289 height 171
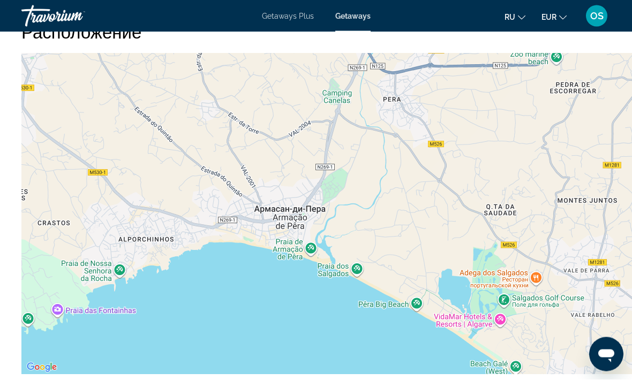
scroll to position [1517, 0]
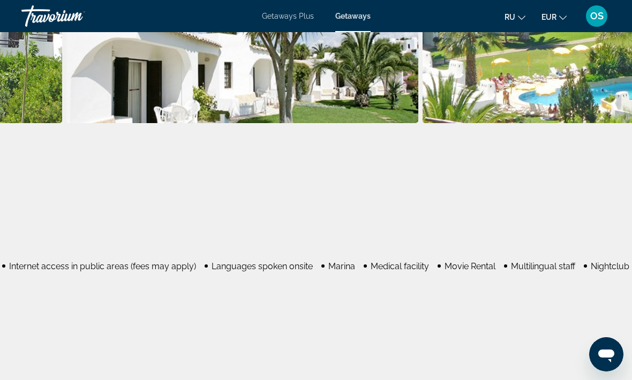
scroll to position [768, 818]
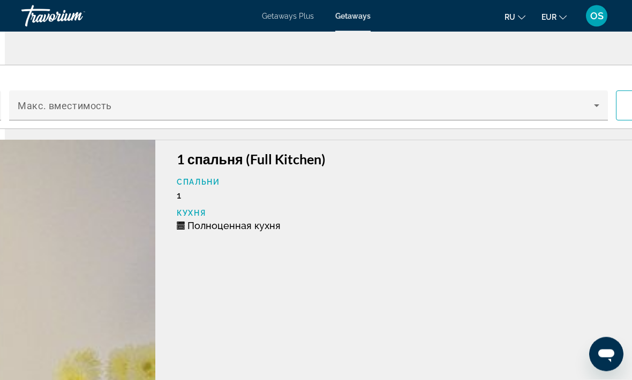
scroll to position [1899, 627]
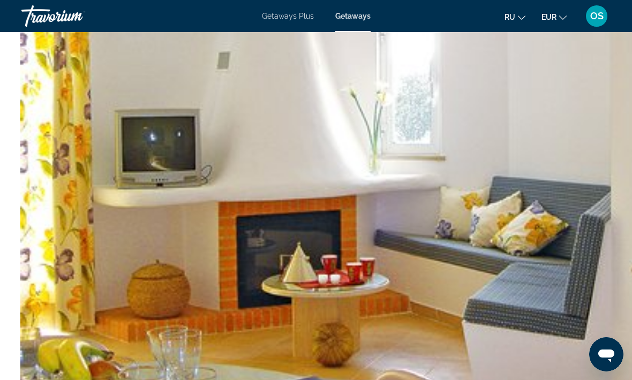
scroll to position [2955, 1]
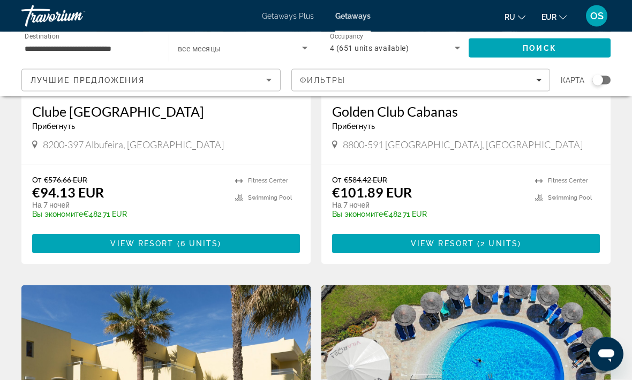
scroll to position [213, 0]
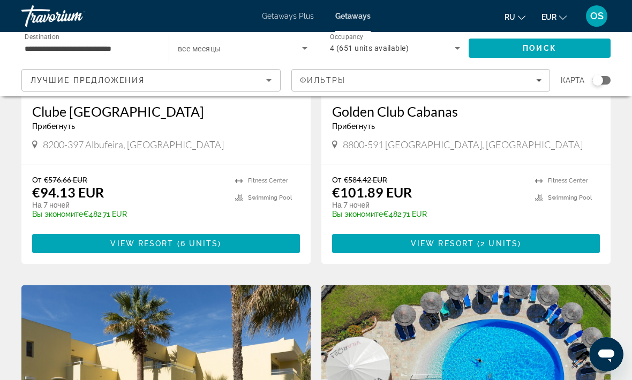
click at [510, 172] on div "От €584.42 EUR €101.89 EUR На 7 ночей Вы экономите €482.71 EUR temp 3.4 [GEOGRA…" at bounding box center [465, 214] width 289 height 100
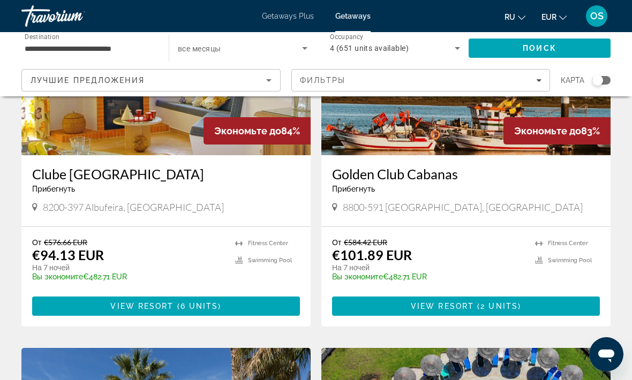
scroll to position [138, 0]
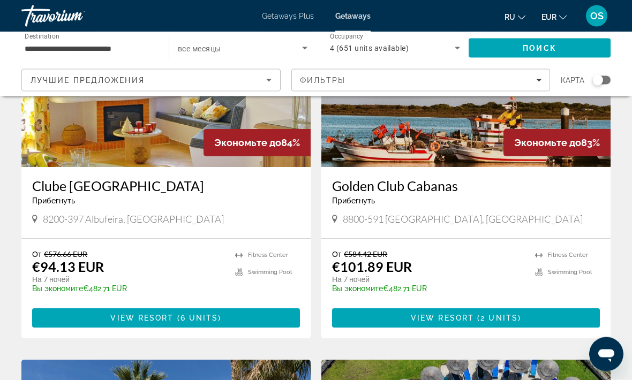
click at [485, 193] on h3 "Golden Club Cabanas" at bounding box center [466, 186] width 268 height 16
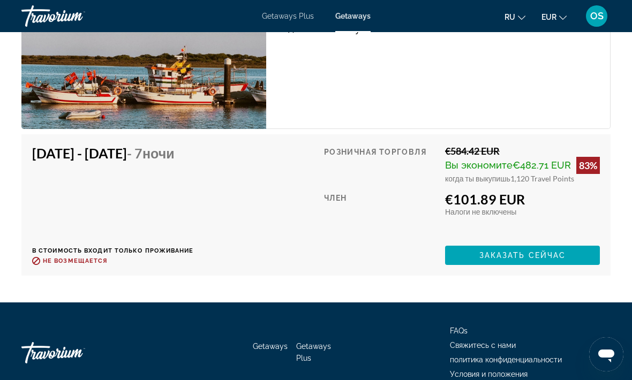
scroll to position [2197, 0]
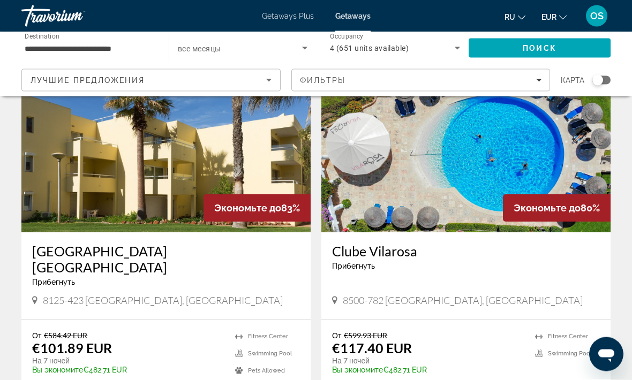
scroll to position [437, 0]
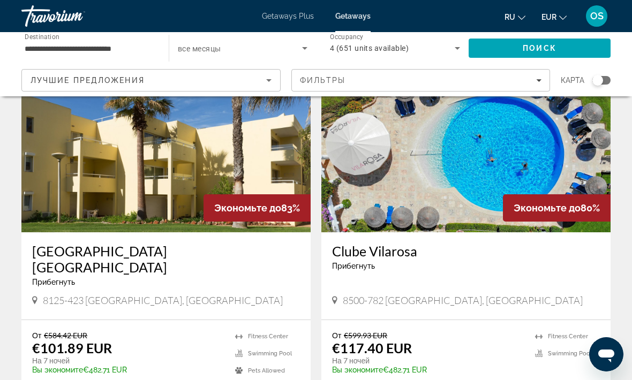
click at [194, 210] on img "Main content" at bounding box center [165, 146] width 289 height 171
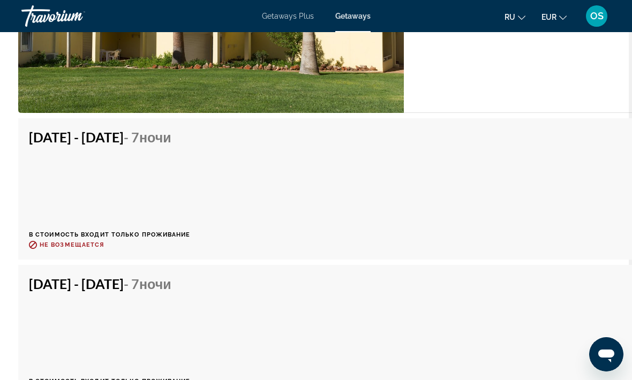
scroll to position [2405, 3]
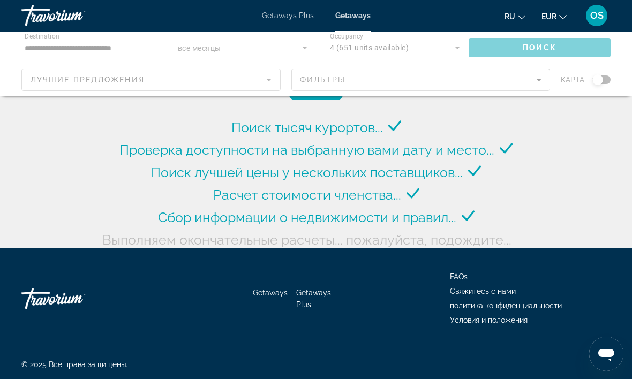
scroll to position [41, 0]
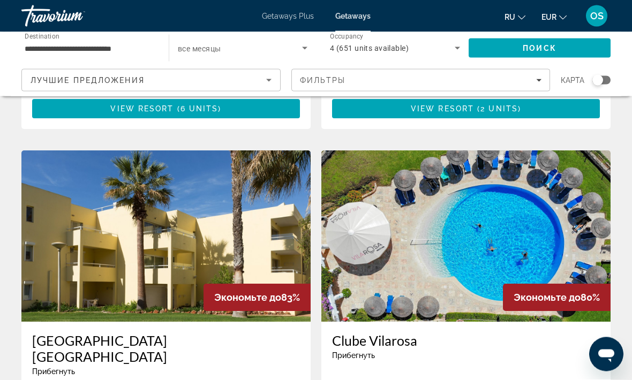
click at [455, 257] on img "Main content" at bounding box center [465, 236] width 289 height 171
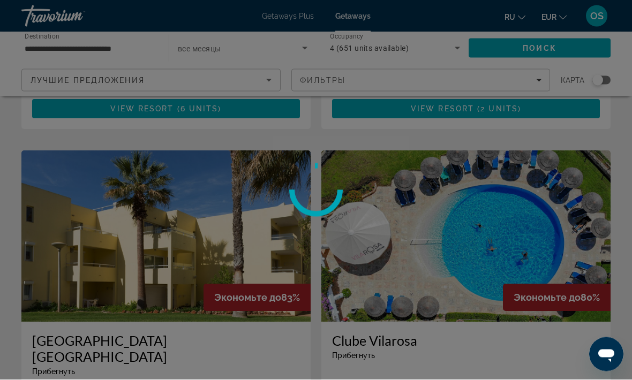
scroll to position [348, 0]
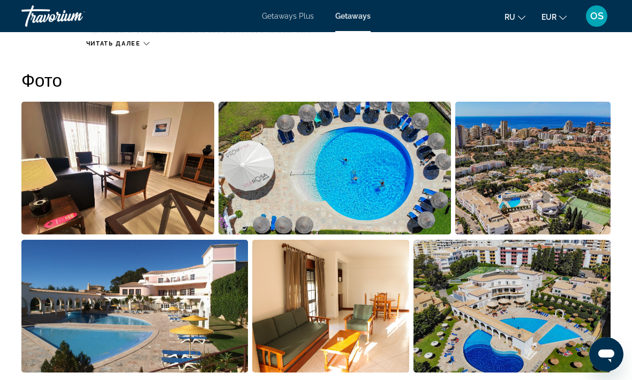
scroll to position [676, 0]
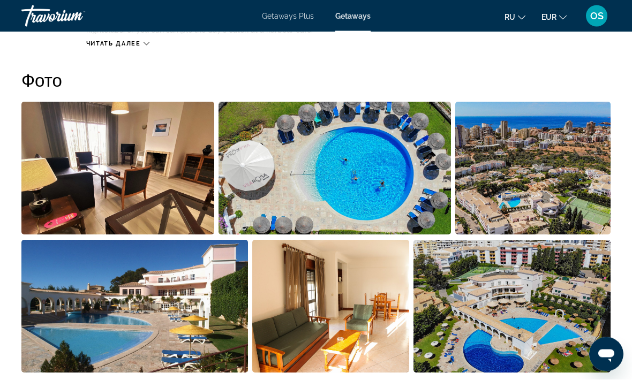
click at [155, 187] on img "Open full-screen image slider" at bounding box center [117, 168] width 193 height 133
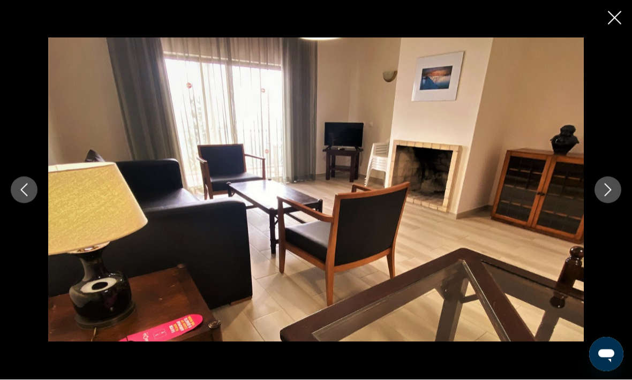
scroll to position [677, 0]
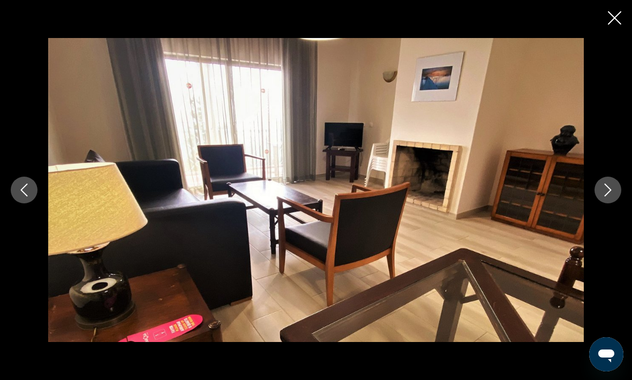
click at [609, 193] on icon "Next image" at bounding box center [607, 190] width 13 height 13
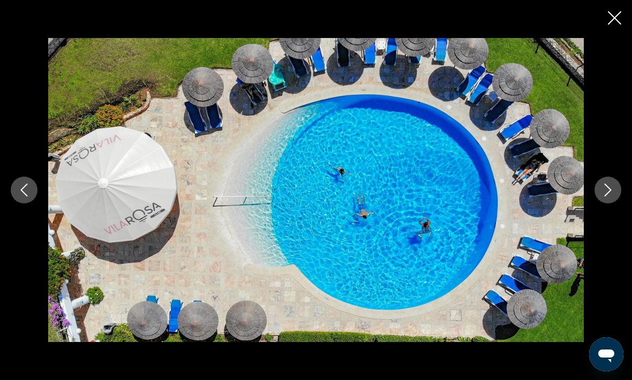
click at [605, 193] on icon "Next image" at bounding box center [607, 190] width 13 height 13
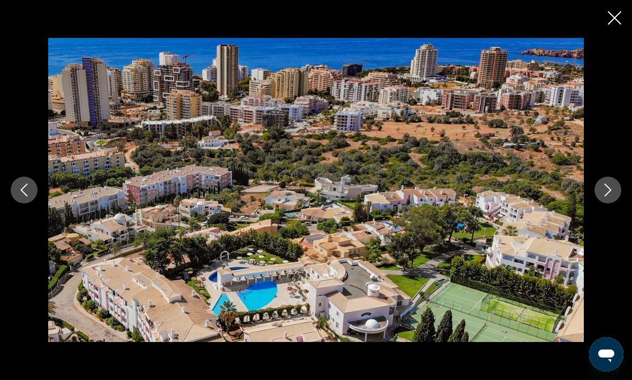
click at [605, 193] on icon "Next image" at bounding box center [607, 190] width 13 height 13
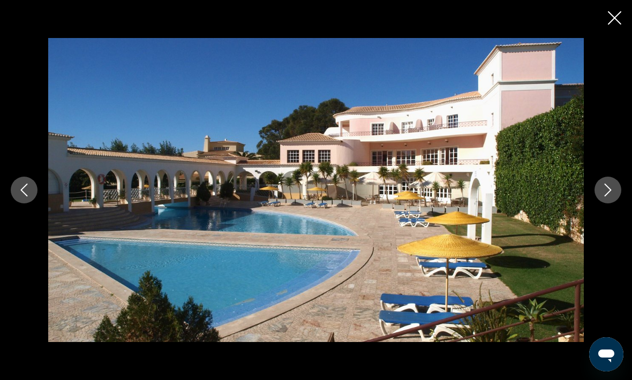
click at [607, 193] on icon "Next image" at bounding box center [607, 190] width 13 height 13
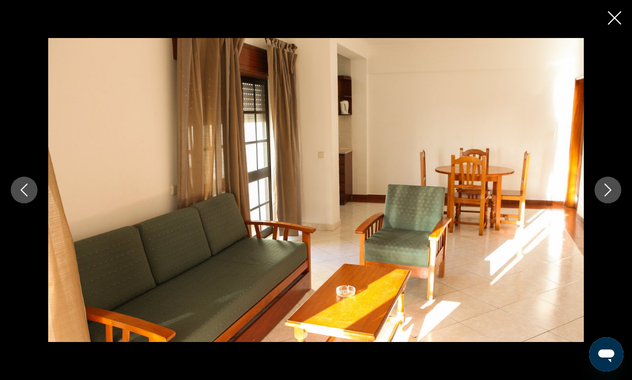
click at [607, 194] on icon "Next image" at bounding box center [608, 190] width 7 height 13
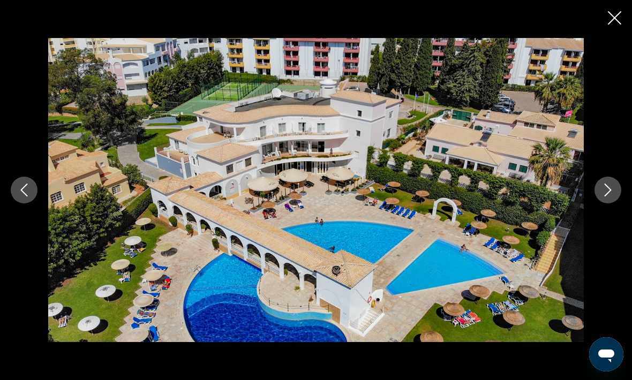
click at [608, 193] on icon "Next image" at bounding box center [608, 190] width 7 height 13
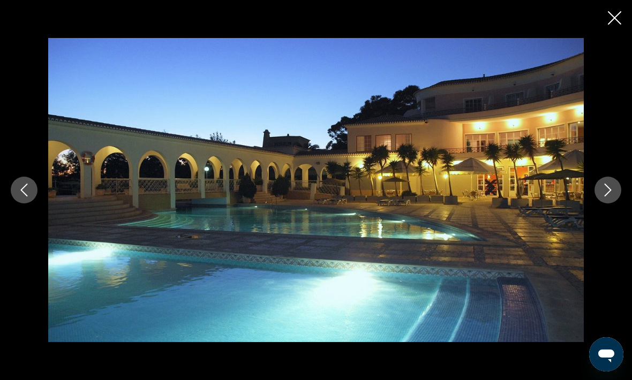
click at [608, 194] on icon "Next image" at bounding box center [607, 190] width 13 height 13
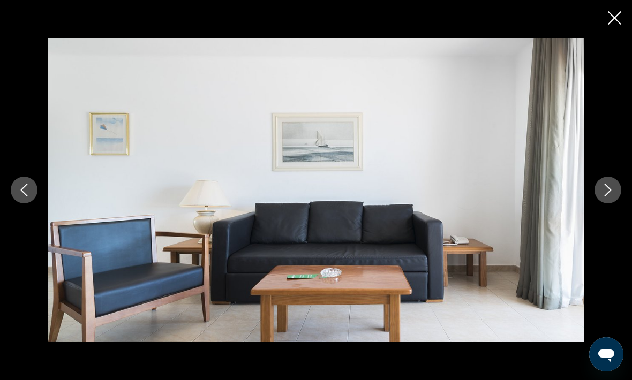
click at [610, 190] on icon "Next image" at bounding box center [607, 190] width 13 height 13
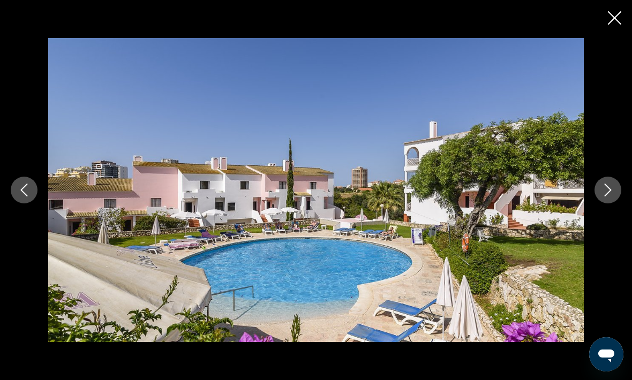
click at [608, 191] on icon "Next image" at bounding box center [607, 190] width 13 height 13
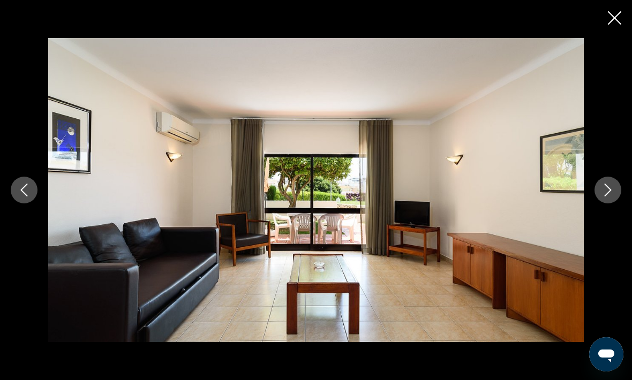
click at [608, 193] on icon "Next image" at bounding box center [608, 190] width 7 height 13
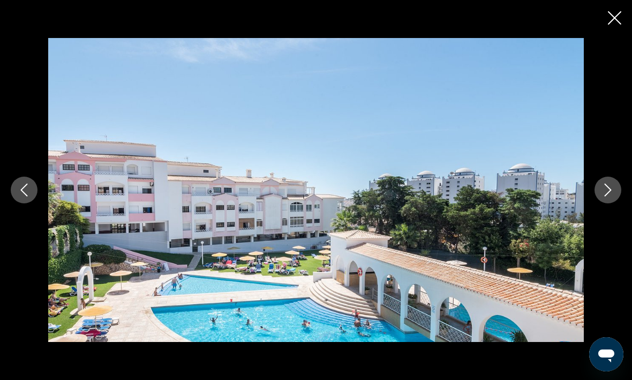
click at [615, 194] on button "Next image" at bounding box center [608, 190] width 27 height 27
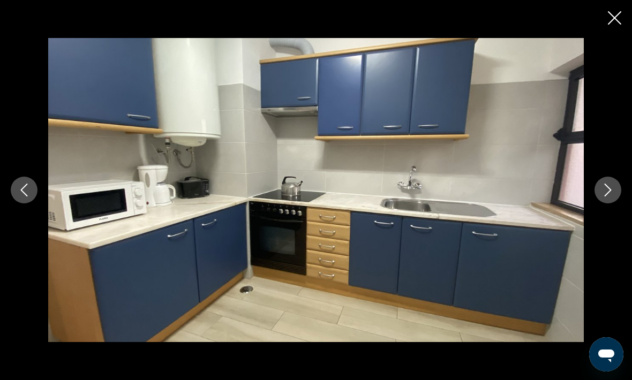
click at [604, 192] on icon "Next image" at bounding box center [607, 190] width 13 height 13
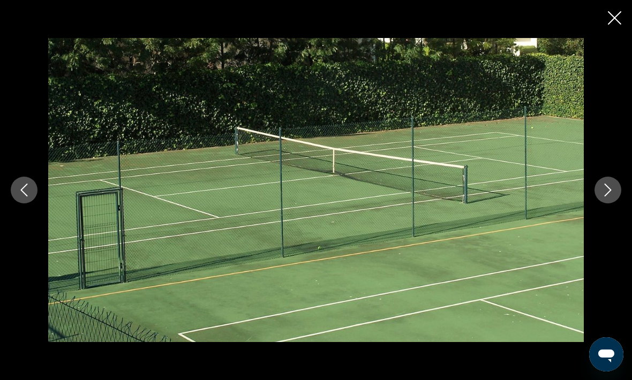
click at [603, 200] on button "Next image" at bounding box center [608, 190] width 27 height 27
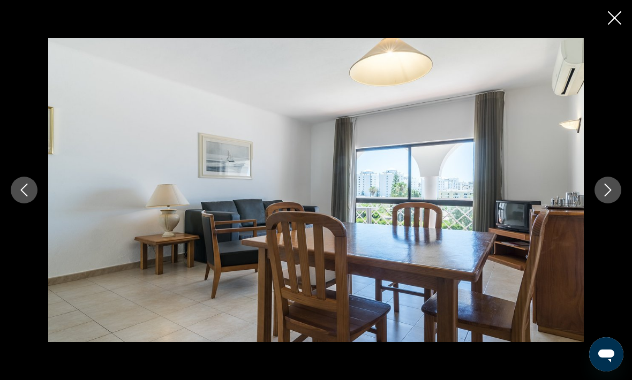
click at [606, 195] on icon "Next image" at bounding box center [607, 190] width 13 height 13
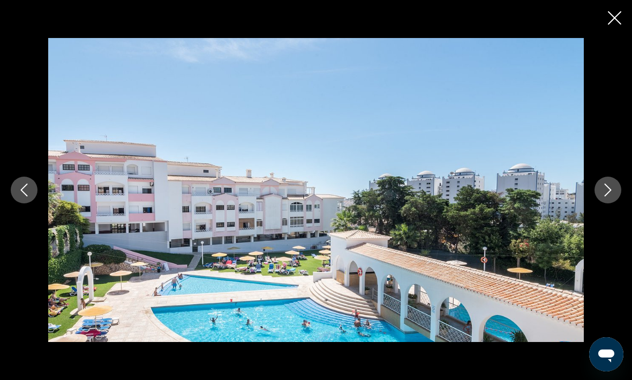
click at [606, 191] on icon "Next image" at bounding box center [607, 190] width 13 height 13
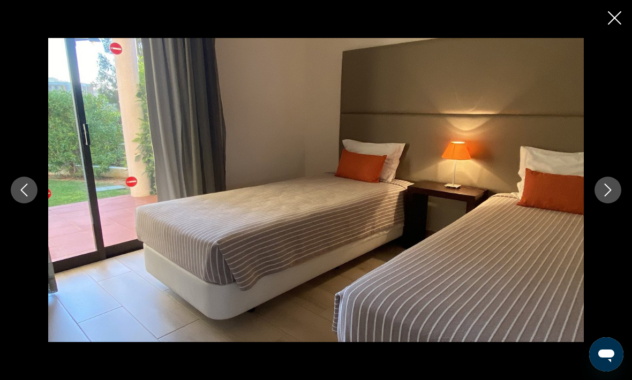
click at [604, 196] on icon "Next image" at bounding box center [607, 190] width 13 height 13
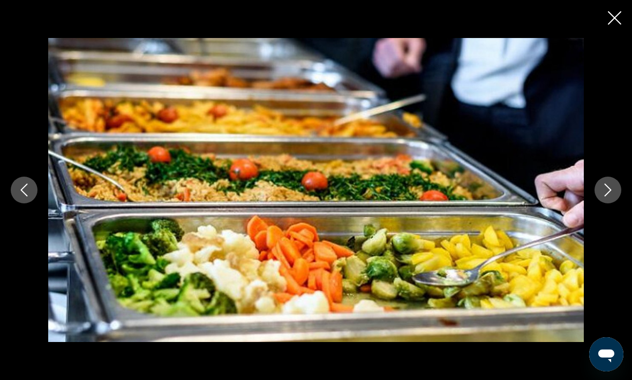
click at [609, 196] on icon "Next image" at bounding box center [607, 190] width 13 height 13
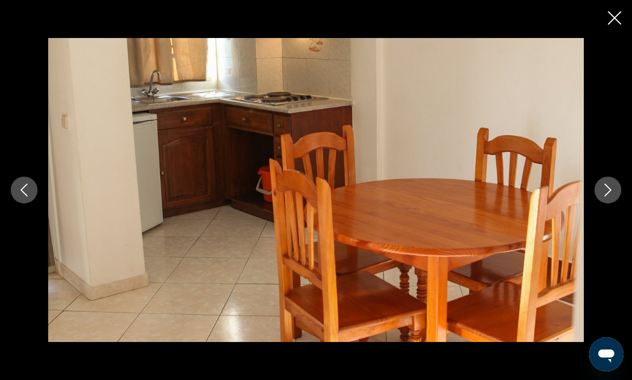
click at [603, 193] on icon "Next image" at bounding box center [607, 190] width 13 height 13
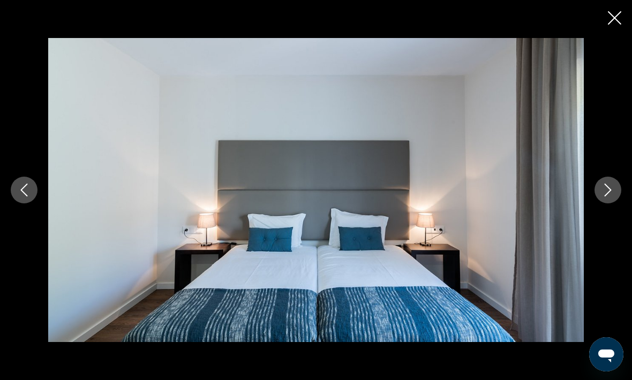
click at [604, 198] on button "Next image" at bounding box center [608, 190] width 27 height 27
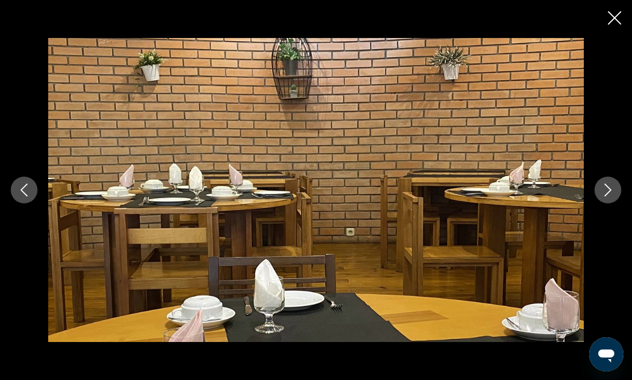
click at [605, 191] on icon "Next image" at bounding box center [607, 190] width 13 height 13
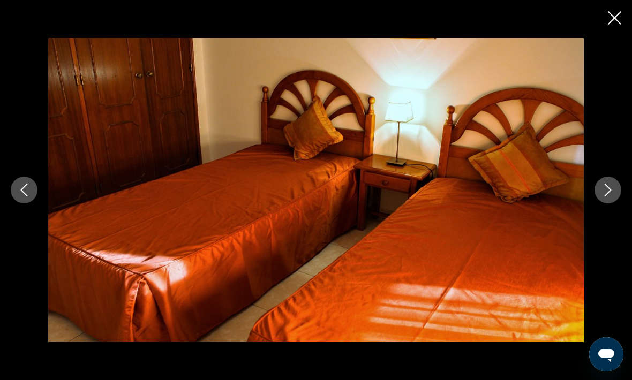
click at [604, 195] on icon "Next image" at bounding box center [607, 190] width 13 height 13
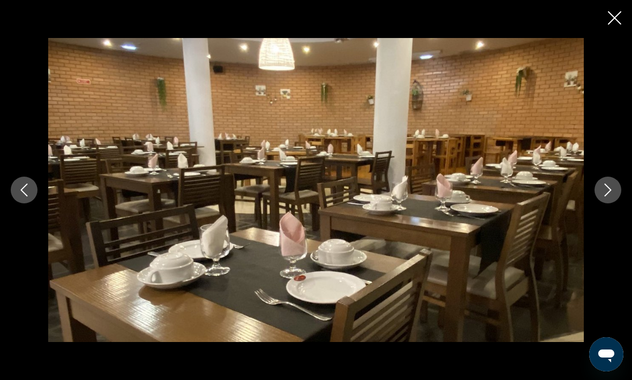
click at [606, 189] on icon "Next image" at bounding box center [607, 190] width 13 height 13
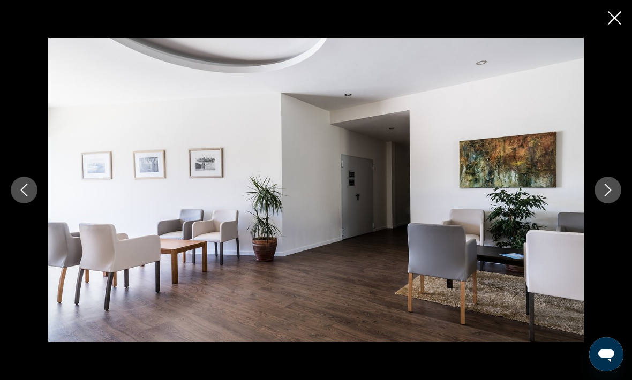
click at [605, 190] on icon "Next image" at bounding box center [607, 190] width 13 height 13
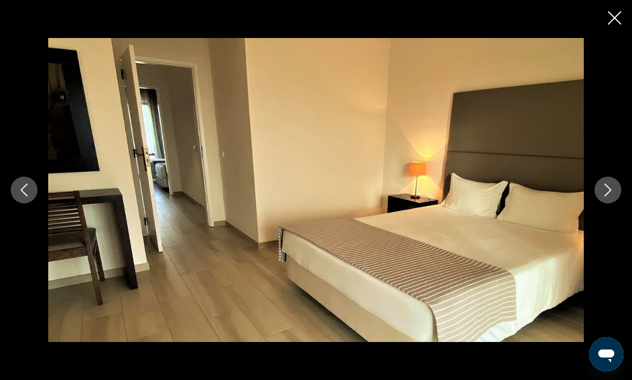
click at [603, 191] on icon "Next image" at bounding box center [607, 190] width 13 height 13
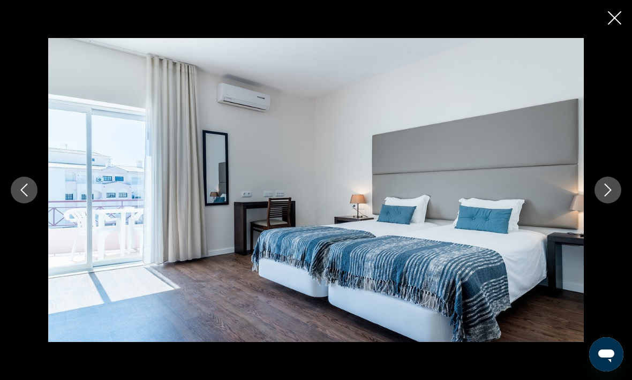
click at [605, 193] on icon "Next image" at bounding box center [607, 190] width 13 height 13
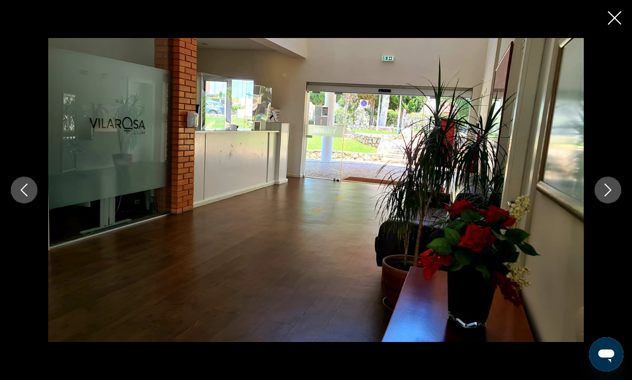
click at [605, 189] on icon "Next image" at bounding box center [607, 190] width 13 height 13
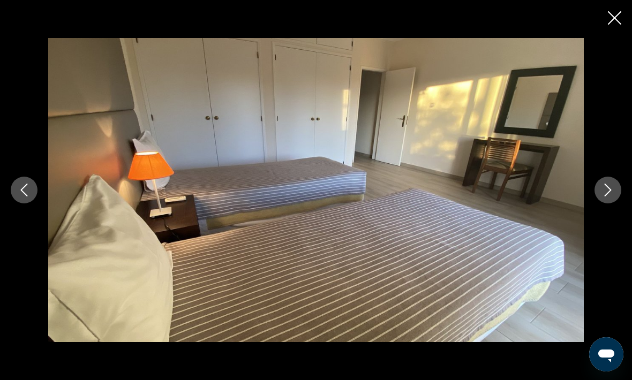
click at [604, 194] on icon "Next image" at bounding box center [607, 190] width 13 height 13
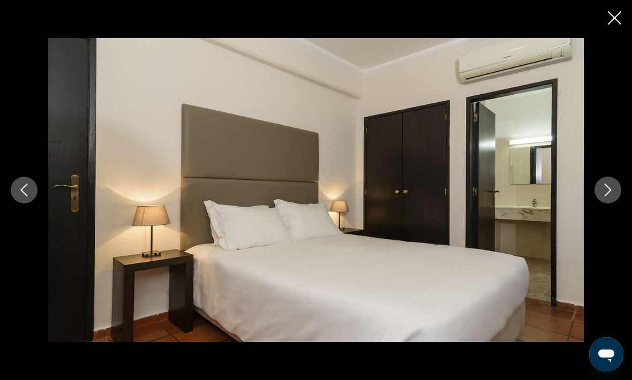
click at [604, 195] on icon "Next image" at bounding box center [607, 190] width 13 height 13
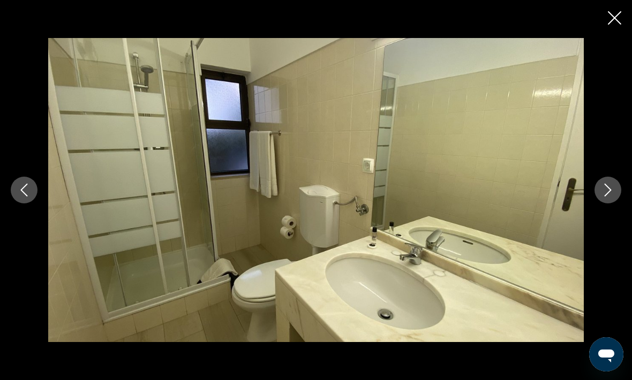
click at [605, 193] on icon "Next image" at bounding box center [607, 190] width 13 height 13
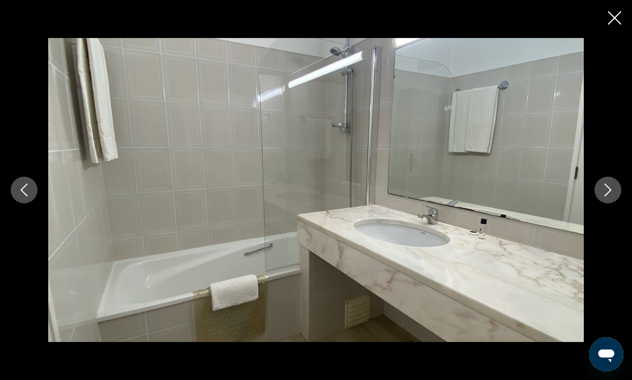
click at [603, 194] on icon "Next image" at bounding box center [607, 190] width 13 height 13
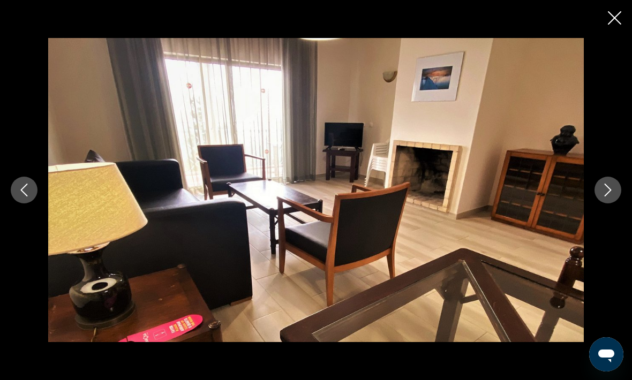
click at [614, 18] on icon "Close slideshow" at bounding box center [614, 17] width 13 height 13
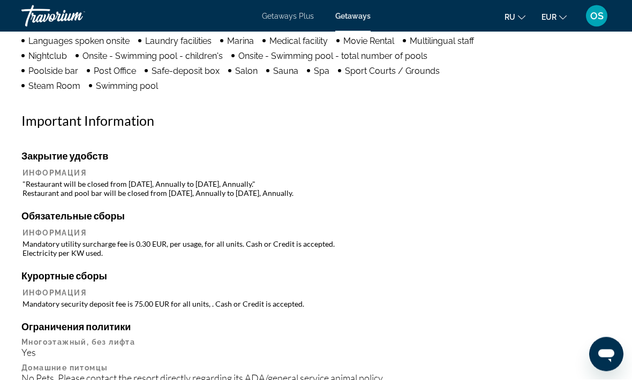
scroll to position [1182, 0]
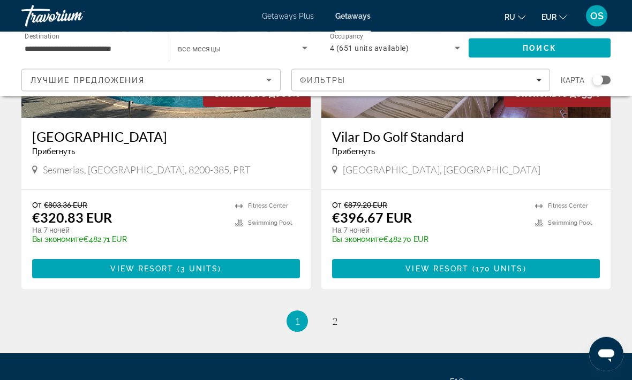
scroll to position [2035, 0]
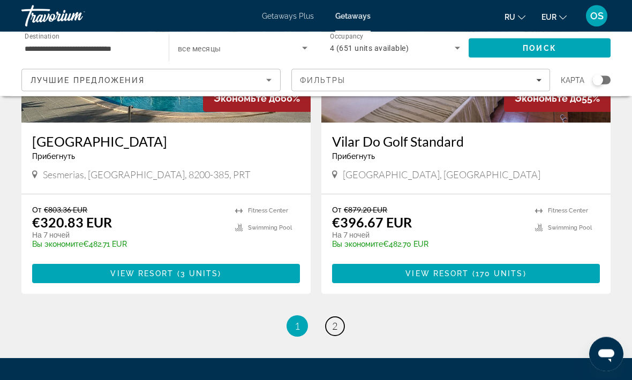
click at [337, 321] on span "2" at bounding box center [334, 327] width 5 height 12
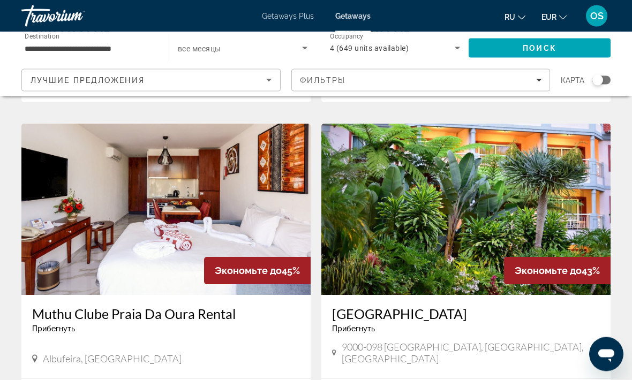
scroll to position [750, 0]
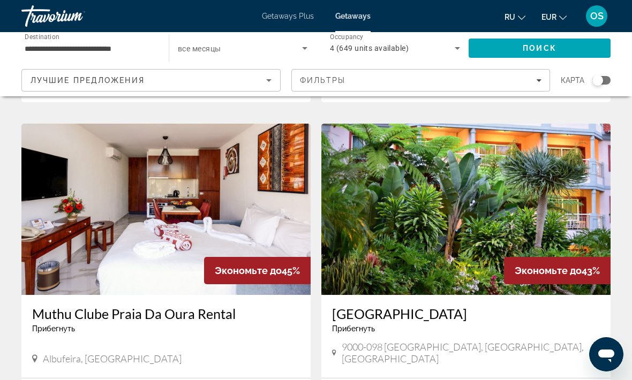
click at [568, 208] on img "Main content" at bounding box center [465, 209] width 289 height 171
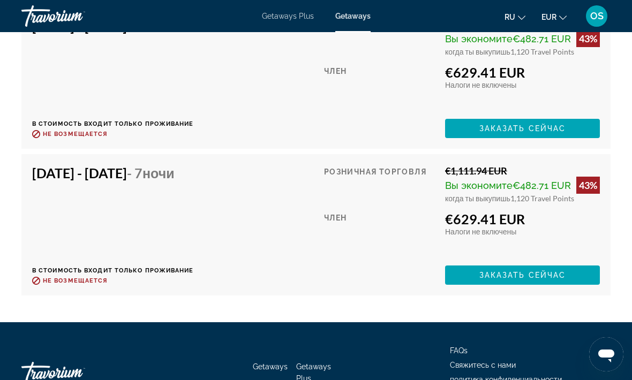
scroll to position [2499, 0]
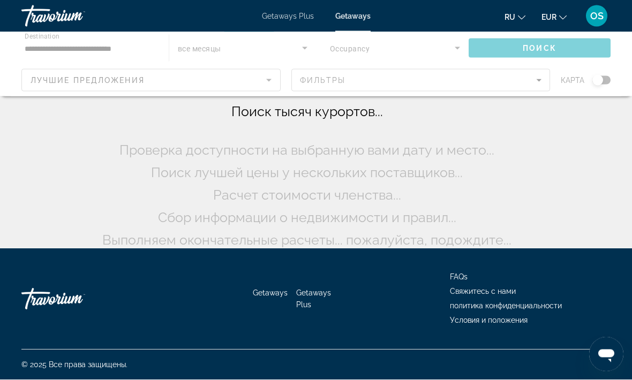
scroll to position [57, 0]
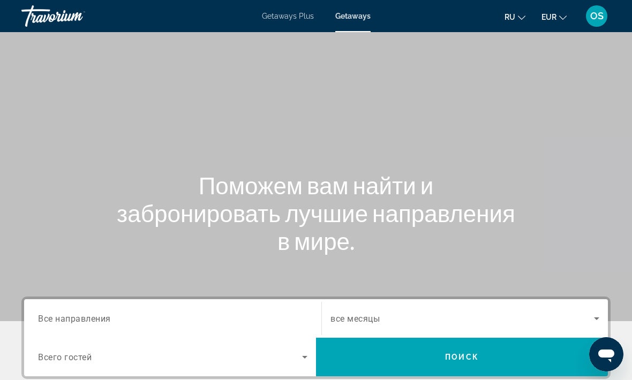
click at [91, 315] on span "Все направления" at bounding box center [74, 318] width 73 height 10
click at [91, 315] on input "Destination Все направления" at bounding box center [172, 319] width 269 height 13
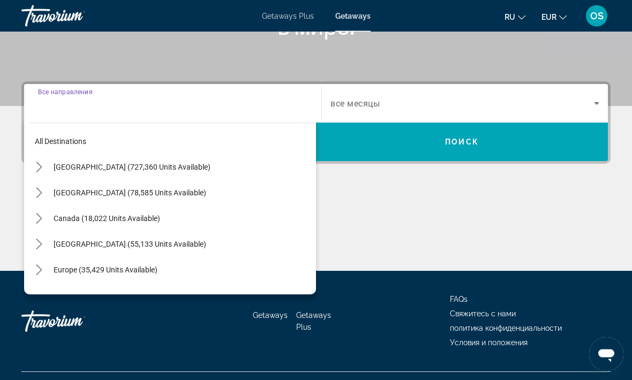
scroll to position [237, 0]
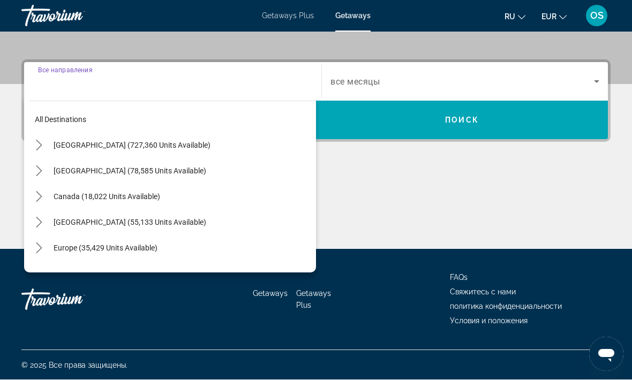
click at [42, 248] on icon "Toggle Europe (35,429 units available) submenu" at bounding box center [39, 248] width 6 height 11
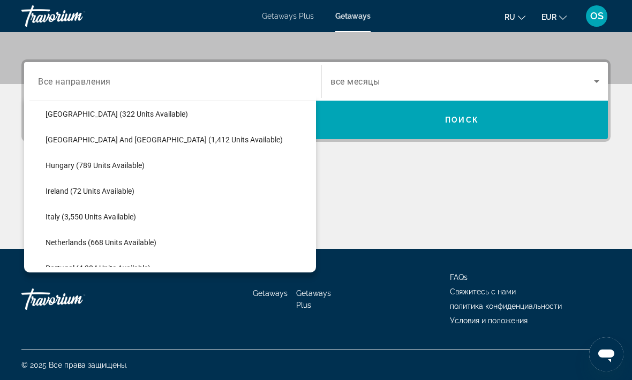
scroll to position [340, 0]
click at [91, 219] on span "Italy (3,550 units available)" at bounding box center [91, 216] width 91 height 9
type input "**********"
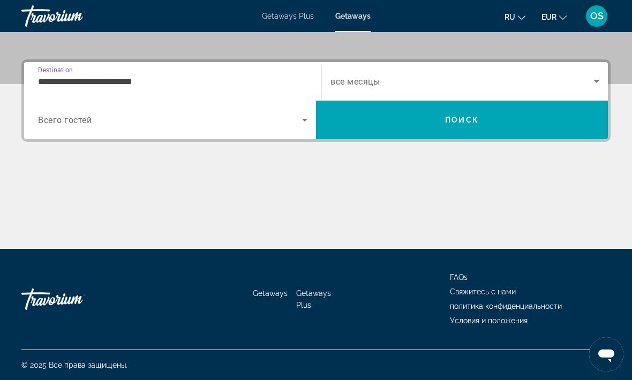
click at [307, 123] on icon "Search widget" at bounding box center [304, 120] width 13 height 13
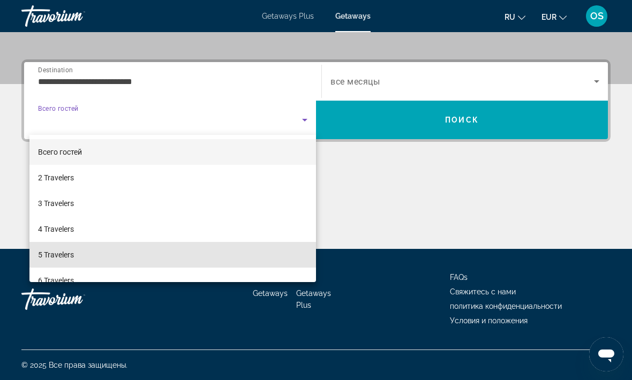
click at [55, 254] on span "5 Travelers" at bounding box center [56, 255] width 36 height 13
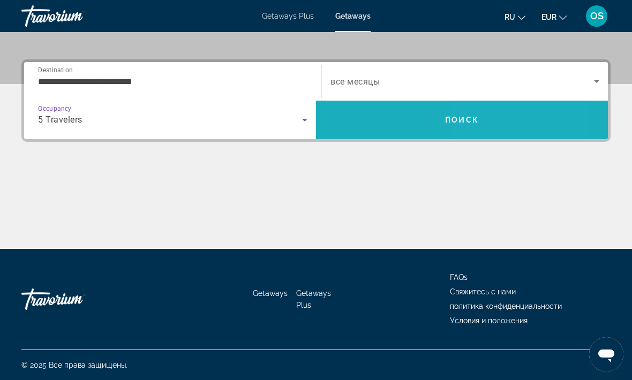
click at [493, 124] on span "Search" at bounding box center [462, 120] width 292 height 26
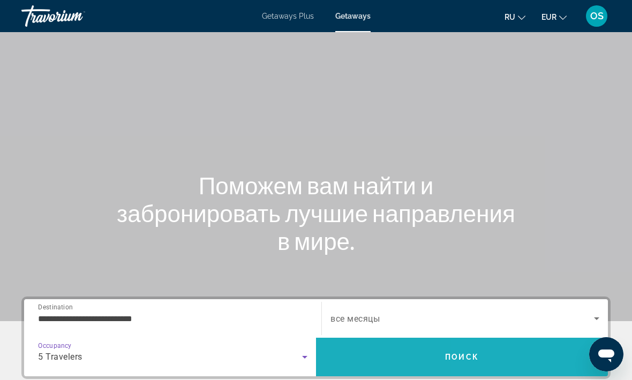
scroll to position [57, 0]
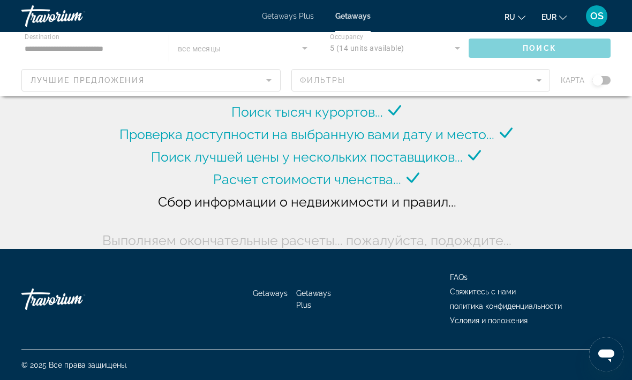
click at [616, 152] on div "Поиск тысяч курортов... Проверка доступности на выбранную вами дату и место... …" at bounding box center [316, 99] width 632 height 312
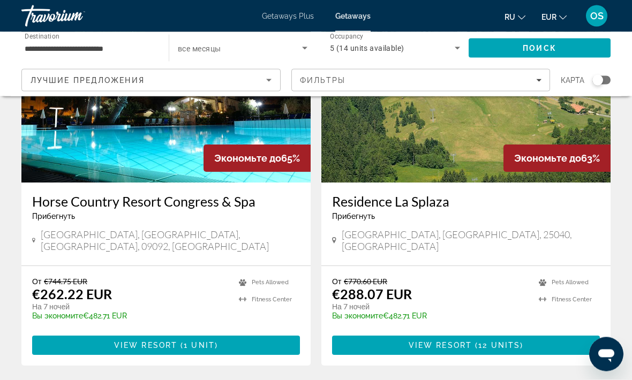
scroll to position [1969, 0]
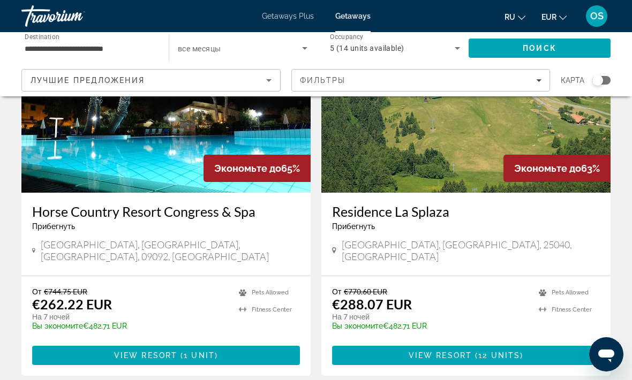
click at [186, 222] on div "Прибегнуть - Это курорт только для взрослых" at bounding box center [166, 226] width 268 height 9
click at [144, 138] on img "Main content" at bounding box center [165, 106] width 289 height 171
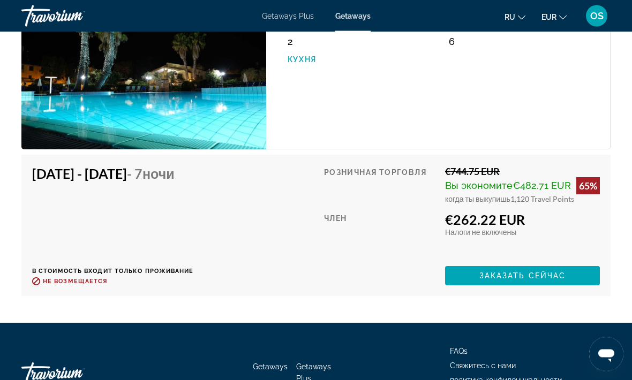
scroll to position [2062, 0]
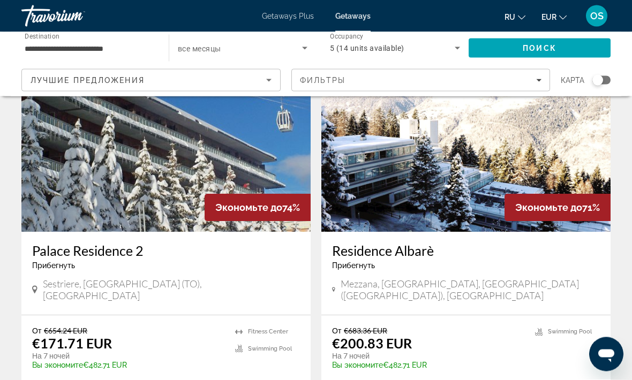
scroll to position [803, 0]
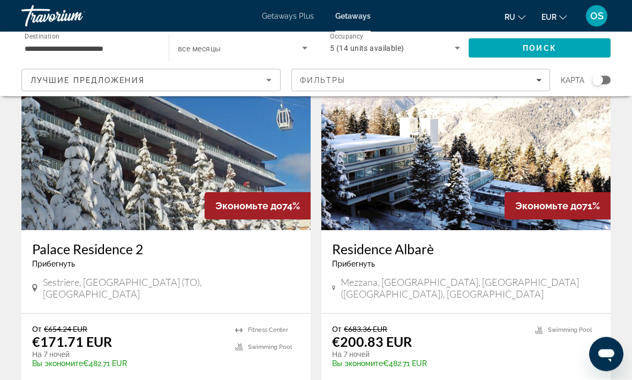
click at [172, 206] on img "Main content" at bounding box center [165, 144] width 289 height 171
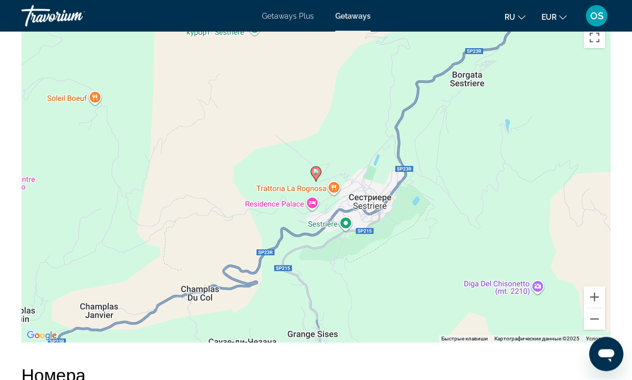
scroll to position [1731, 0]
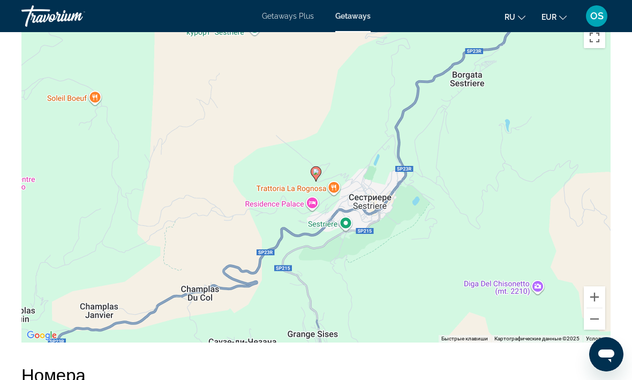
click at [598, 321] on button "Уменьшить" at bounding box center [594, 319] width 21 height 21
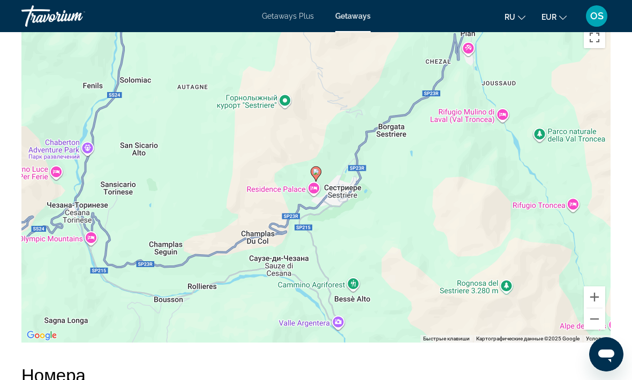
click at [595, 323] on button "Уменьшить" at bounding box center [594, 319] width 21 height 21
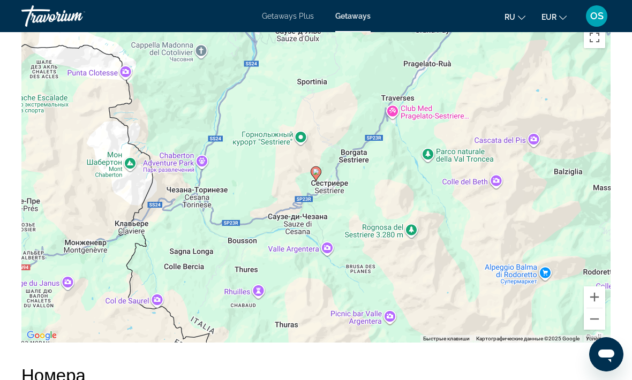
click at [595, 322] on button "Уменьшить" at bounding box center [594, 319] width 21 height 21
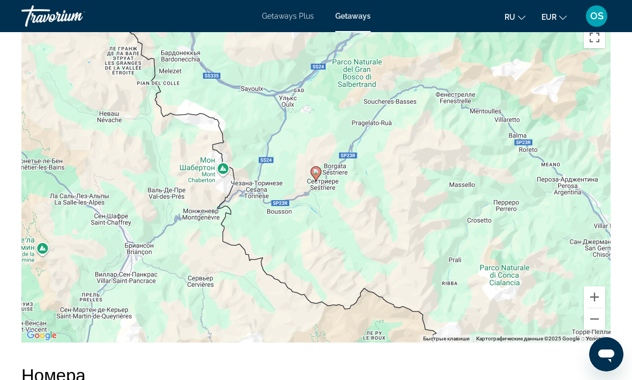
click at [595, 325] on button "Уменьшить" at bounding box center [594, 319] width 21 height 21
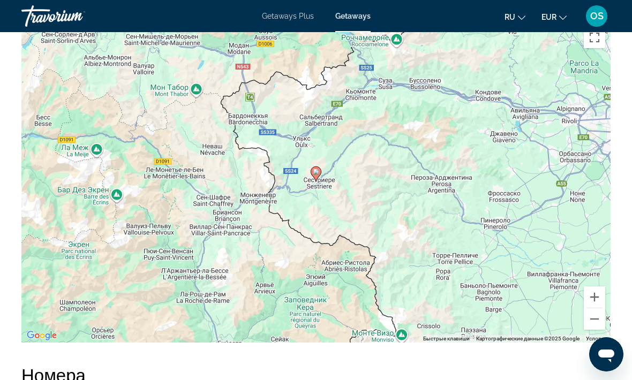
click at [597, 323] on button "Уменьшить" at bounding box center [594, 319] width 21 height 21
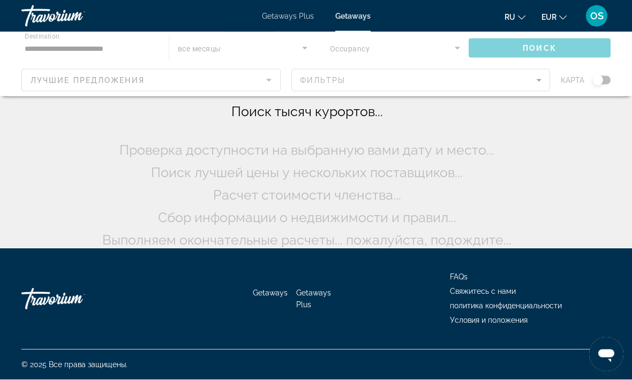
scroll to position [57, 0]
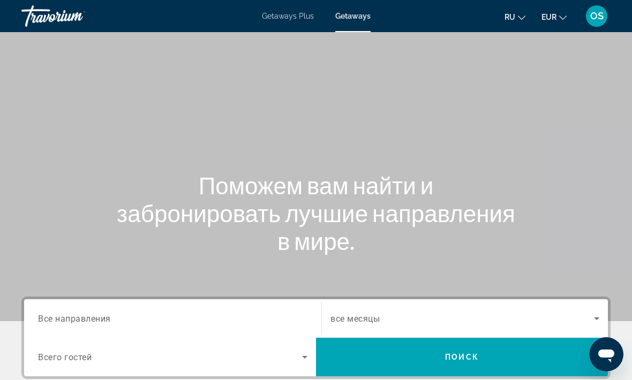
click at [90, 320] on span "Все направления" at bounding box center [74, 318] width 73 height 10
click at [90, 320] on input "Destination Все направления" at bounding box center [172, 319] width 269 height 13
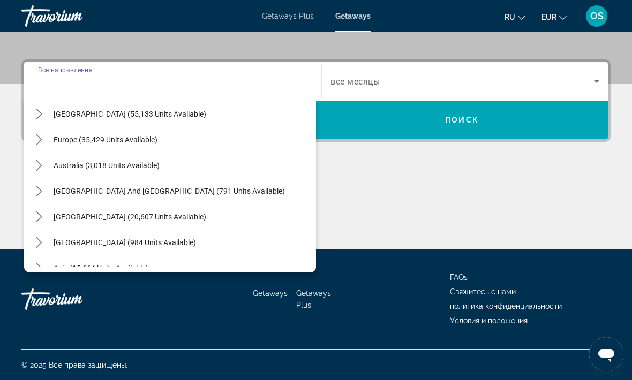
scroll to position [106, 0]
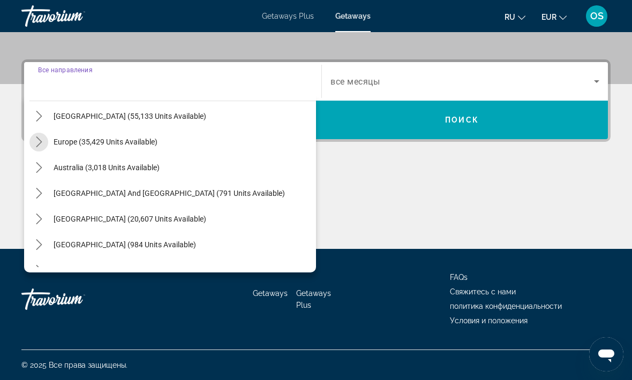
click at [46, 142] on mat-icon "Toggle Europe (35,429 units available) submenu" at bounding box center [38, 142] width 19 height 19
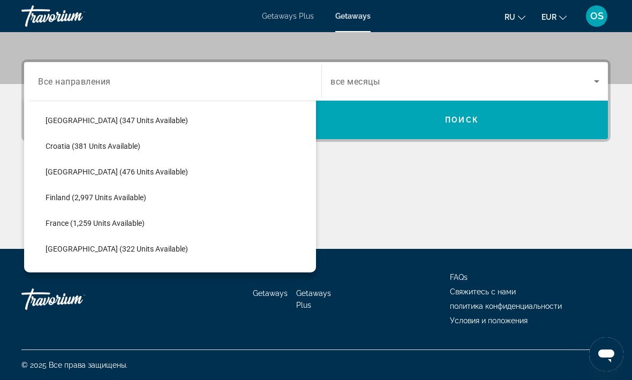
scroll to position [208, 0]
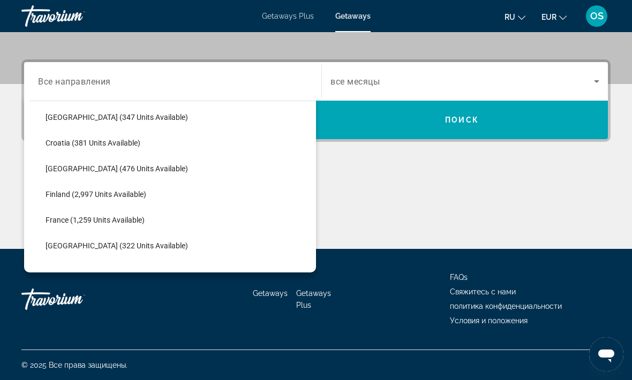
click at [117, 220] on span "France (1,259 units available)" at bounding box center [95, 220] width 99 height 9
type input "**********"
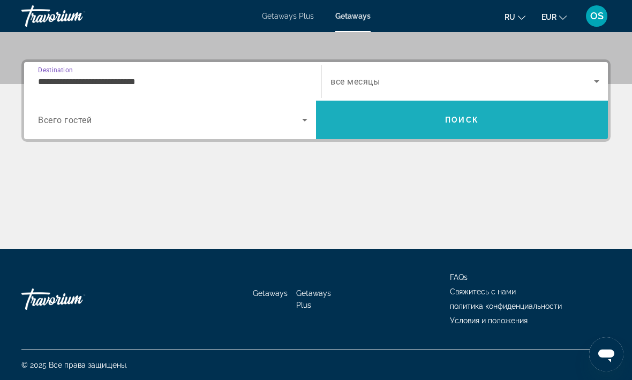
click at [461, 120] on span "Поиск" at bounding box center [462, 120] width 34 height 9
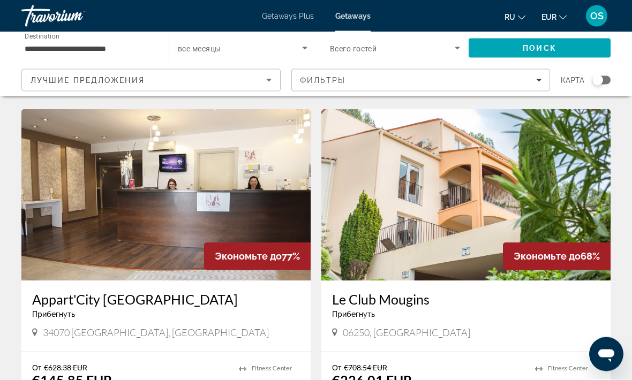
scroll to position [389, 0]
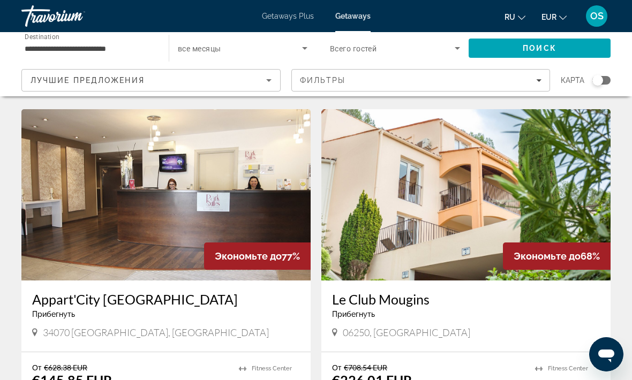
click at [557, 222] on img "Main content" at bounding box center [465, 194] width 289 height 171
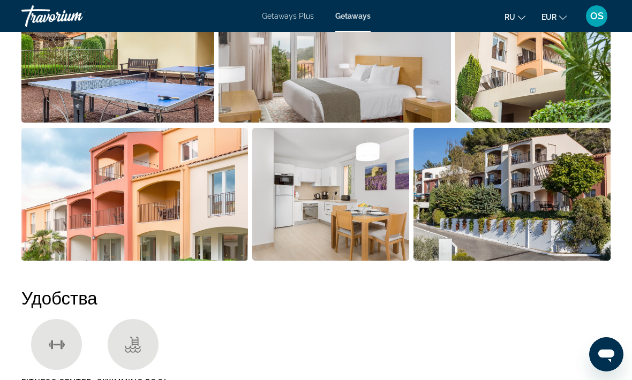
scroll to position [787, 0]
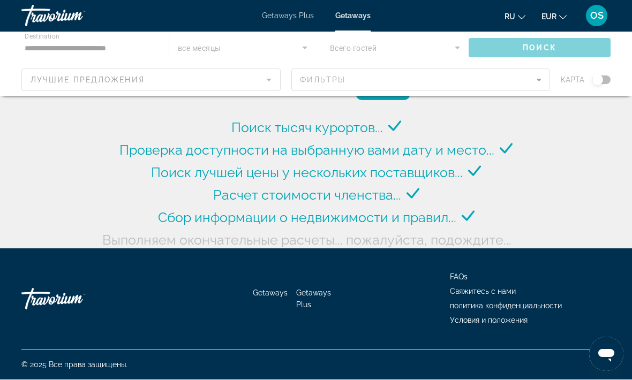
scroll to position [41, 0]
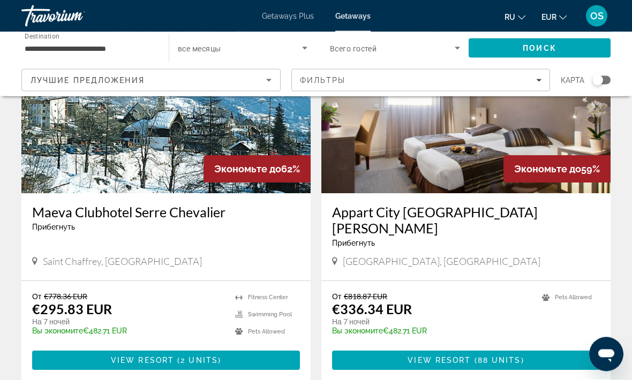
click at [461, 169] on img "Main content" at bounding box center [465, 107] width 289 height 171
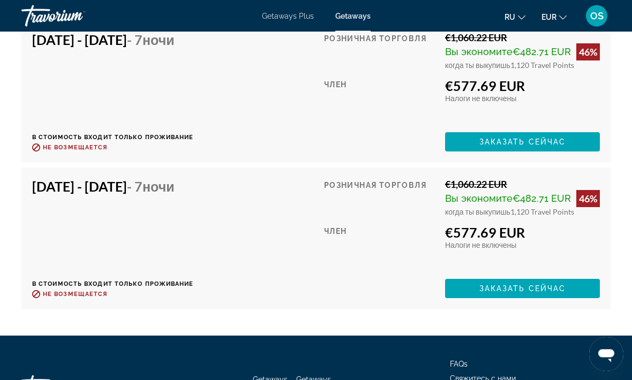
scroll to position [5192, 0]
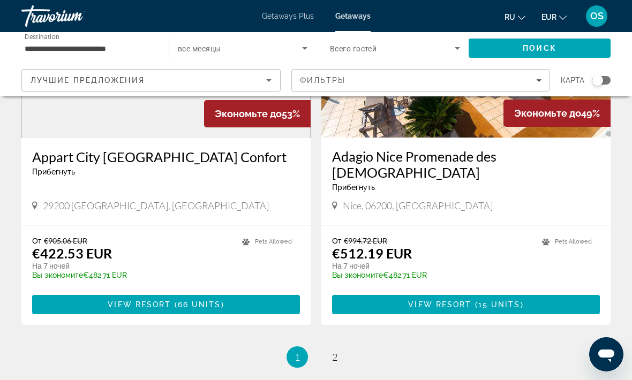
scroll to position [2055, 0]
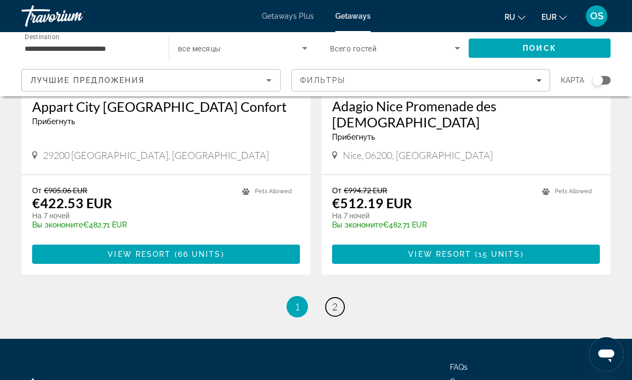
click at [339, 298] on link "page 2" at bounding box center [335, 307] width 19 height 19
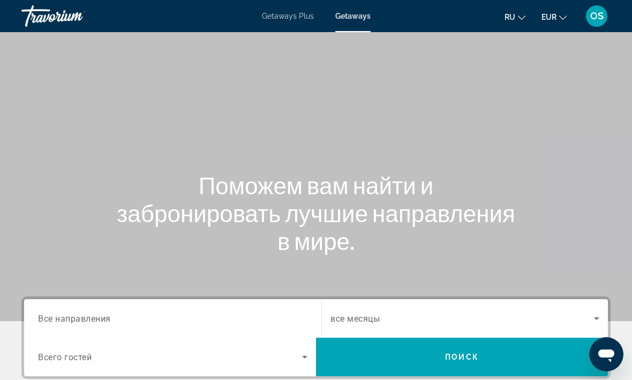
click at [91, 316] on span "Все направления" at bounding box center [74, 318] width 73 height 10
click at [91, 316] on input "Destination Все направления" at bounding box center [172, 319] width 269 height 13
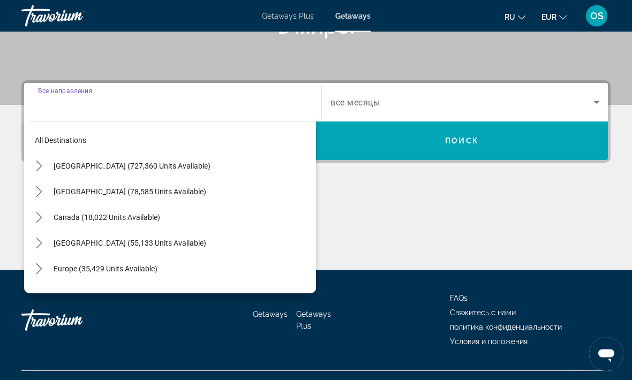
scroll to position [237, 0]
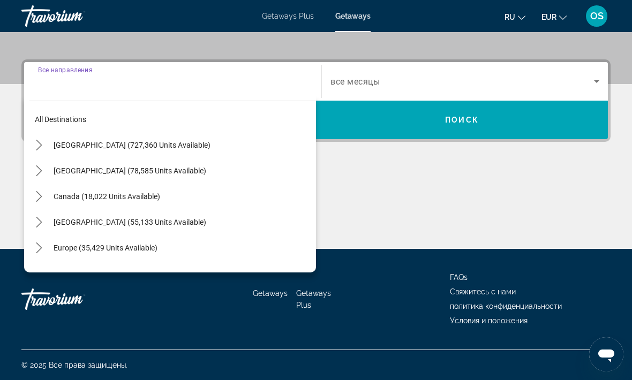
click at [42, 251] on icon "Toggle Europe (35,429 units available) submenu" at bounding box center [39, 248] width 11 height 11
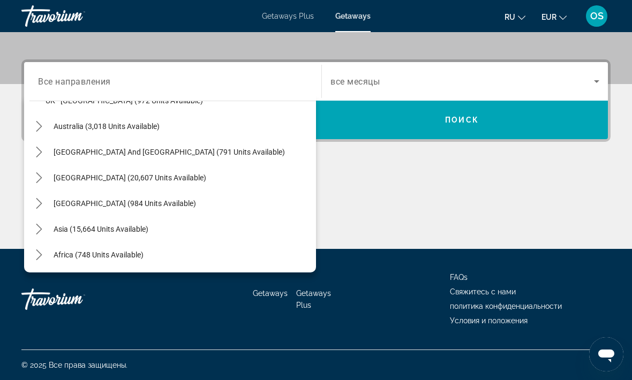
scroll to position [768, 0]
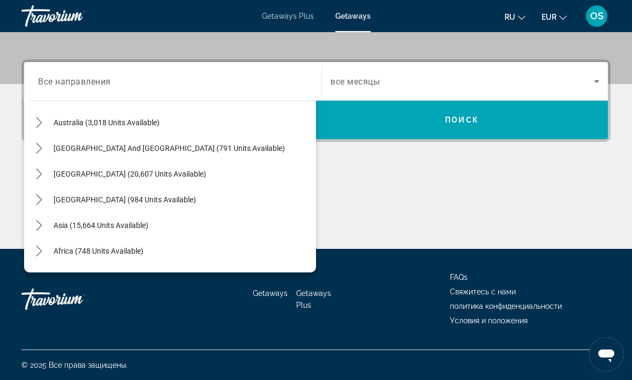
click at [42, 223] on icon "Toggle Asia (15,664 units available) submenu" at bounding box center [39, 225] width 11 height 11
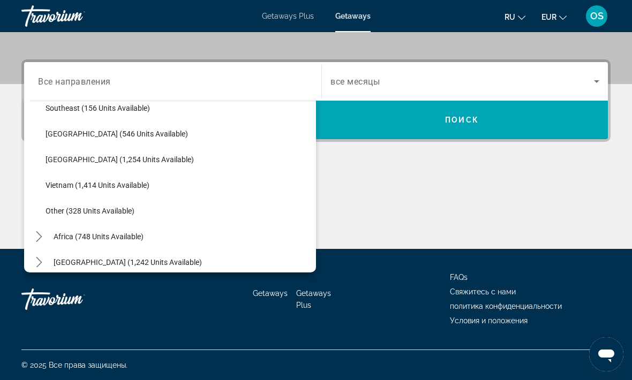
scroll to position [1169, 0]
click at [101, 210] on span "Other (328 units available)" at bounding box center [90, 210] width 89 height 9
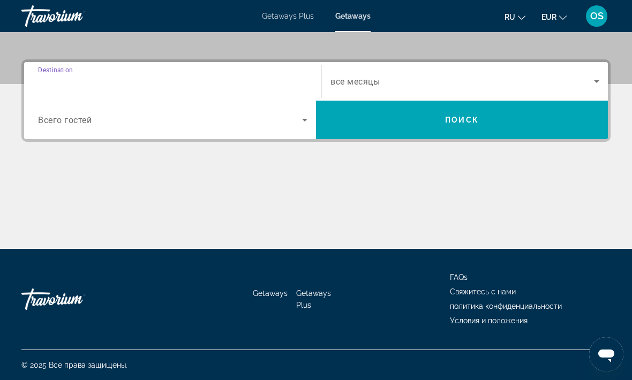
type input "**********"
click at [98, 84] on input "**********" at bounding box center [172, 82] width 269 height 13
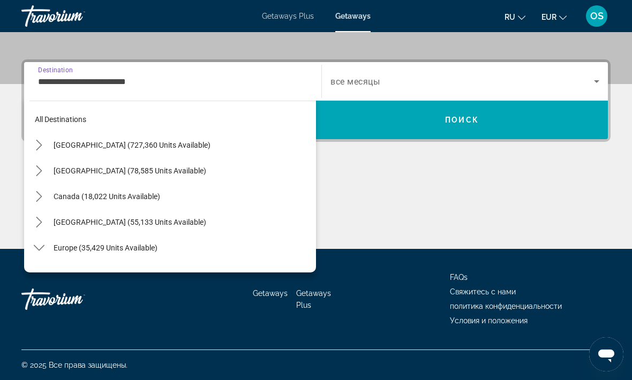
scroll to position [1176, 0]
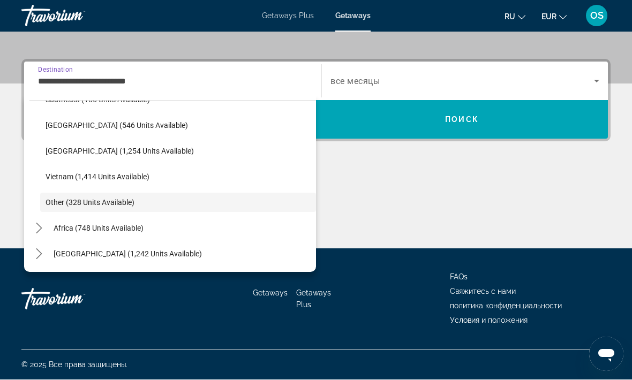
click at [132, 206] on span "Other (328 units available)" at bounding box center [90, 203] width 89 height 9
